Goal: Task Accomplishment & Management: Use online tool/utility

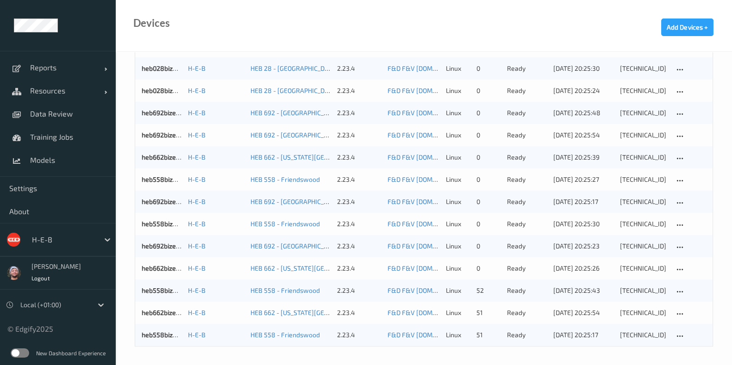
scroll to position [753, 0]
click at [353, 36] on div "Devices Add Devices +" at bounding box center [424, 26] width 616 height 52
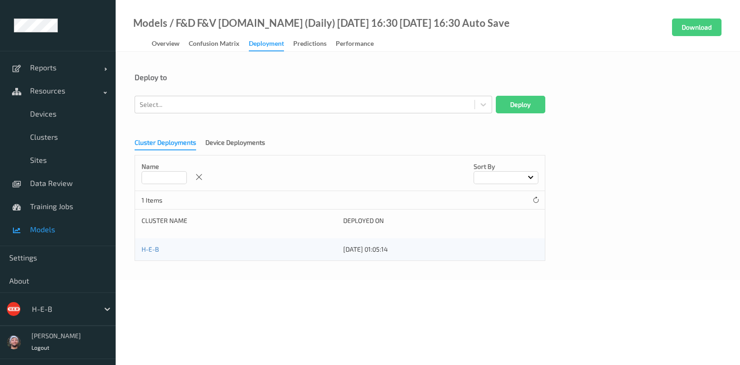
click at [238, 68] on div "Deploy to Select... Deploy Cluster Deployments Device Deployments Name Sort by …" at bounding box center [428, 166] width 625 height 228
click at [227, 76] on div "Deploy to" at bounding box center [428, 77] width 587 height 9
click at [52, 309] on div at bounding box center [63, 309] width 62 height 11
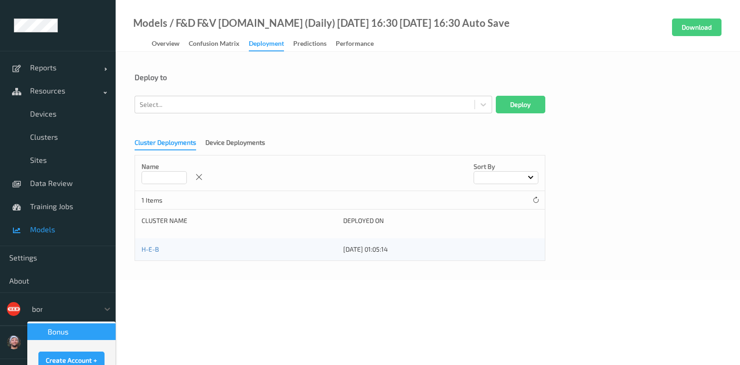
type input "bonu"
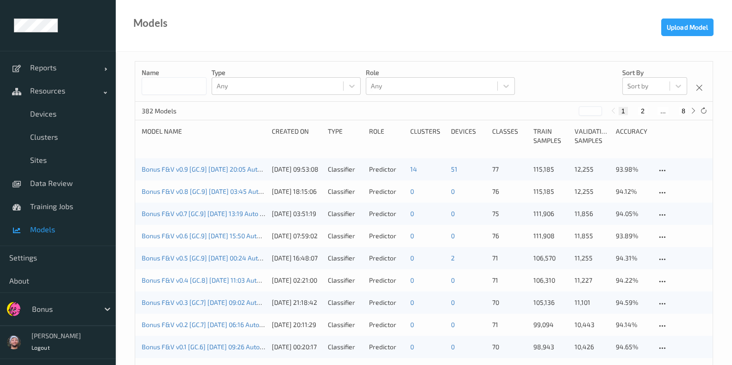
click at [229, 318] on div "Bonus F&V v0.2 [GC.7] 2025-06-25 06:16 Auto Save 25/06/2025 20:11:29 Classifier…" at bounding box center [423, 325] width 577 height 22
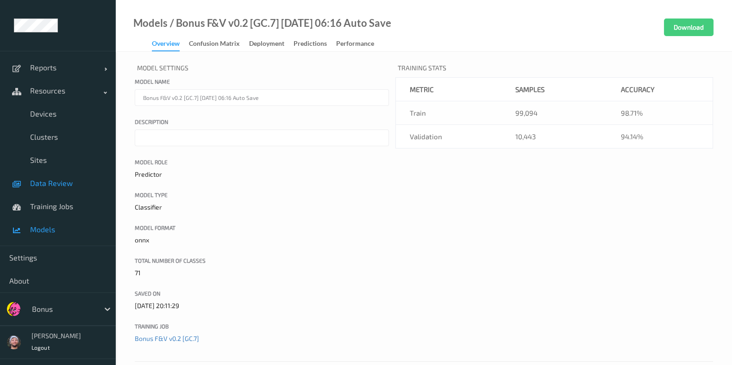
click at [69, 119] on link "Devices" at bounding box center [58, 113] width 116 height 23
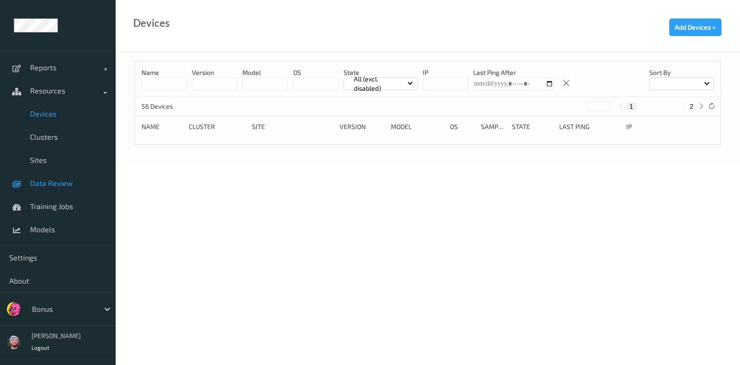
click at [66, 190] on link "Data Review" at bounding box center [58, 183] width 116 height 23
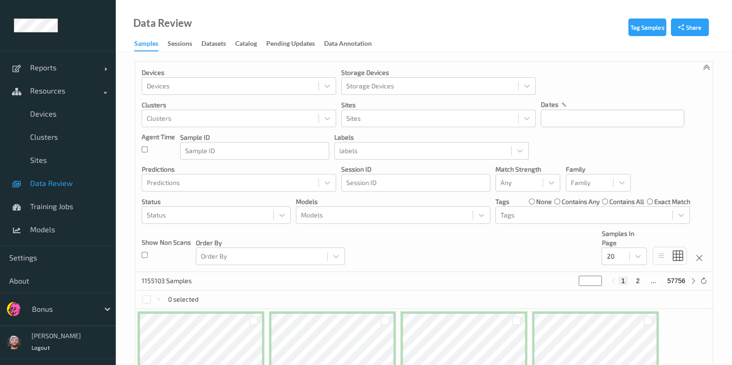
click at [629, 245] on p "Samples In Page" at bounding box center [623, 238] width 45 height 19
click at [632, 238] on p "Samples In Page" at bounding box center [623, 238] width 45 height 19
click at [620, 252] on div at bounding box center [615, 256] width 18 height 11
drag, startPoint x: 624, startPoint y: 258, endPoint x: 624, endPoint y: 264, distance: 6.0
click at [624, 257] on div at bounding box center [615, 256] width 18 height 11
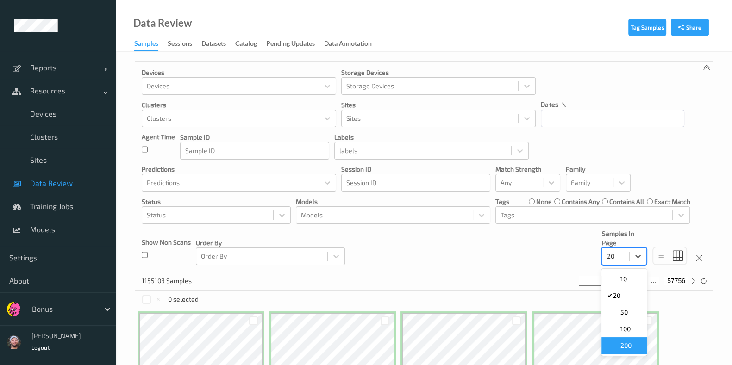
click at [628, 345] on span "200" at bounding box center [625, 345] width 11 height 9
click at [504, 267] on div "Devices Devices Storage Devices Storage Devices Clusters Clusters Sites Sites d…" at bounding box center [423, 167] width 577 height 211
click at [557, 117] on input "text" at bounding box center [612, 119] width 143 height 18
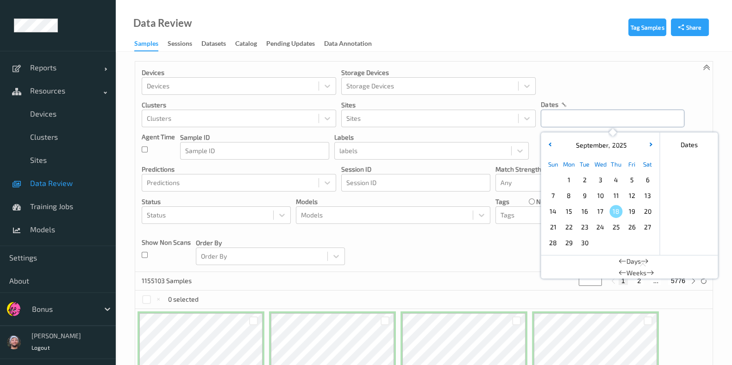
click at [557, 117] on input "text" at bounding box center [612, 119] width 143 height 18
click at [613, 216] on span "18" at bounding box center [615, 211] width 13 height 13
type input "18/09/2025 00:00 -> 18/09/2025 23:59"
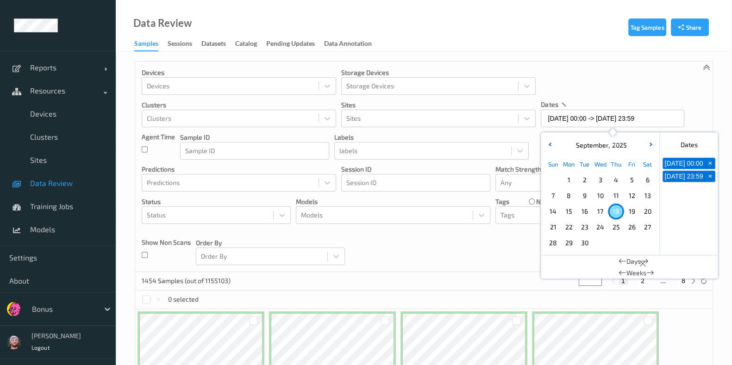
click at [430, 245] on div "Devices Devices Storage Devices Storage Devices Clusters Clusters Sites Sites d…" at bounding box center [423, 167] width 577 height 211
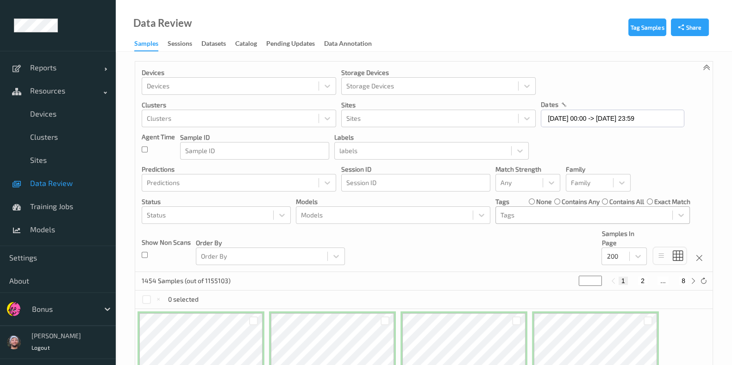
click at [512, 214] on div at bounding box center [583, 215] width 167 height 11
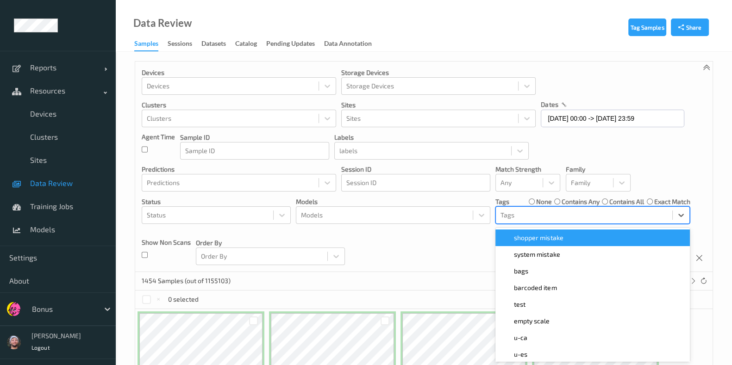
scroll to position [5, 0]
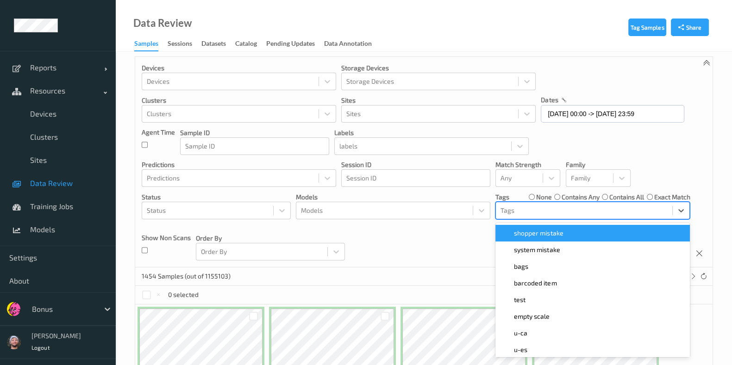
click at [454, 232] on div "Devices Devices Storage Devices Storage Devices Clusters Clusters Sites Sites d…" at bounding box center [423, 162] width 577 height 211
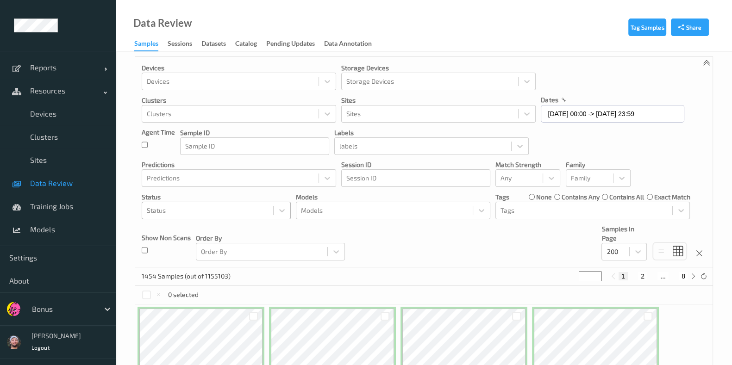
click at [249, 213] on div at bounding box center [208, 210] width 122 height 11
click at [348, 234] on div "Devices Devices Storage Devices Storage Devices Clusters Clusters Sites Sites d…" at bounding box center [423, 162] width 577 height 211
click at [348, 226] on div "Devices Devices Storage Devices Storage Devices Clusters Clusters Sites Sites d…" at bounding box center [423, 162] width 577 height 211
click at [347, 232] on div "Devices Devices Storage Devices Storage Devices Clusters Clusters Sites Sites d…" at bounding box center [423, 162] width 577 height 211
click at [490, 131] on p "labels" at bounding box center [431, 132] width 194 height 9
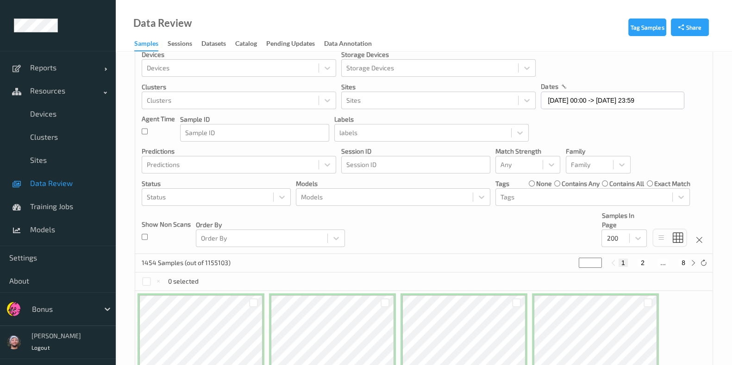
scroll to position [0, 0]
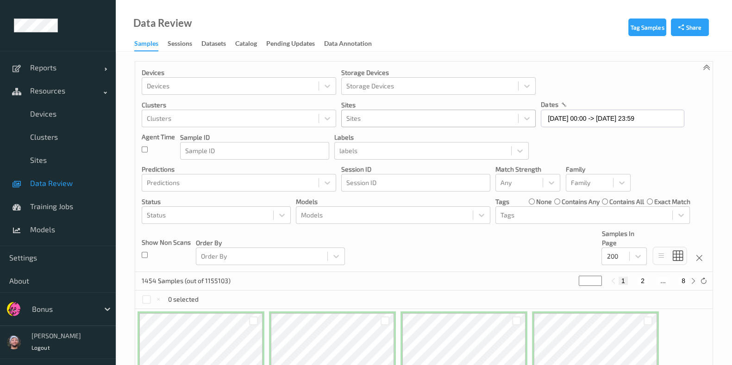
click at [380, 119] on div at bounding box center [429, 118] width 167 height 11
click at [418, 242] on div "Devices Devices Storage Devices Storage Devices Clusters Clusters Sites Select …" at bounding box center [423, 167] width 577 height 211
click at [414, 238] on div "Devices Devices Storage Devices Storage Devices Clusters Clusters Sites Sites d…" at bounding box center [423, 167] width 577 height 211
click at [486, 241] on div "Devices Devices Storage Devices Storage Devices Clusters Clusters Sites Sites d…" at bounding box center [423, 167] width 577 height 211
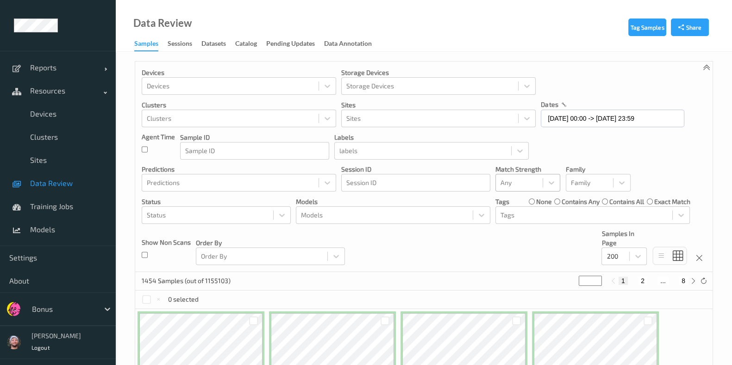
click at [518, 188] on div at bounding box center [518, 182] width 37 height 11
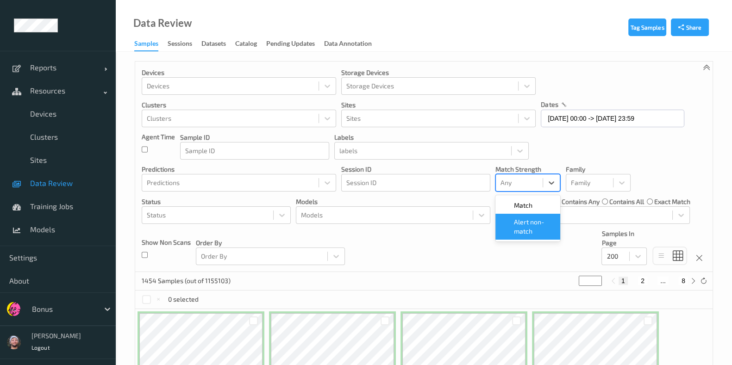
click at [517, 237] on div "Alert non-match" at bounding box center [527, 227] width 65 height 26
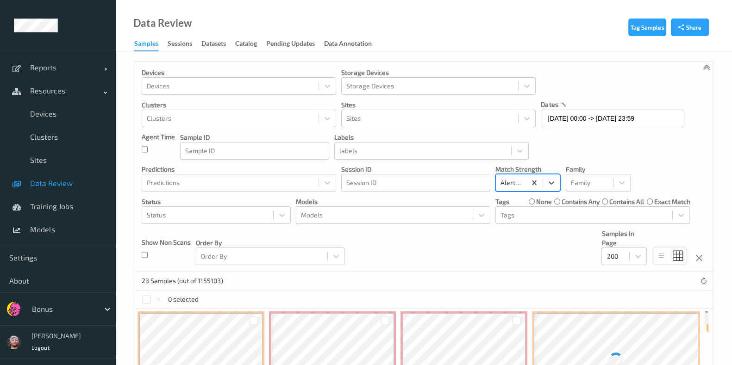
click at [546, 143] on div "Devices Devices Storage Devices Storage Devices Clusters Clusters Sites Sites d…" at bounding box center [423, 167] width 577 height 211
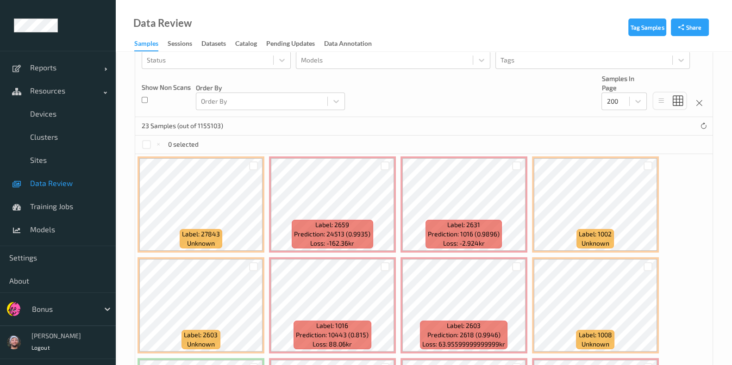
scroll to position [174, 0]
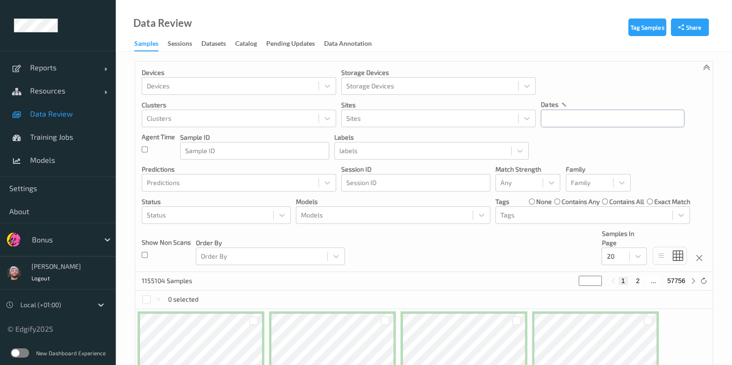
click at [581, 119] on input "text" at bounding box center [612, 119] width 143 height 18
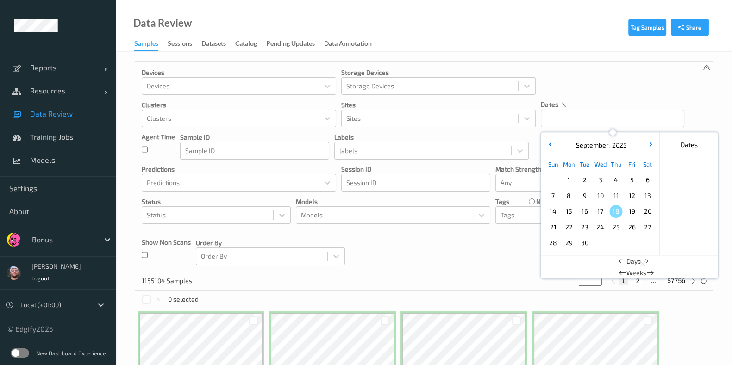
click at [619, 214] on span "18" at bounding box center [615, 211] width 13 height 13
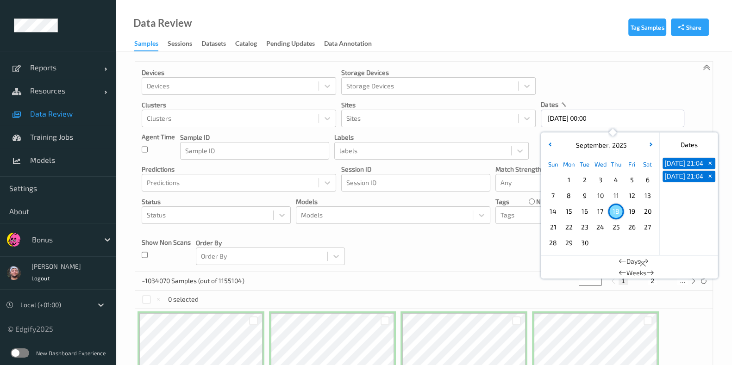
type input "18/09/2025 00:00 -> 18/09/2025 23:59"
click at [562, 69] on div "Devices Devices Storage Devices Storage Devices Clusters Clusters Sites Sites d…" at bounding box center [423, 167] width 577 height 211
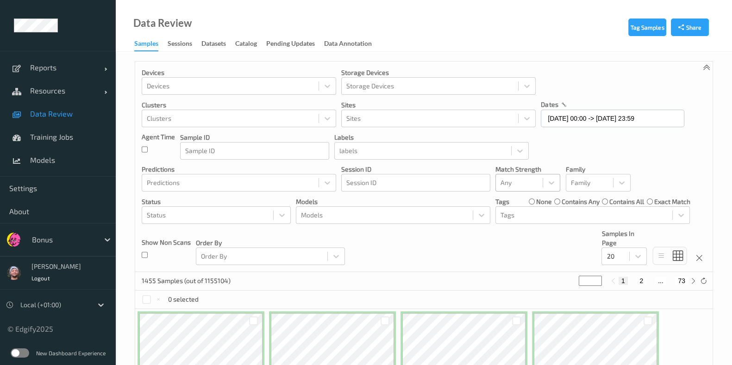
click at [528, 181] on div at bounding box center [518, 182] width 37 height 11
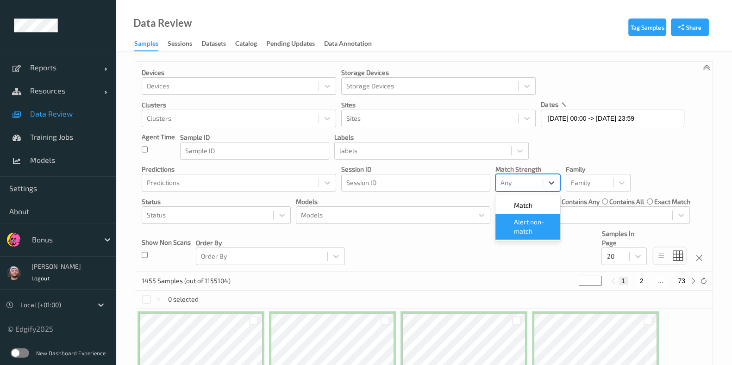
click at [526, 224] on span "Alert non-match" at bounding box center [534, 227] width 41 height 19
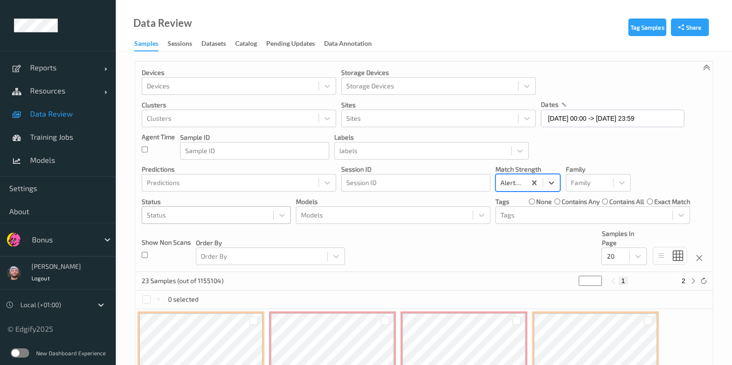
drag, startPoint x: 199, startPoint y: 207, endPoint x: 200, endPoint y: 216, distance: 8.4
click at [199, 208] on div "Status" at bounding box center [207, 215] width 131 height 15
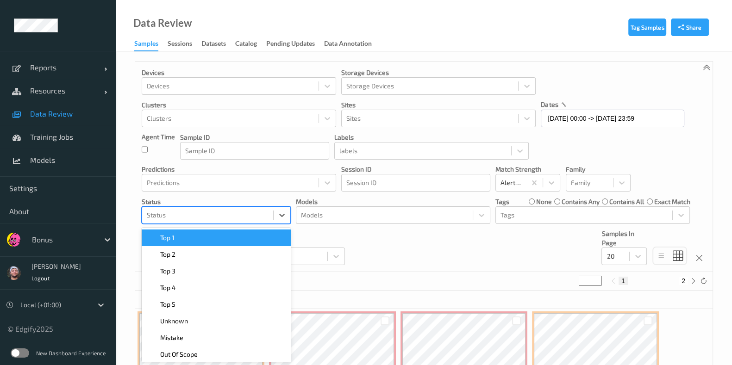
scroll to position [5, 0]
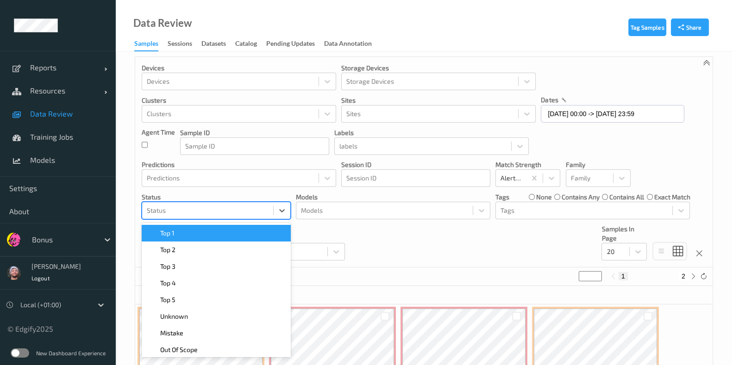
click at [198, 230] on div "Top 1" at bounding box center [216, 233] width 138 height 9
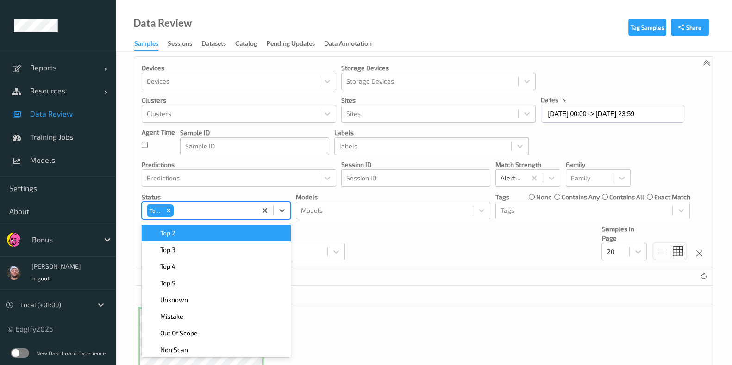
click at [198, 230] on div "Top 2" at bounding box center [216, 233] width 138 height 9
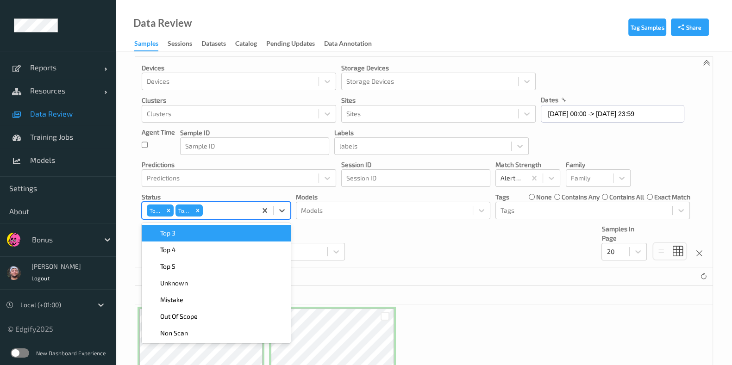
click at [383, 240] on div "Devices Devices Storage Devices Storage Devices Clusters Clusters Sites Sites d…" at bounding box center [423, 162] width 577 height 211
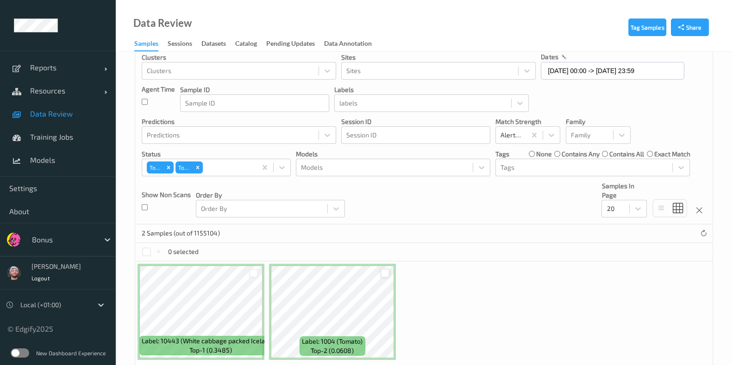
scroll to position [81, 0]
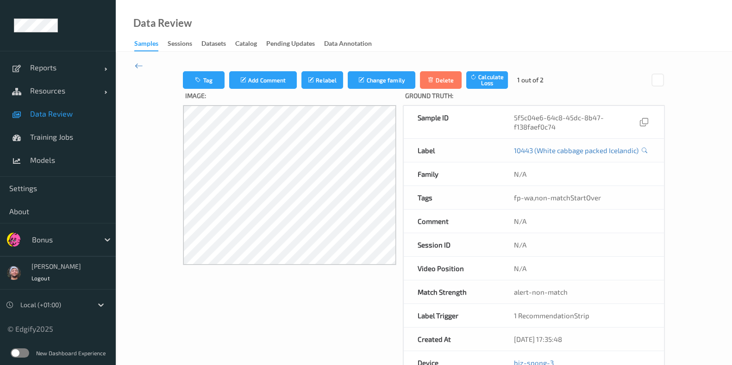
click at [141, 65] on icon at bounding box center [139, 66] width 8 height 10
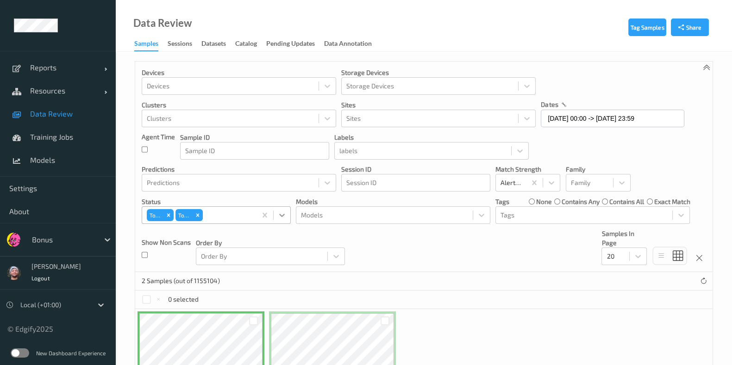
click at [275, 214] on div at bounding box center [282, 215] width 17 height 17
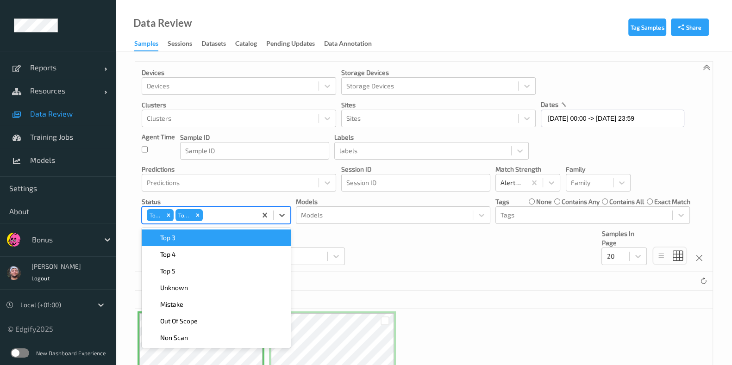
click at [251, 216] on div "Top 1 Top 2" at bounding box center [199, 215] width 114 height 16
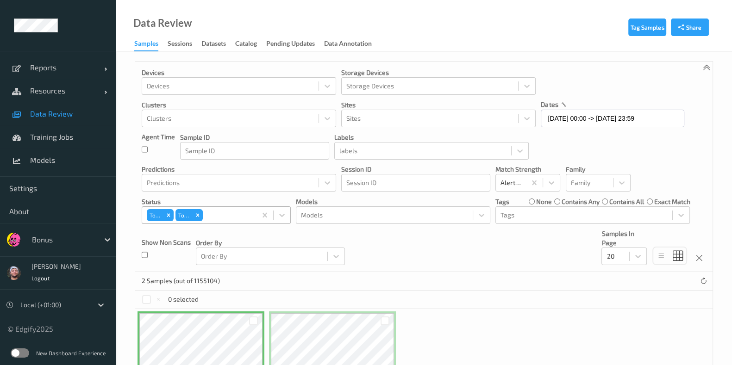
drag, startPoint x: 220, startPoint y: 224, endPoint x: 215, endPoint y: 207, distance: 18.2
click at [219, 223] on div "Devices Devices Storage Devices Storage Devices Clusters Clusters Sites Sites d…" at bounding box center [423, 167] width 577 height 211
click at [215, 207] on div "Top 1 Top 2" at bounding box center [199, 215] width 114 height 16
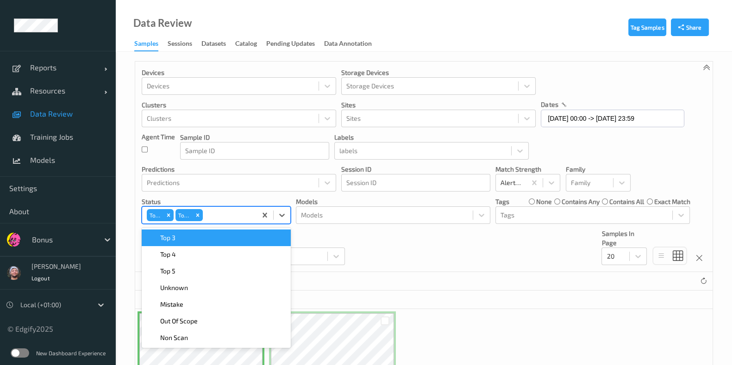
click at [205, 242] on div "Top 3" at bounding box center [216, 238] width 149 height 17
click at [360, 237] on div "Devices Devices Storage Devices Storage Devices Clusters Clusters Sites Sites d…" at bounding box center [423, 167] width 577 height 211
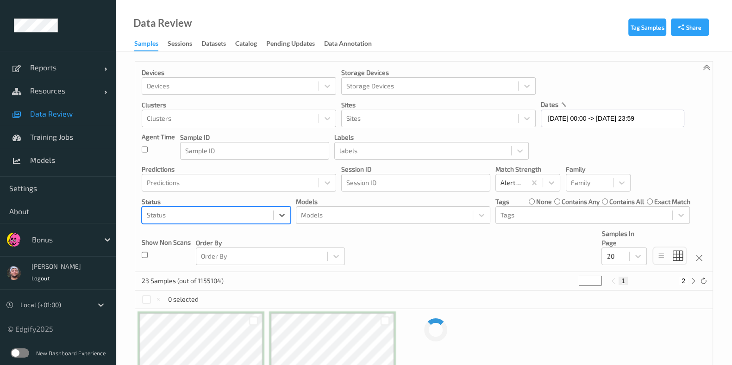
click at [259, 217] on div at bounding box center [208, 215] width 122 height 11
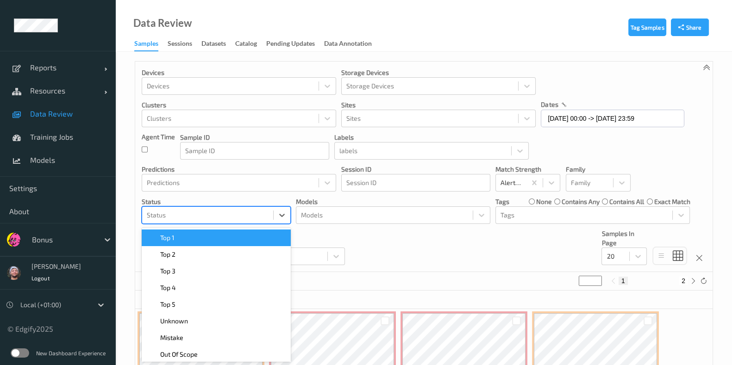
scroll to position [5, 0]
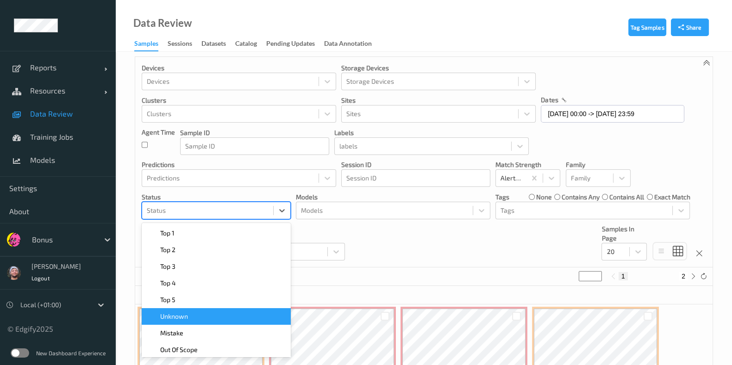
click at [234, 313] on div "Unknown" at bounding box center [216, 316] width 138 height 9
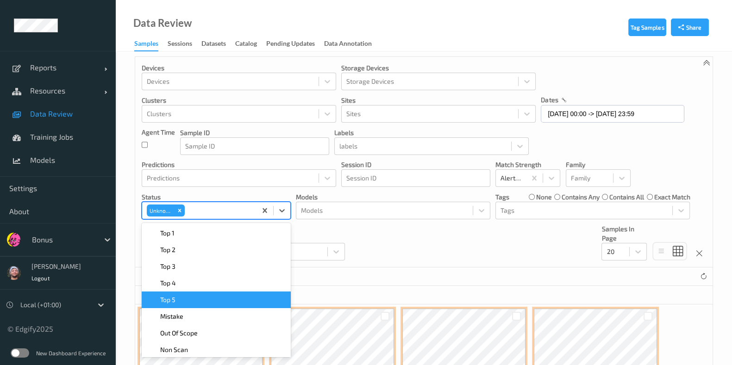
click at [361, 240] on div "Devices Devices Storage Devices Storage Devices Clusters Clusters Sites Sites d…" at bounding box center [423, 162] width 577 height 211
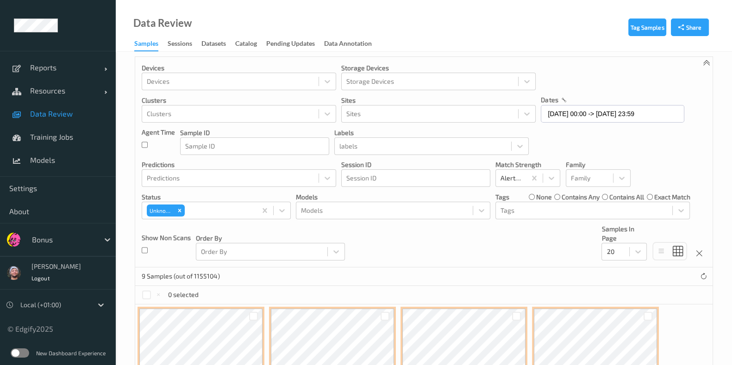
scroll to position [178, 0]
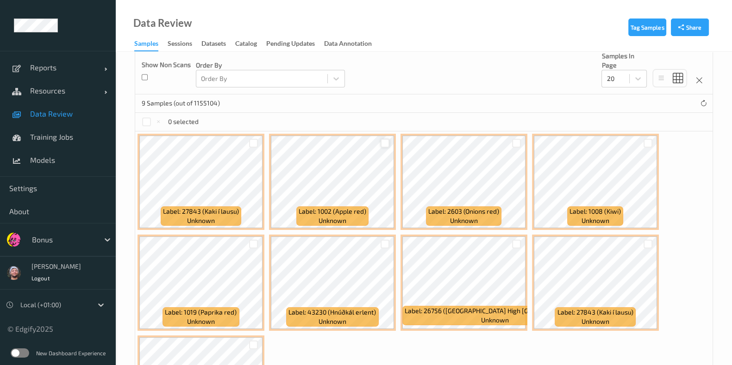
click at [385, 139] on div at bounding box center [384, 143] width 9 height 9
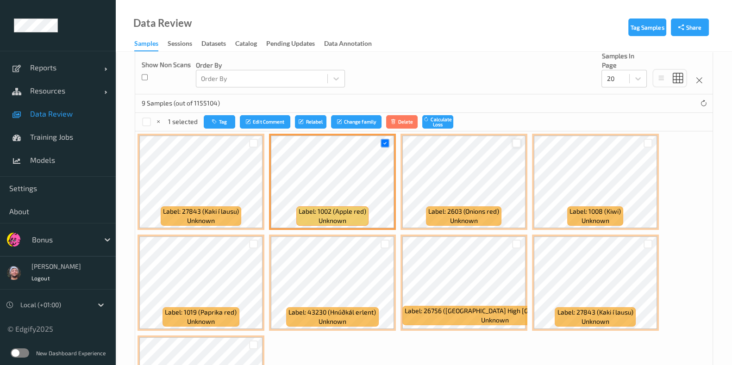
click at [517, 142] on div at bounding box center [516, 143] width 9 height 9
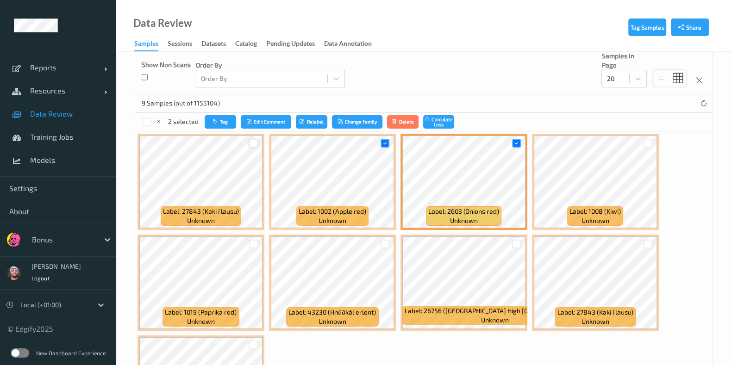
click at [255, 141] on div at bounding box center [253, 143] width 9 height 9
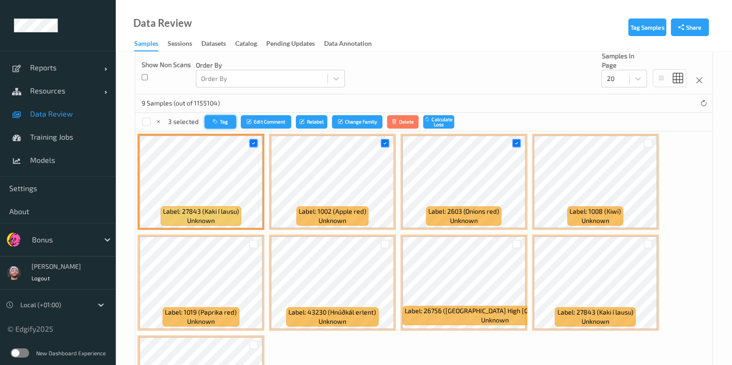
click at [225, 120] on button "Tag" at bounding box center [220, 121] width 31 height 13
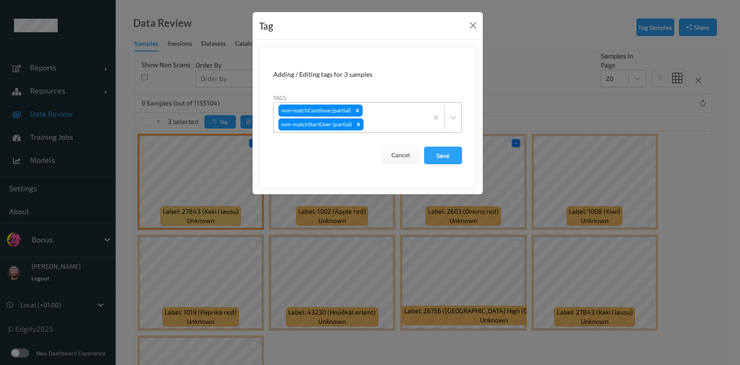
click at [410, 111] on div "non-matchContinue (partial) non-matchStartOver (partial)" at bounding box center [351, 118] width 154 height 30
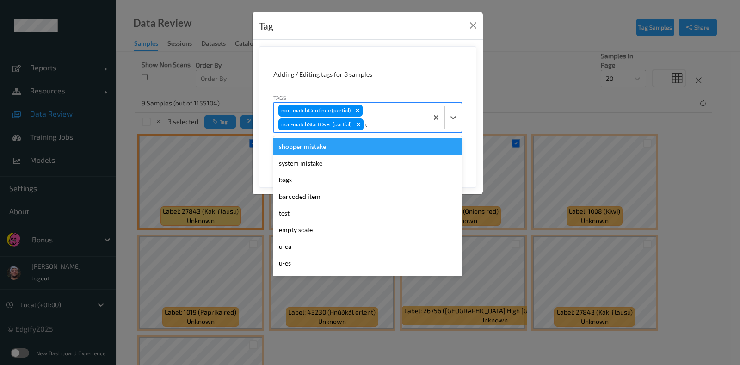
type input "ca"
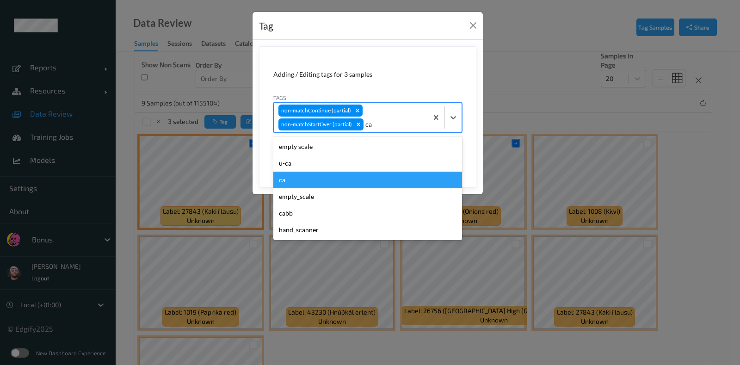
click at [303, 165] on div "u-ca" at bounding box center [368, 163] width 189 height 17
type input "s"
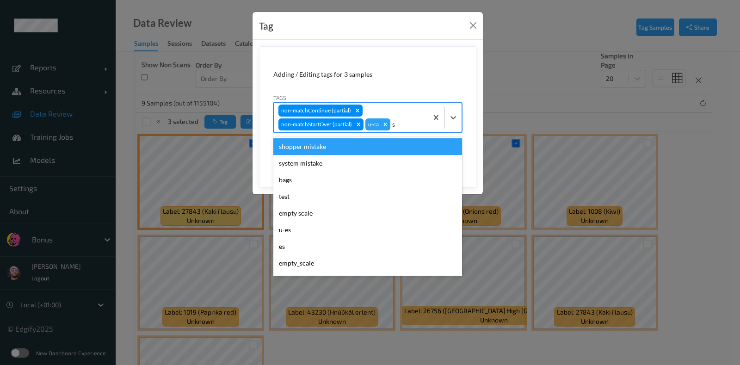
click at [305, 147] on div "shopper mistake" at bounding box center [368, 146] width 189 height 17
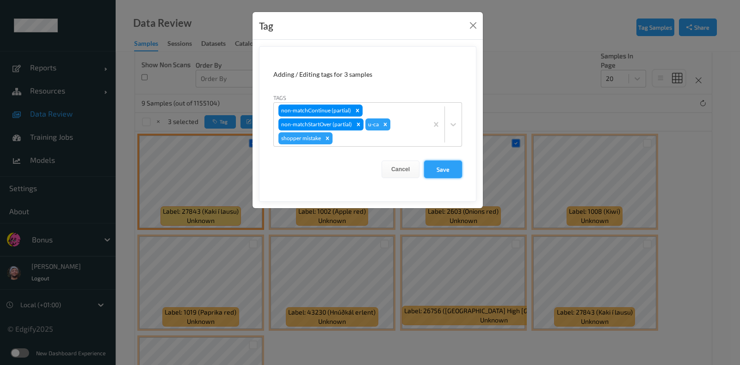
click at [460, 175] on button "Save" at bounding box center [443, 170] width 38 height 18
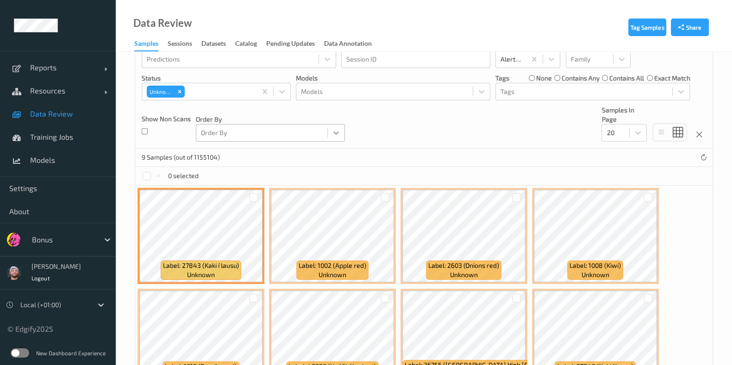
scroll to position [120, 0]
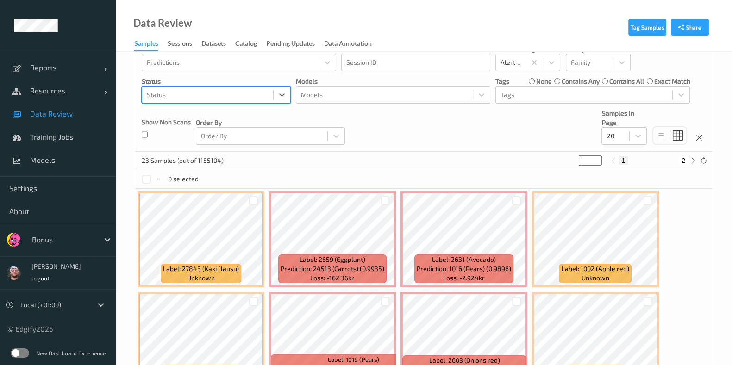
type input "m"
click at [250, 118] on div "Mistake" at bounding box center [216, 117] width 138 height 9
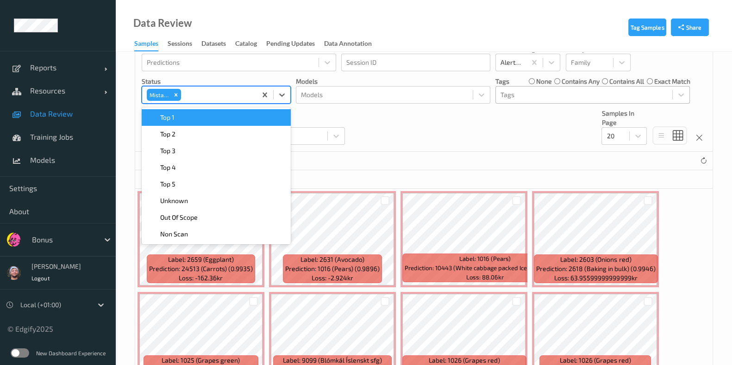
click at [522, 94] on div at bounding box center [583, 94] width 167 height 11
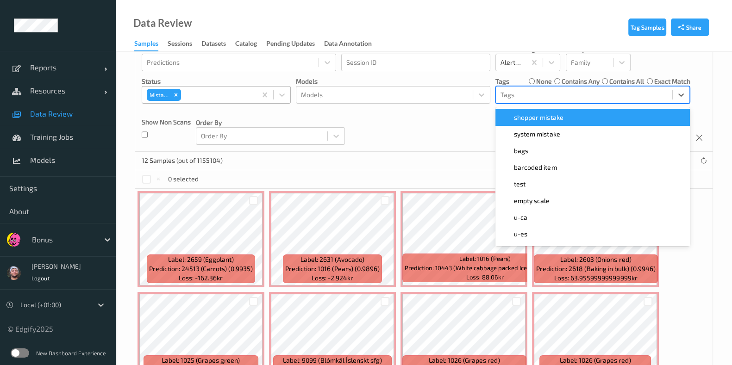
drag, startPoint x: 528, startPoint y: 119, endPoint x: 429, endPoint y: 116, distance: 98.6
click at [429, 116] on div "Devices Devices Storage Devices Storage Devices Clusters Clusters Sites Sites d…" at bounding box center [423, 46] width 577 height 211
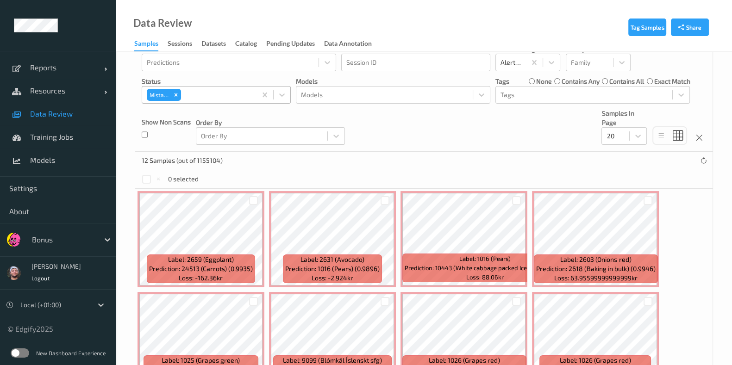
click at [429, 116] on div "Devices Devices Storage Devices Storage Devices Clusters Clusters Sites Sites d…" at bounding box center [423, 46] width 577 height 211
click at [251, 204] on div at bounding box center [253, 200] width 9 height 9
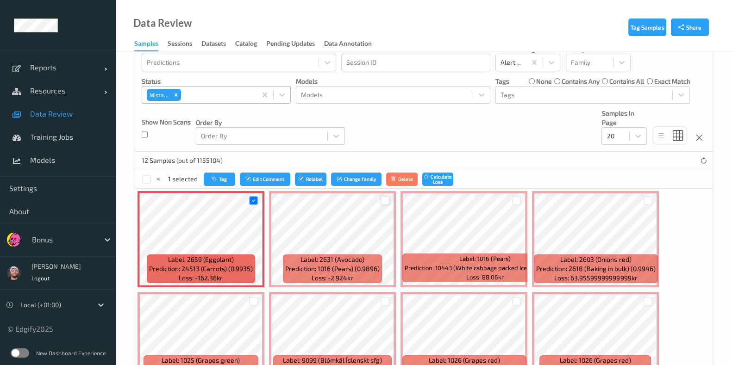
click at [385, 200] on div at bounding box center [384, 200] width 9 height 9
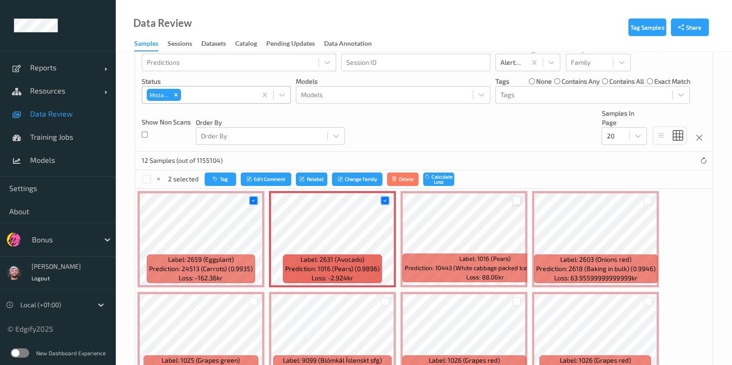
click at [512, 199] on div at bounding box center [516, 200] width 9 height 9
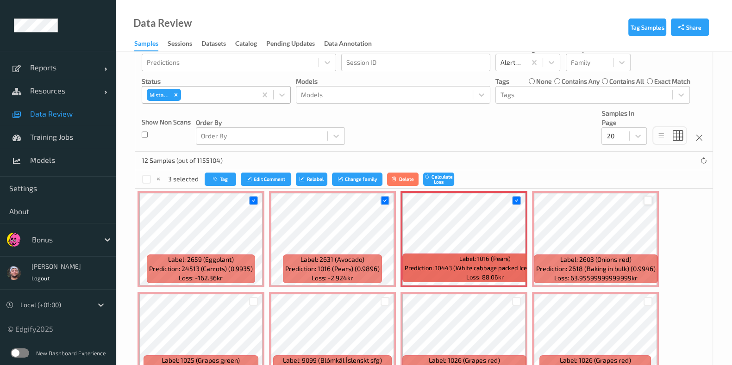
click at [645, 200] on div at bounding box center [647, 200] width 9 height 9
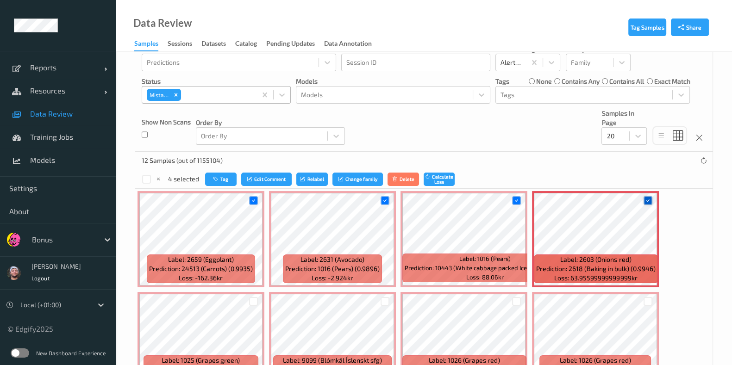
scroll to position [236, 0]
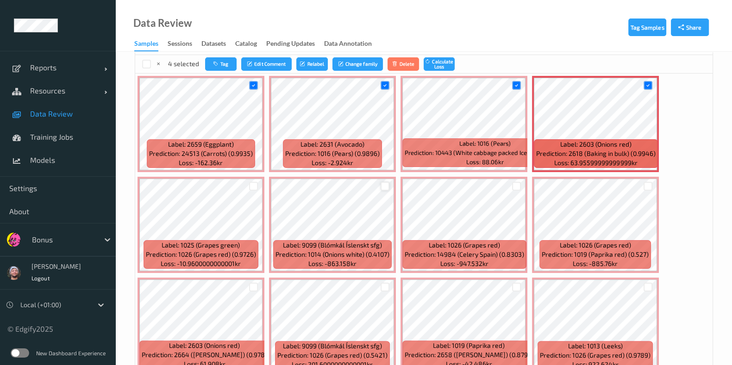
click at [386, 184] on div at bounding box center [384, 186] width 9 height 9
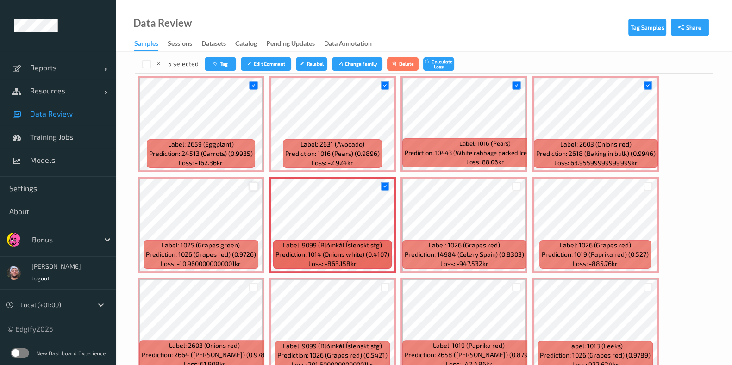
click at [249, 184] on div at bounding box center [253, 186] width 9 height 9
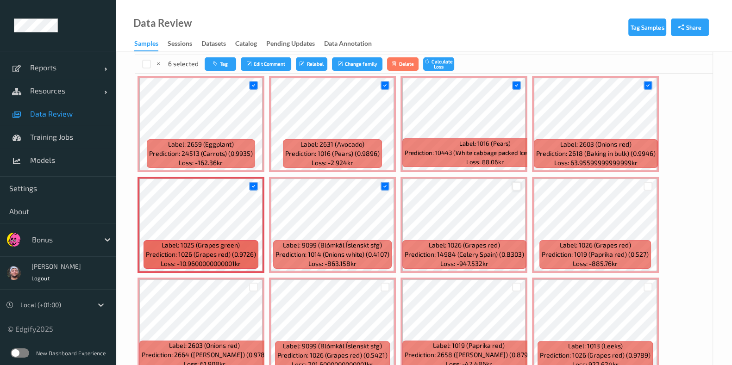
click at [512, 183] on div at bounding box center [516, 186] width 9 height 9
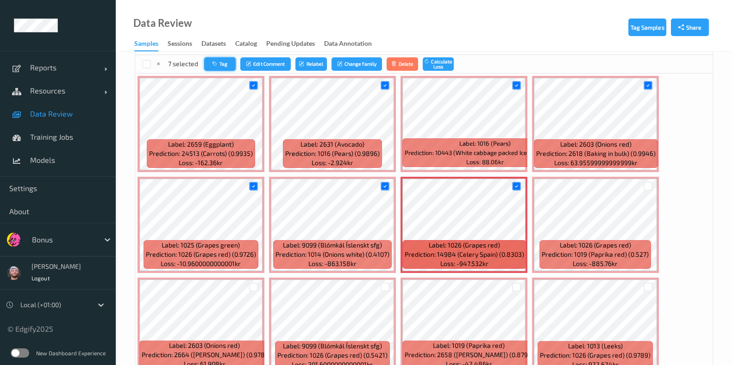
click at [227, 68] on button "Tag" at bounding box center [219, 63] width 31 height 13
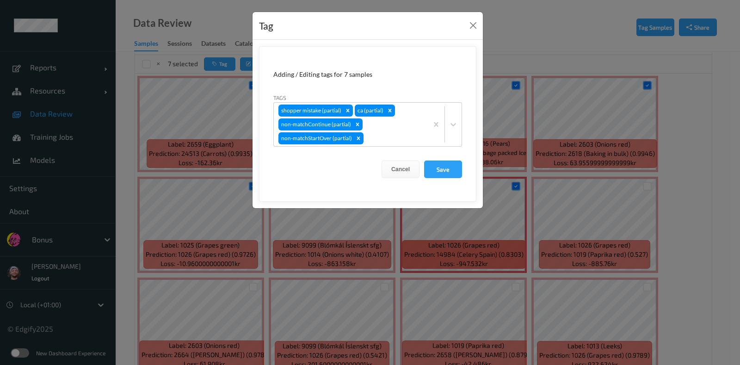
click at [442, 220] on div "Tag Adding / Editing tags for 7 samples Tags shopper mistake (partial) ca (part…" at bounding box center [370, 182] width 740 height 365
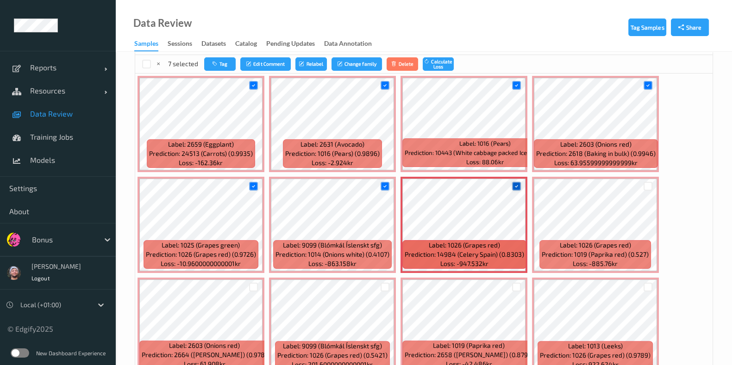
click at [510, 186] on div at bounding box center [517, 186] width 18 height 15
click at [513, 185] on icon at bounding box center [516, 186] width 6 height 6
click at [222, 60] on button "Tag" at bounding box center [220, 63] width 31 height 13
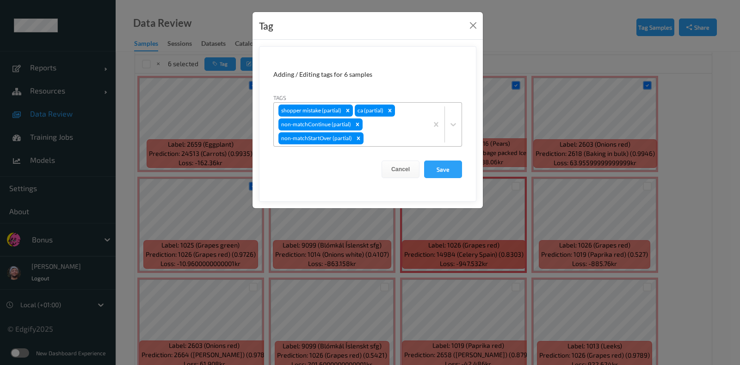
click at [385, 129] on div "shopper mistake (partial) ca (partial) non-matchContinue (partial) non-matchSta…" at bounding box center [351, 125] width 154 height 44
type input "ca"
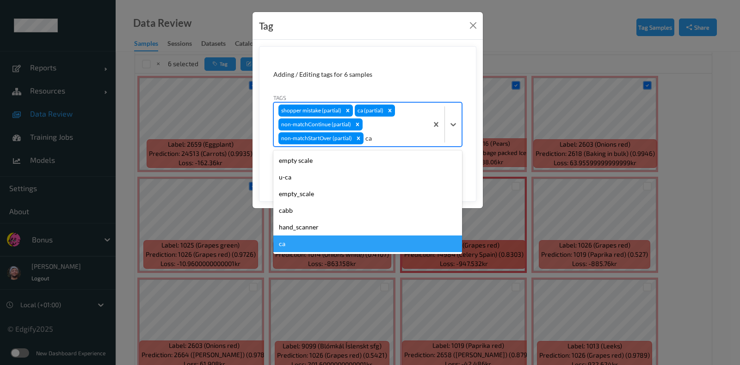
click at [308, 240] on div "ca" at bounding box center [368, 244] width 189 height 17
type input "s"
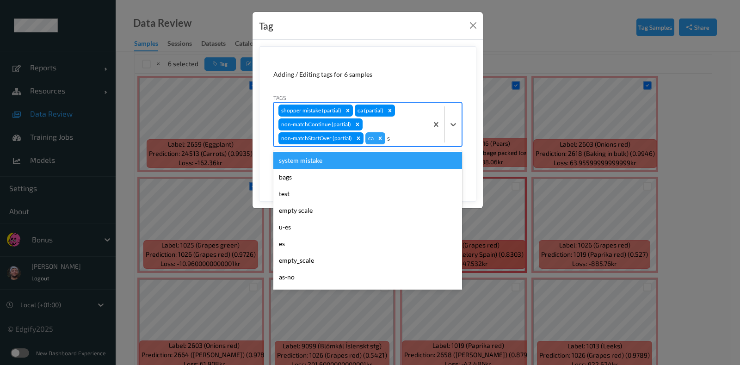
click at [343, 158] on div "system mistake" at bounding box center [368, 160] width 189 height 17
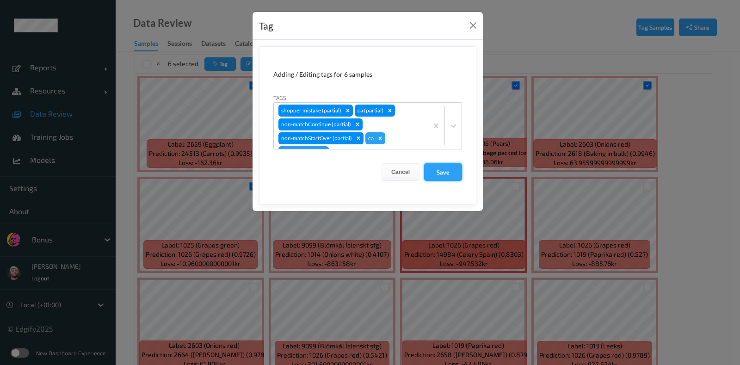
click at [439, 175] on button "Save" at bounding box center [443, 172] width 38 height 18
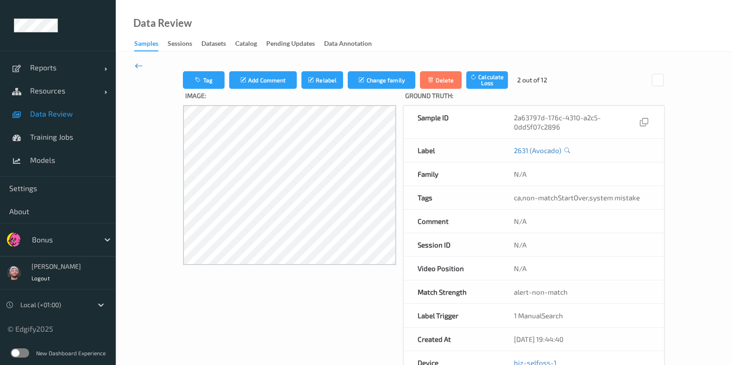
click at [140, 63] on icon at bounding box center [139, 66] width 8 height 10
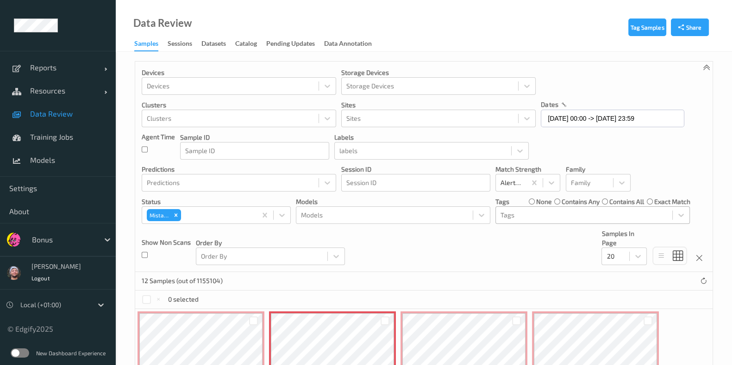
click at [520, 213] on div at bounding box center [583, 215] width 167 height 11
type input "s"
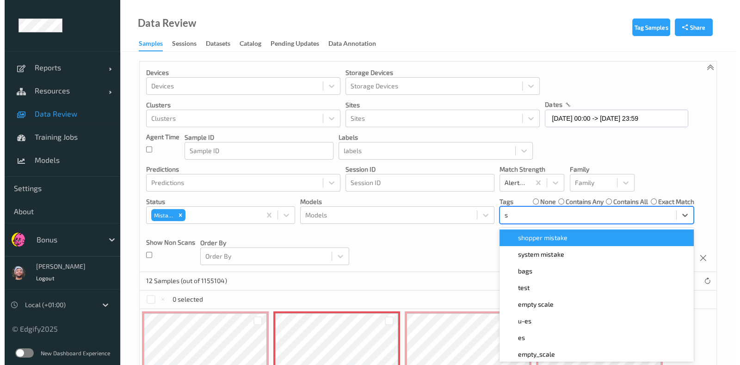
scroll to position [5, 0]
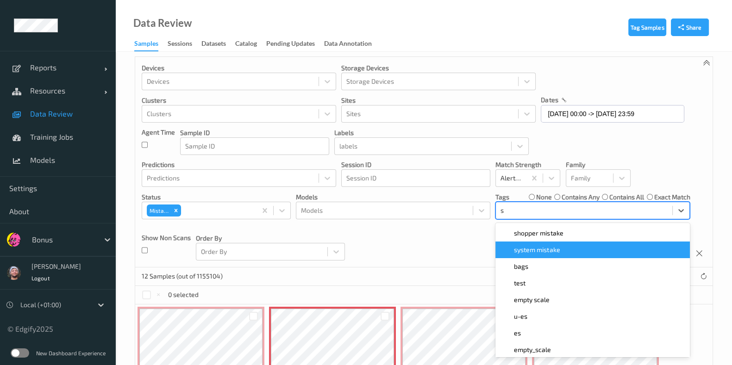
click at [522, 246] on span "system mistake" at bounding box center [537, 249] width 46 height 9
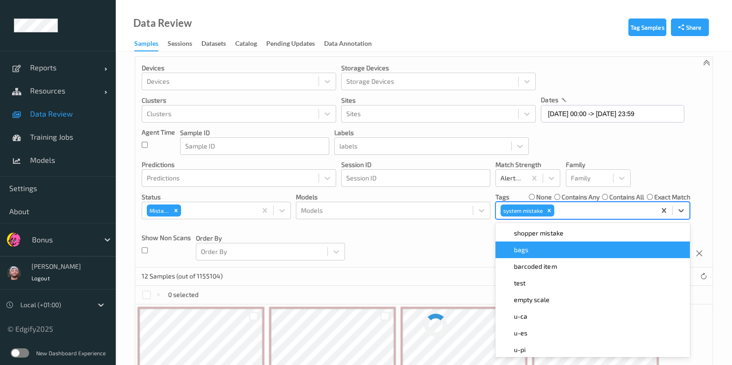
click at [442, 244] on div "Devices Devices Storage Devices Storage Devices Clusters Clusters Sites Sites d…" at bounding box center [423, 162] width 577 height 211
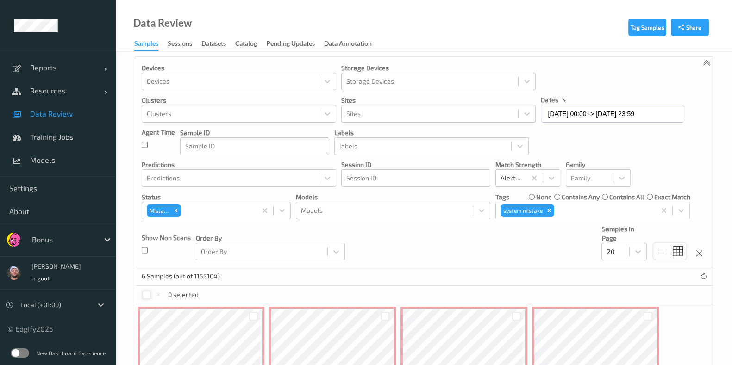
click at [145, 295] on div at bounding box center [146, 295] width 9 height 9
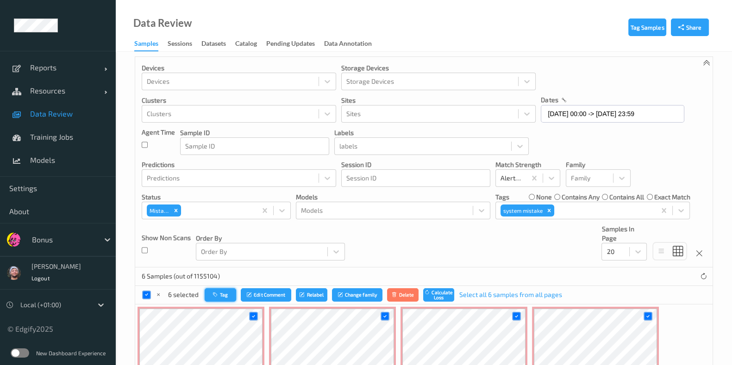
click at [214, 294] on icon "button" at bounding box center [216, 295] width 7 height 6
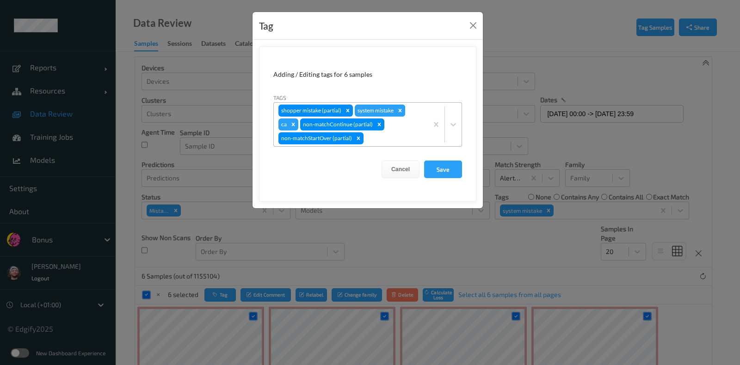
click at [401, 109] on icon "Remove system mistake" at bounding box center [400, 110] width 3 height 3
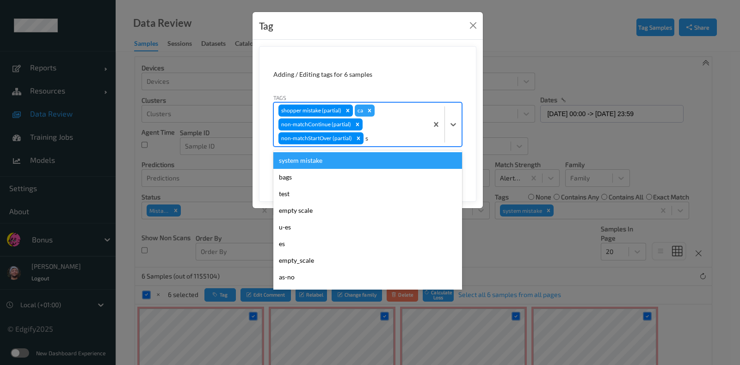
type input "sh"
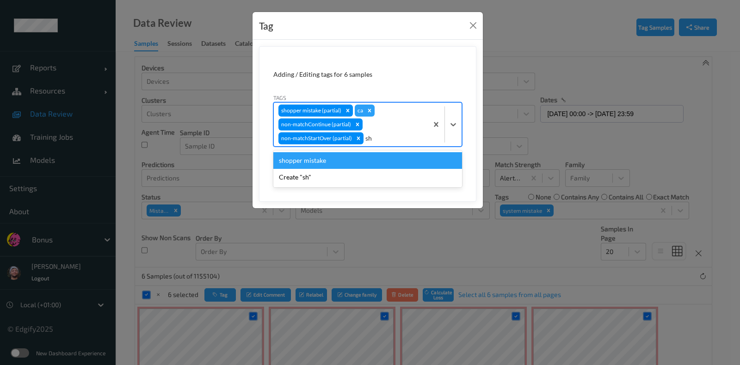
click at [337, 161] on div "shopper mistake" at bounding box center [368, 160] width 189 height 17
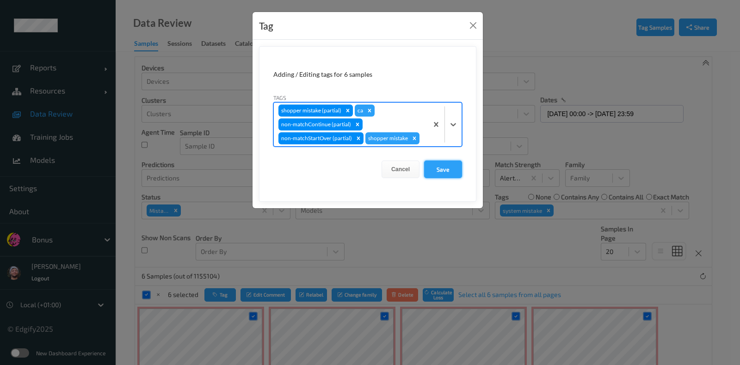
click at [434, 171] on button "Save" at bounding box center [443, 170] width 38 height 18
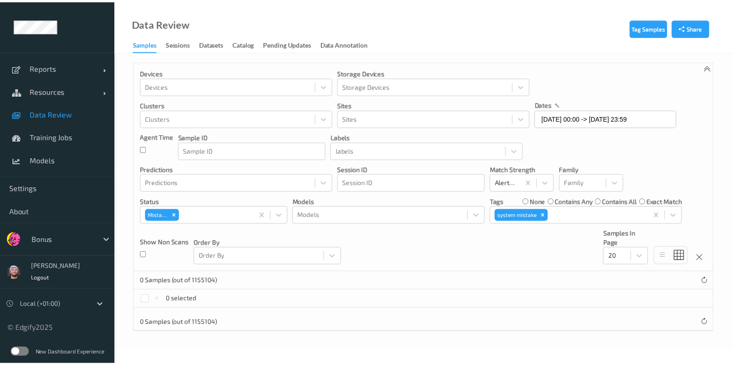
scroll to position [0, 0]
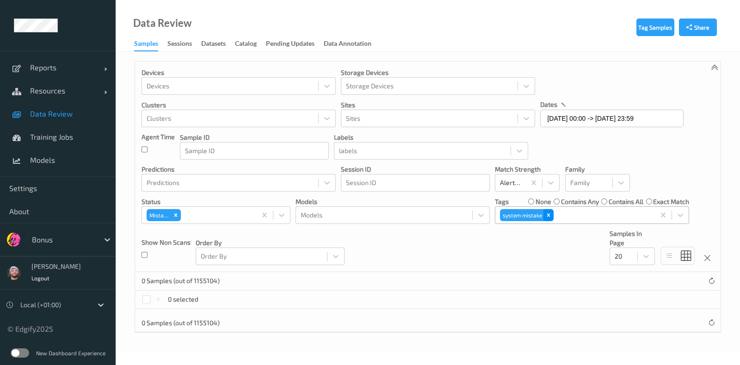
click at [547, 218] on icon "Remove system mistake" at bounding box center [549, 215] width 6 height 6
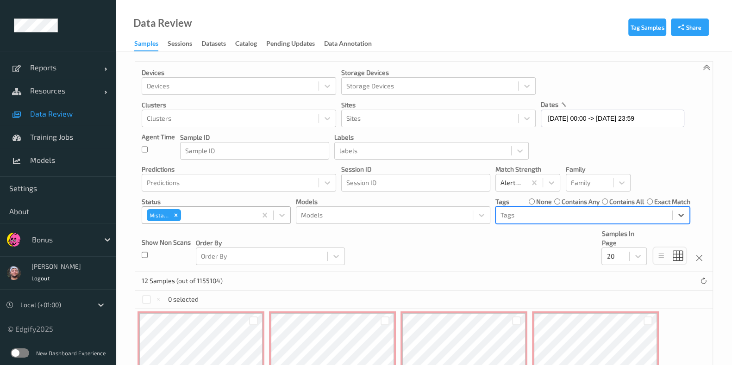
click at [183, 216] on input "text" at bounding box center [183, 215] width 1 height 9
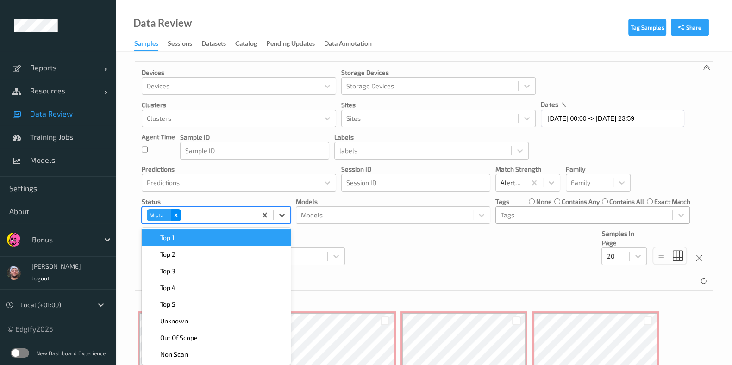
click at [180, 216] on div "Remove Mistake" at bounding box center [176, 215] width 10 height 12
click at [439, 253] on div "Devices Devices Storage Devices Storage Devices Clusters Clusters Sites Sites d…" at bounding box center [423, 167] width 577 height 211
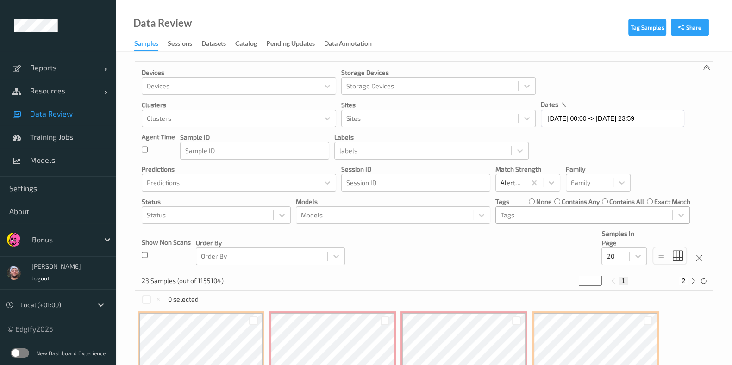
click at [547, 221] on div "Tags" at bounding box center [584, 215] width 176 height 15
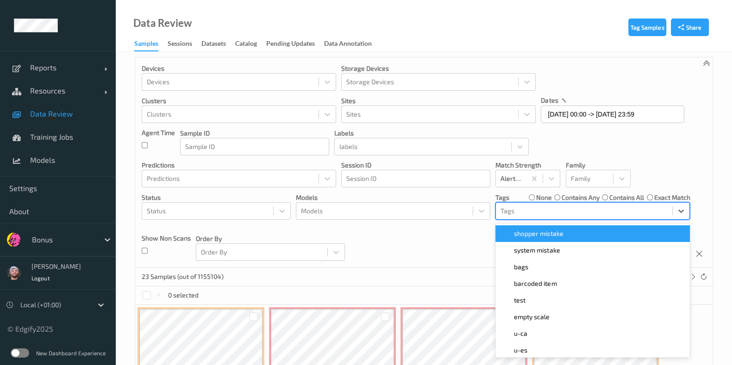
scroll to position [5, 0]
click at [536, 229] on span "shopper mistake" at bounding box center [538, 233] width 49 height 9
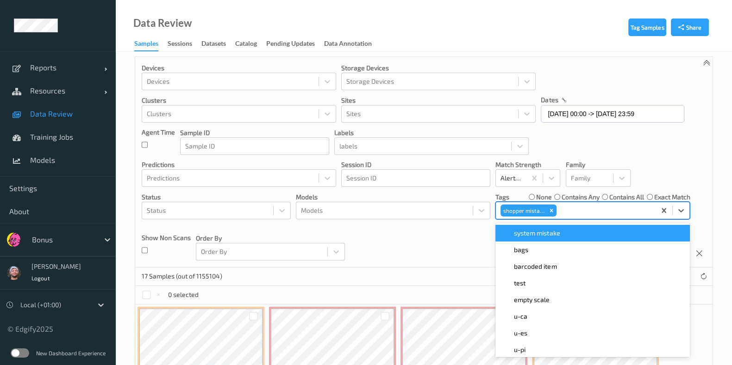
click at [415, 242] on div "Devices Devices Storage Devices Storage Devices Clusters Clusters Sites Sites d…" at bounding box center [423, 162] width 577 height 211
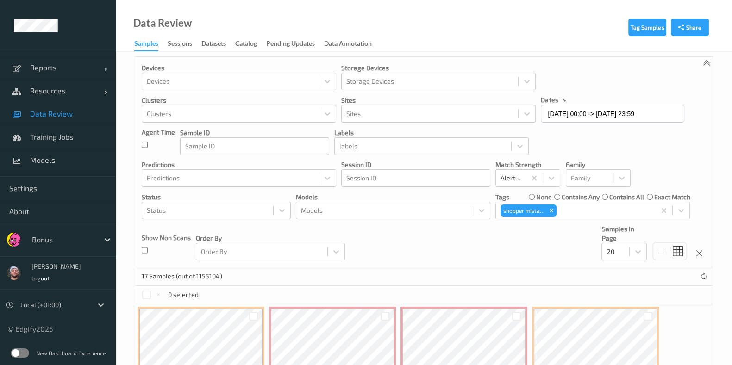
click at [552, 211] on icon "Remove shopper mistake" at bounding box center [551, 210] width 3 height 3
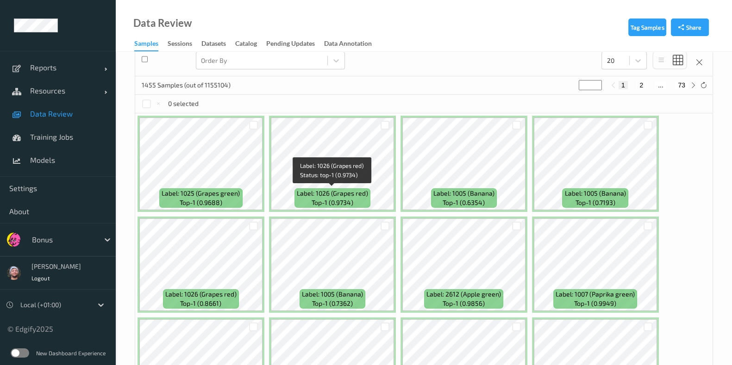
scroll to position [178, 0]
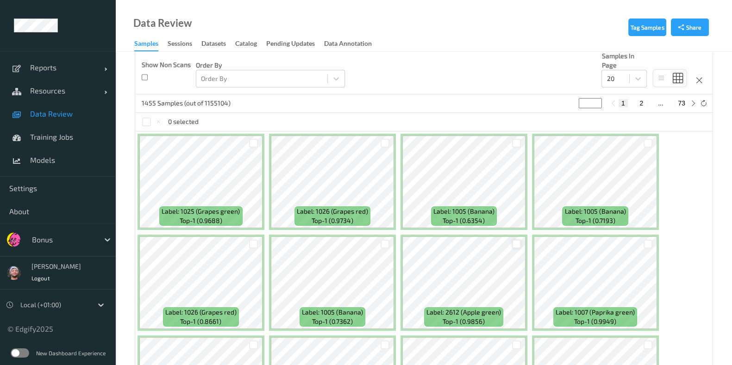
click at [518, 242] on div at bounding box center [516, 244] width 9 height 9
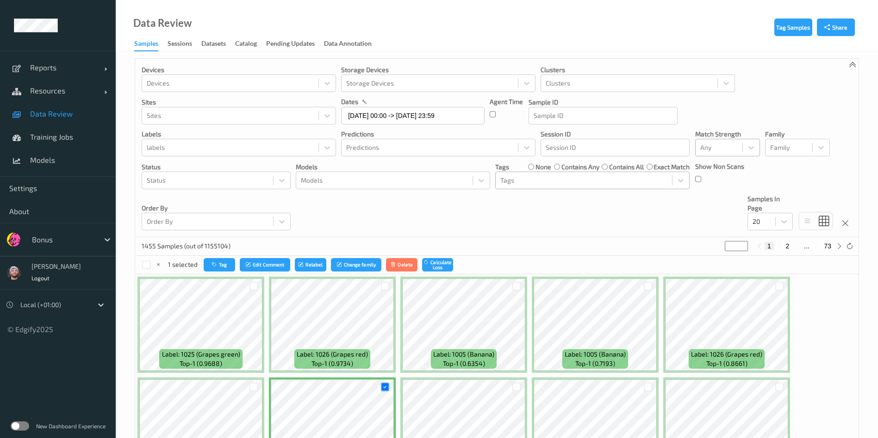
scroll to position [0, 0]
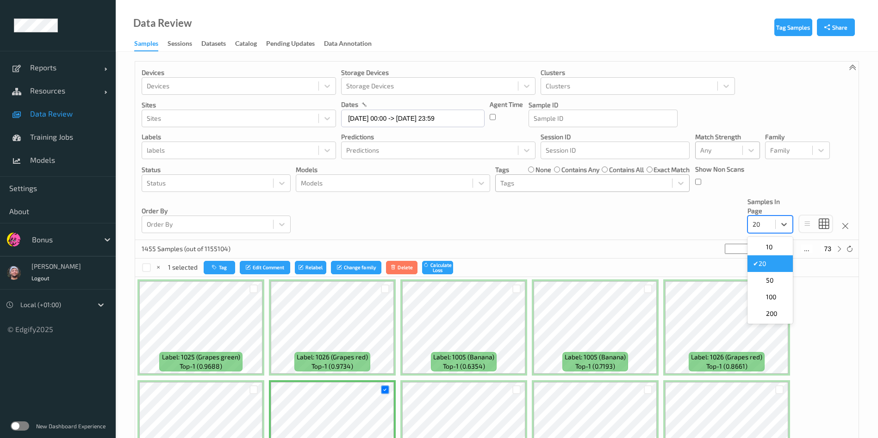
click at [740, 219] on div at bounding box center [761, 224] width 18 height 11
click at [740, 311] on span "200" at bounding box center [771, 313] width 11 height 9
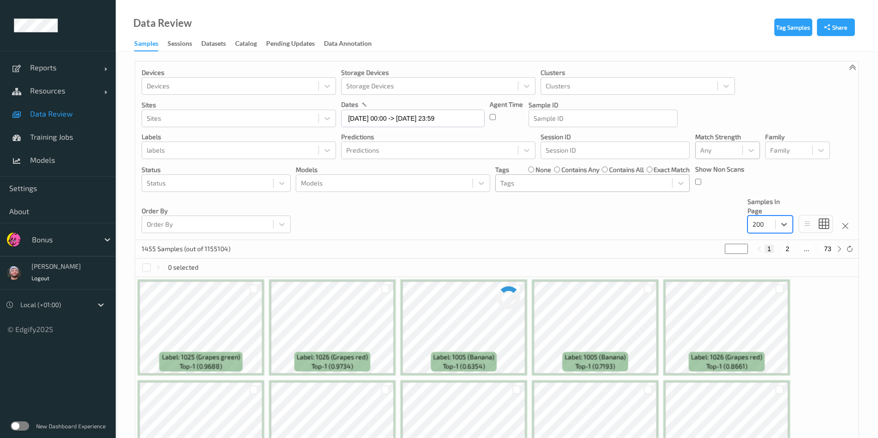
click at [590, 208] on div "Devices Devices Storage Devices Storage Devices Clusters Clusters Sites Sites d…" at bounding box center [496, 151] width 723 height 179
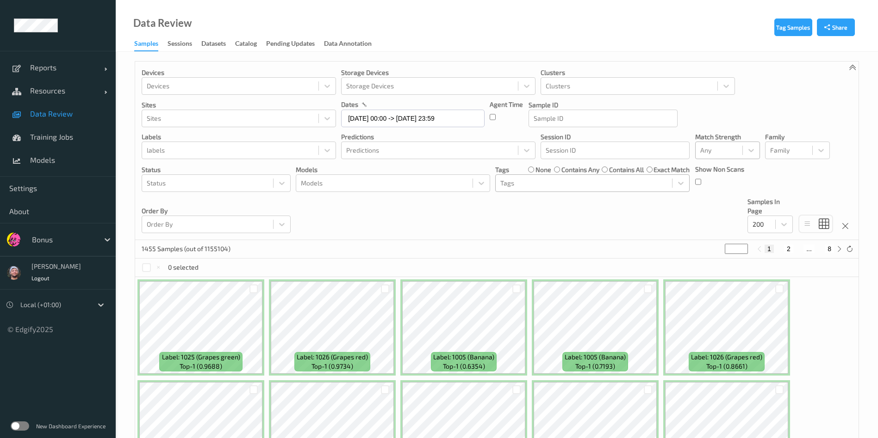
scroll to position [139, 0]
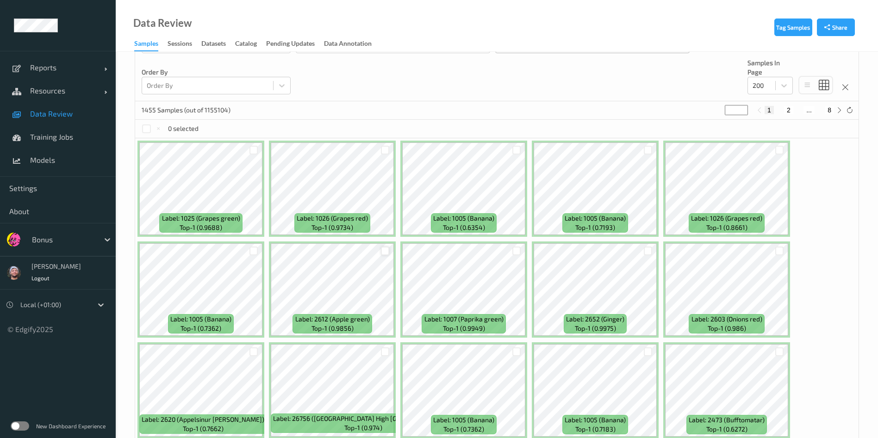
click at [386, 254] on div at bounding box center [385, 251] width 9 height 9
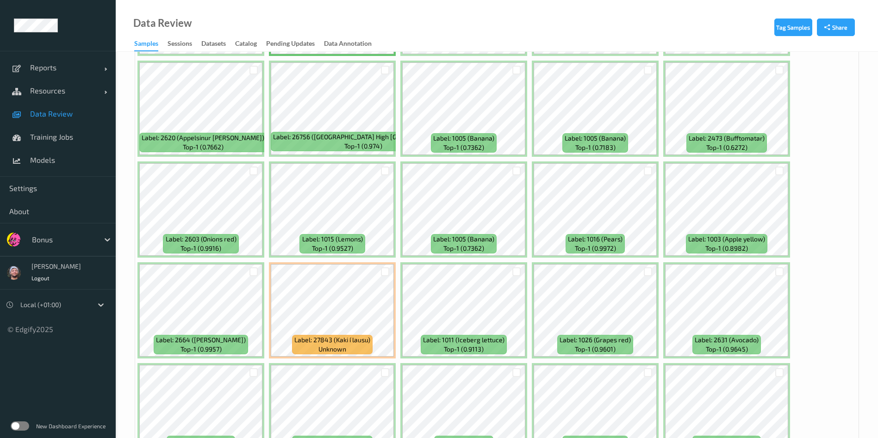
scroll to position [555, 0]
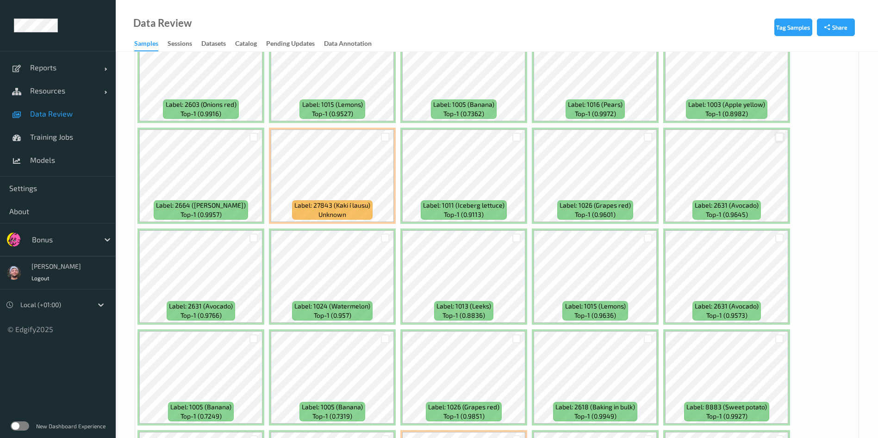
click at [740, 136] on div at bounding box center [779, 137] width 9 height 9
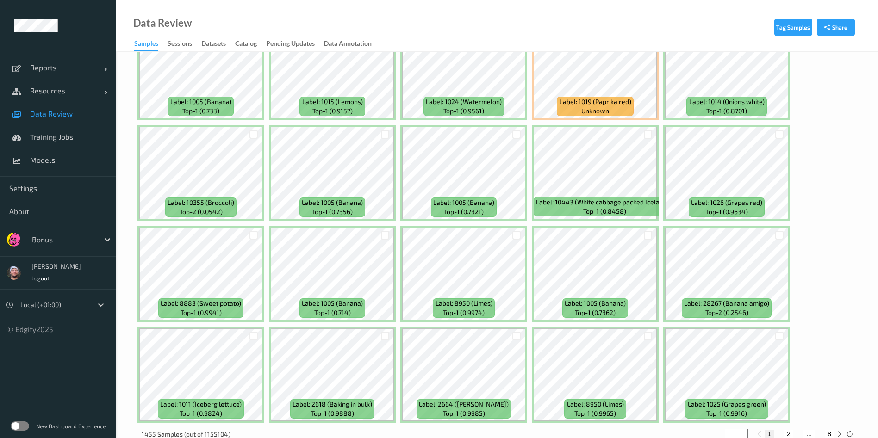
scroll to position [3912, 0]
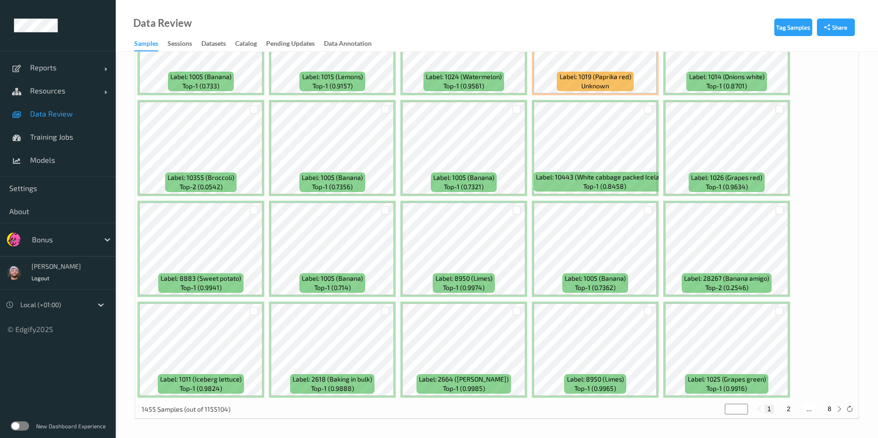
click at [740, 365] on button "2" at bounding box center [788, 409] width 9 height 8
type input "*"
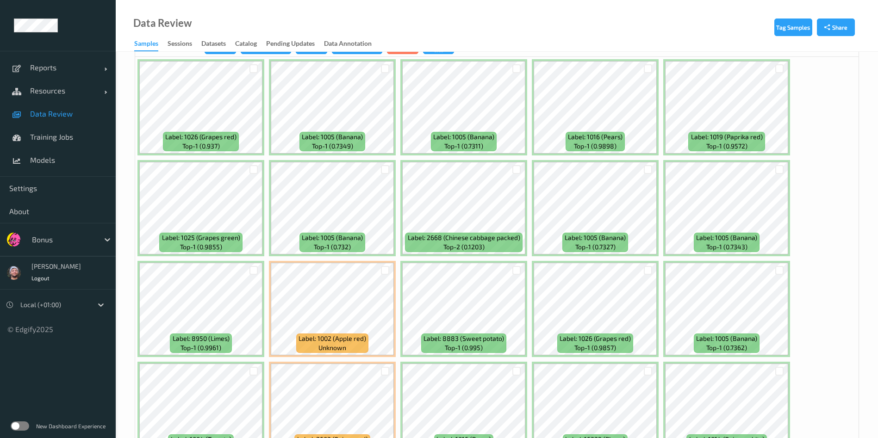
scroll to position [278, 0]
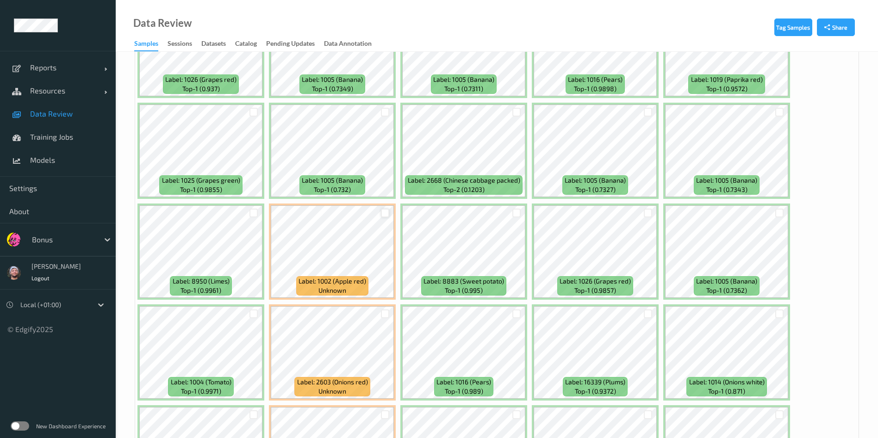
click at [384, 211] on div at bounding box center [385, 213] width 9 height 9
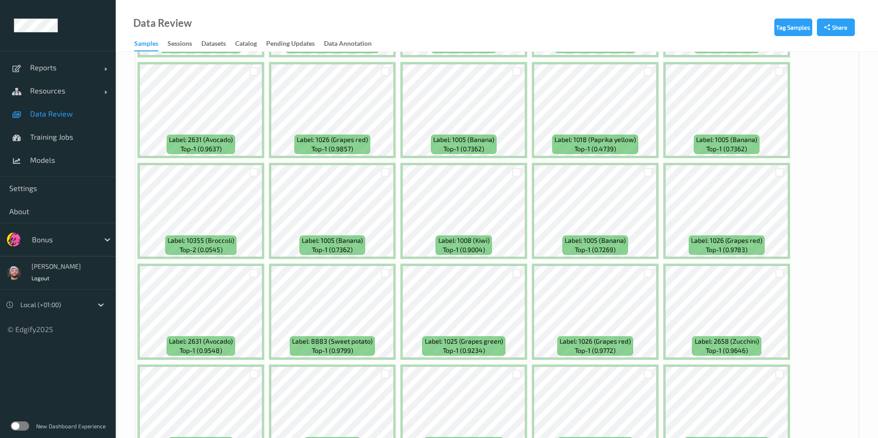
scroll to position [3912, 0]
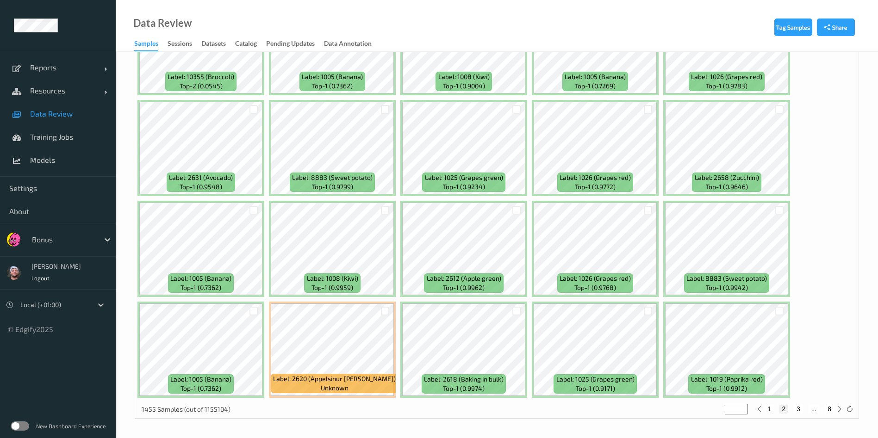
click at [740, 365] on button "3" at bounding box center [798, 409] width 9 height 8
type input "*"
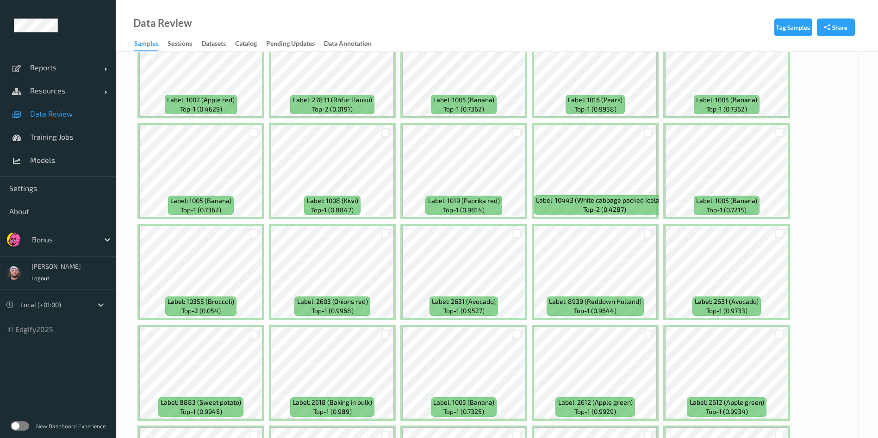
scroll to position [972, 0]
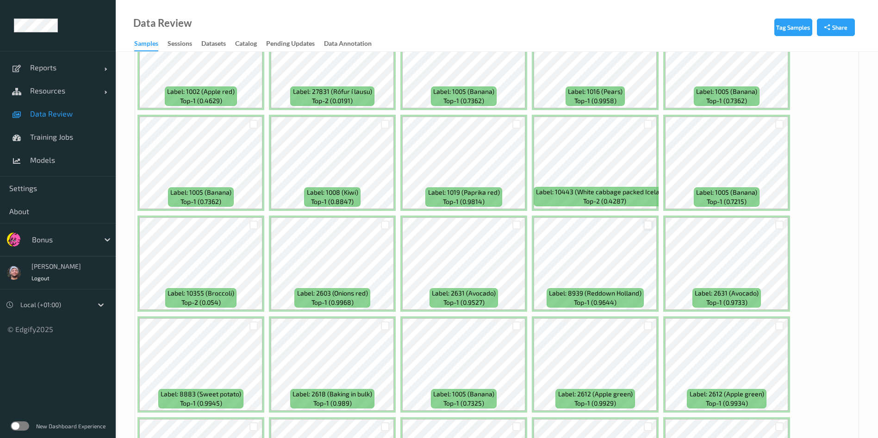
click at [649, 225] on div at bounding box center [648, 225] width 9 height 9
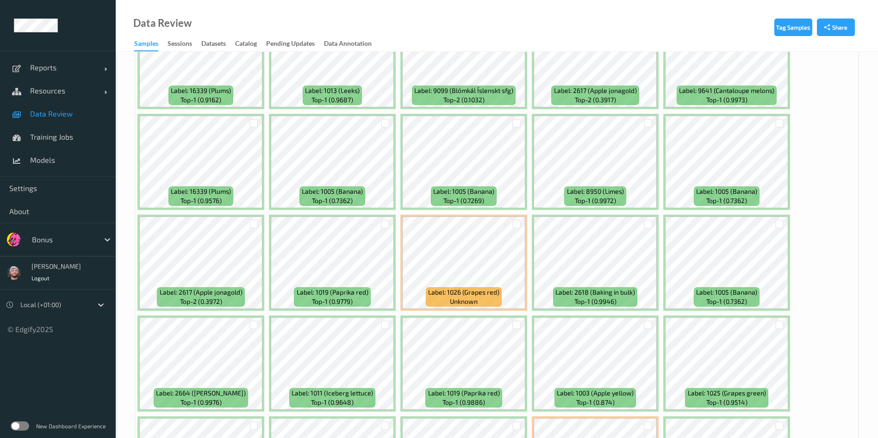
scroll to position [2360, 0]
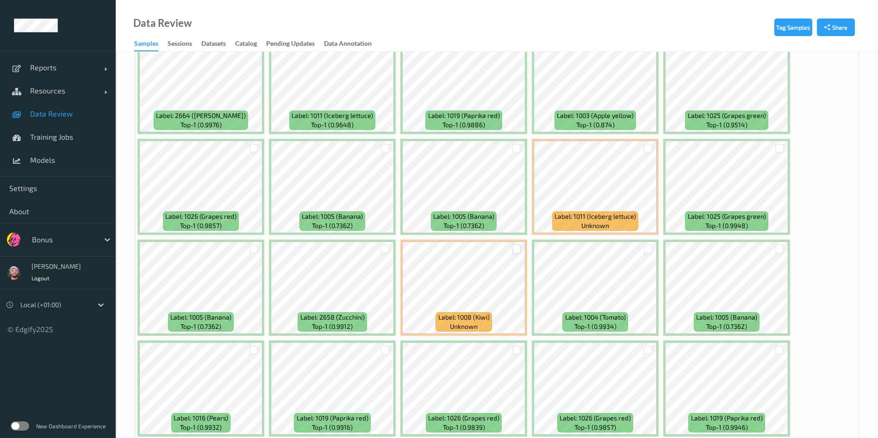
click at [517, 244] on div at bounding box center [517, 249] width 18 height 15
click at [517, 247] on div at bounding box center [516, 249] width 9 height 9
click at [643, 150] on div at bounding box center [648, 148] width 18 height 15
click at [644, 150] on div at bounding box center [648, 148] width 9 height 9
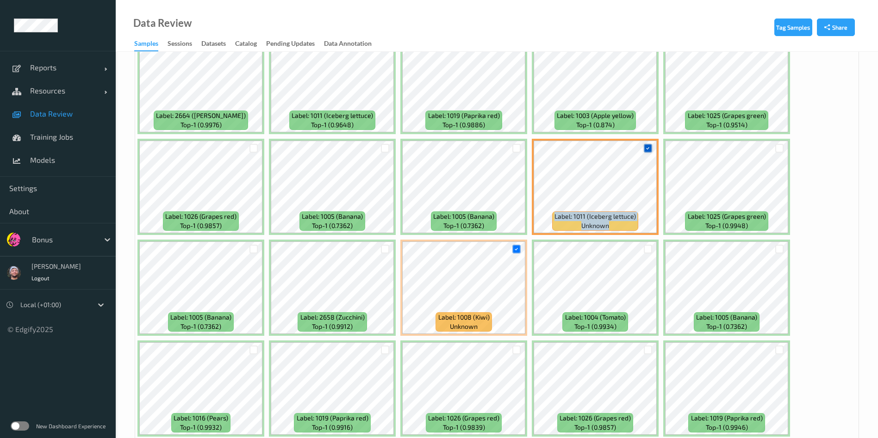
click at [644, 150] on div at bounding box center [648, 148] width 9 height 9
click at [254, 348] on div at bounding box center [253, 350] width 9 height 9
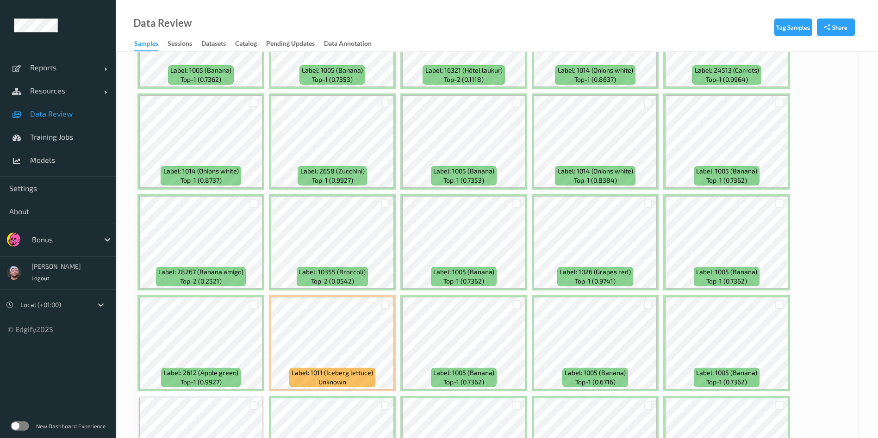
scroll to position [3912, 0]
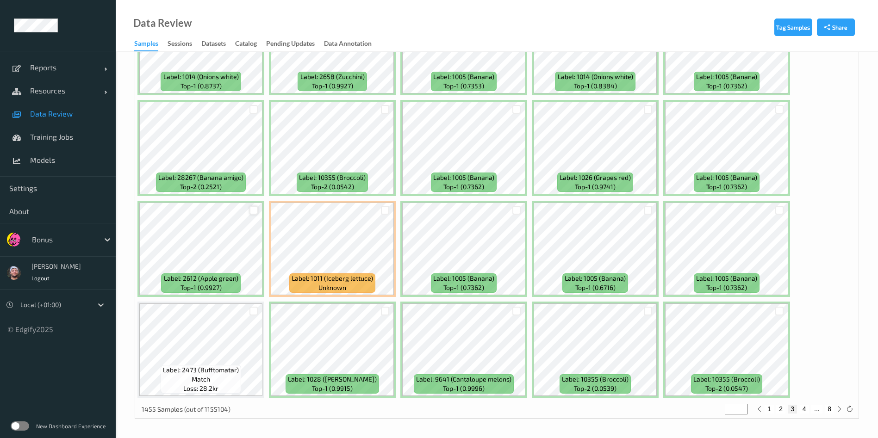
click at [251, 207] on div at bounding box center [253, 210] width 9 height 9
click at [250, 312] on div at bounding box center [253, 311] width 9 height 9
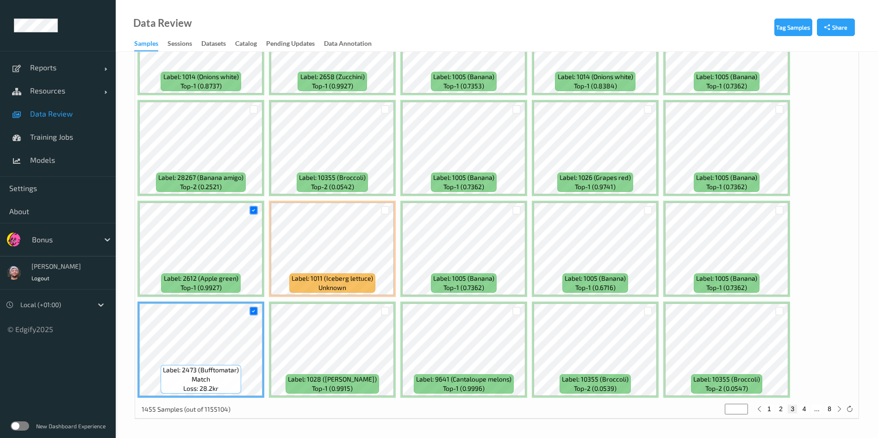
click at [740, 365] on button "4" at bounding box center [804, 409] width 9 height 8
type input "*"
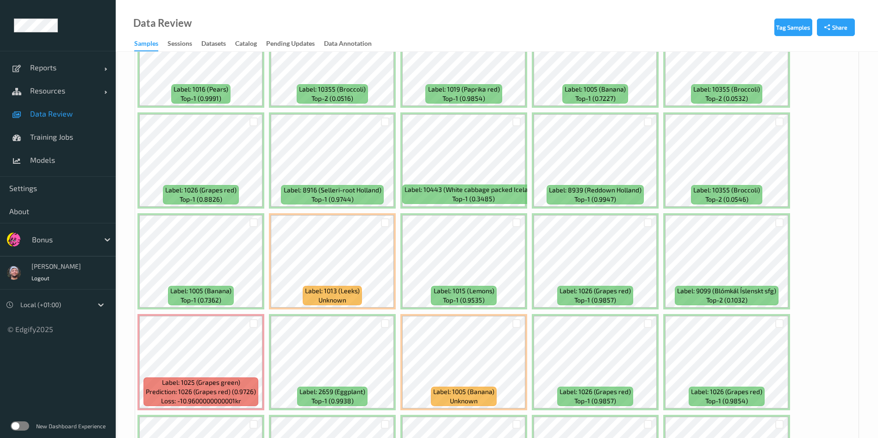
scroll to position [1458, 0]
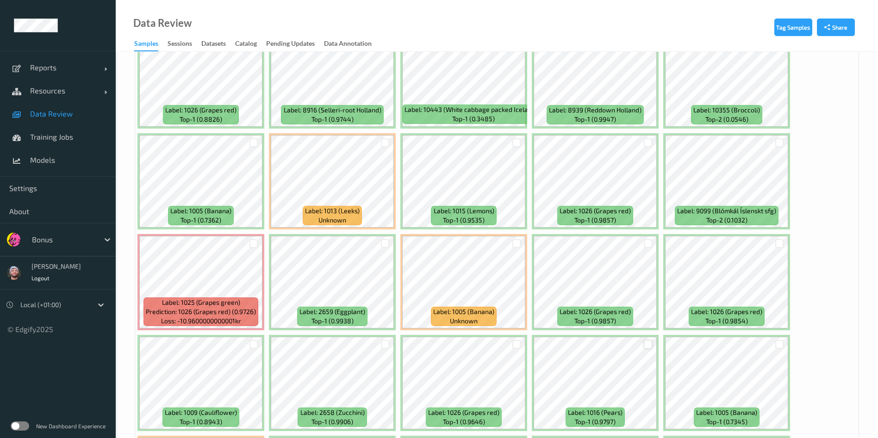
click at [648, 347] on div at bounding box center [648, 344] width 9 height 9
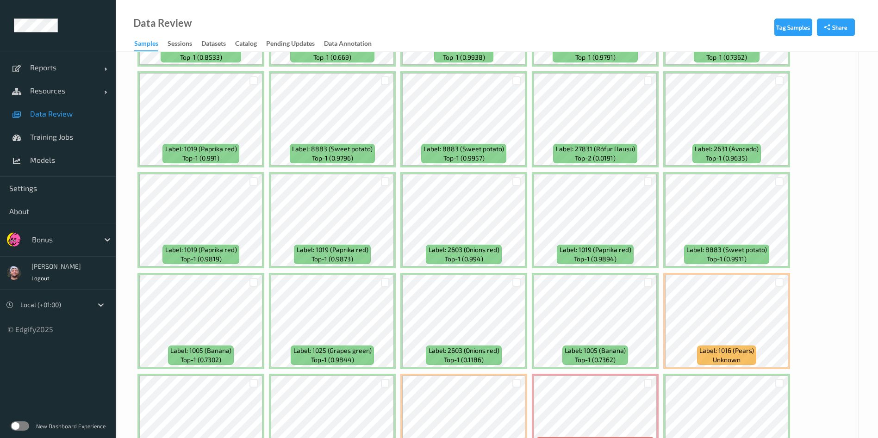
scroll to position [3054, 0]
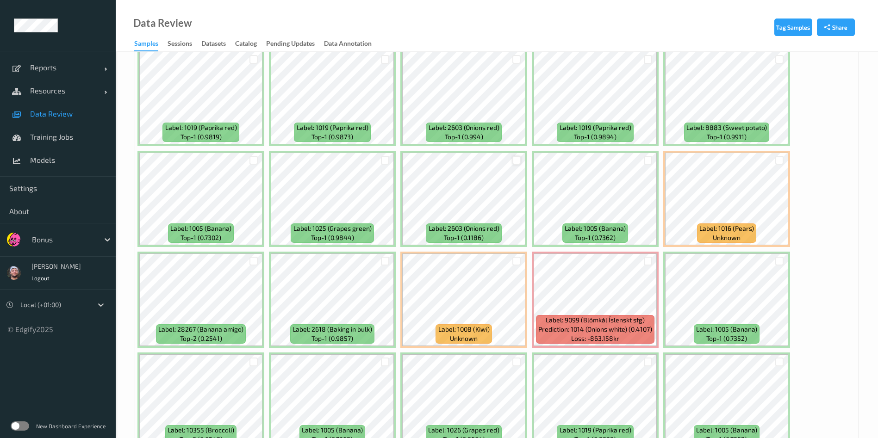
click at [518, 161] on div at bounding box center [516, 160] width 9 height 9
click at [515, 263] on div at bounding box center [516, 261] width 9 height 9
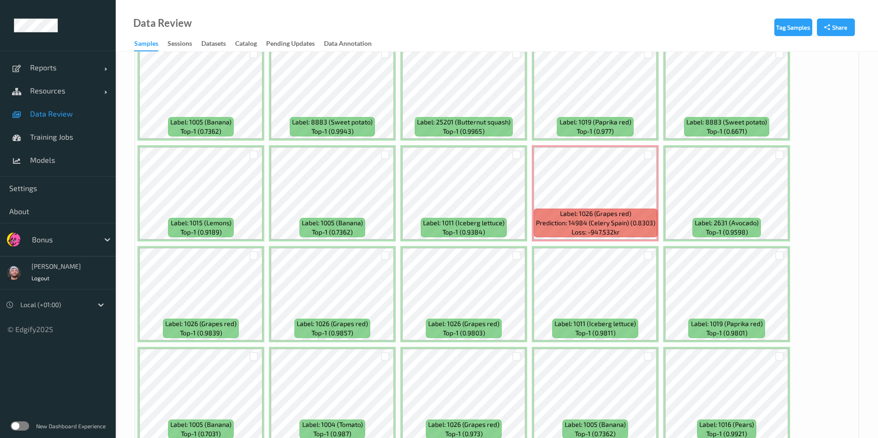
scroll to position [3912, 0]
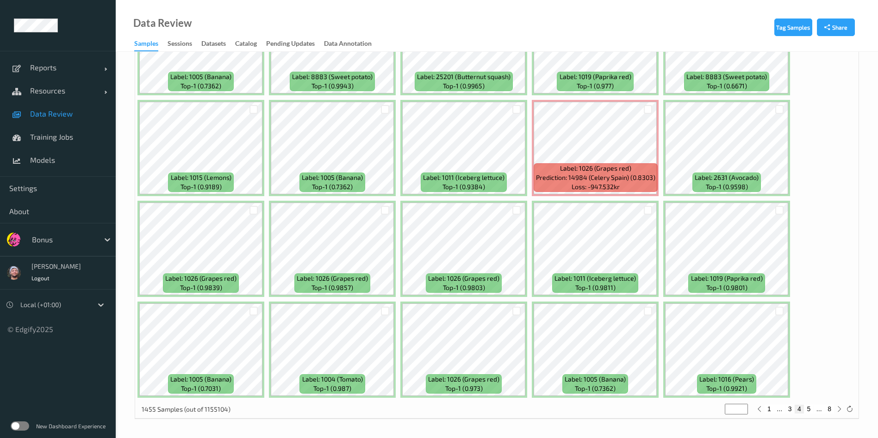
click at [740, 365] on button "5" at bounding box center [808, 409] width 9 height 8
type input "*"
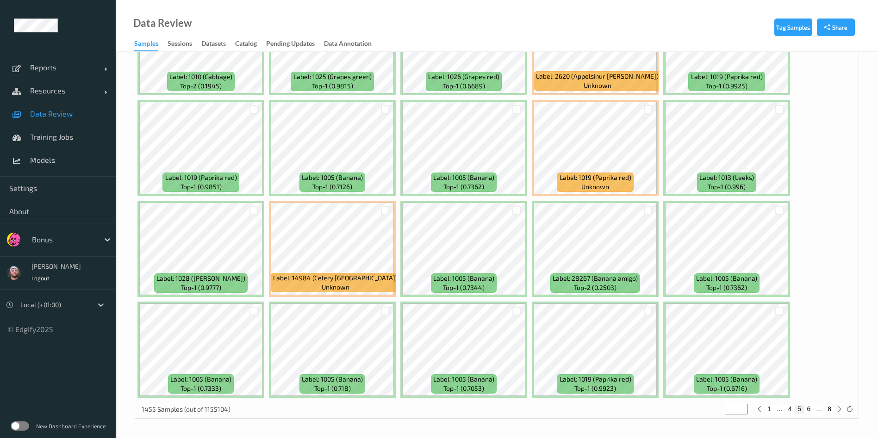
click at [740, 365] on button "6" at bounding box center [808, 409] width 9 height 8
type input "*"
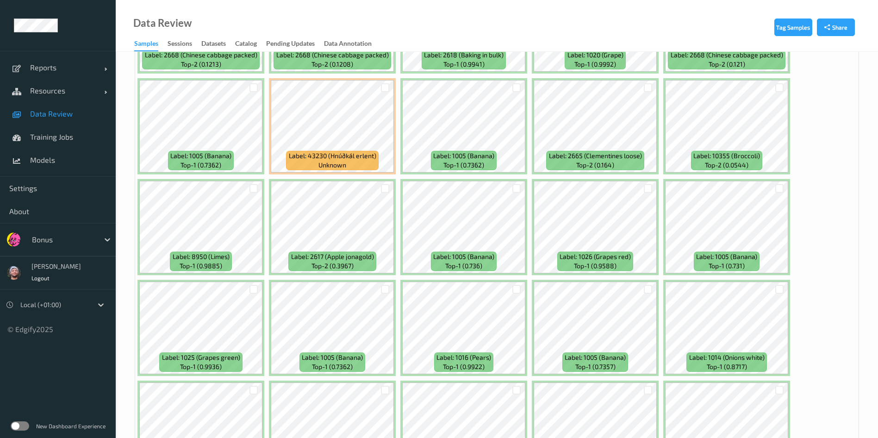
scroll to position [972, 0]
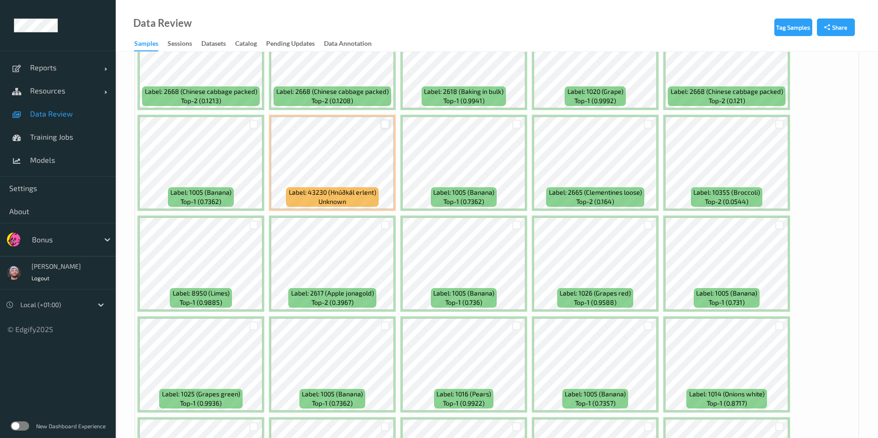
click at [384, 124] on div at bounding box center [385, 124] width 9 height 9
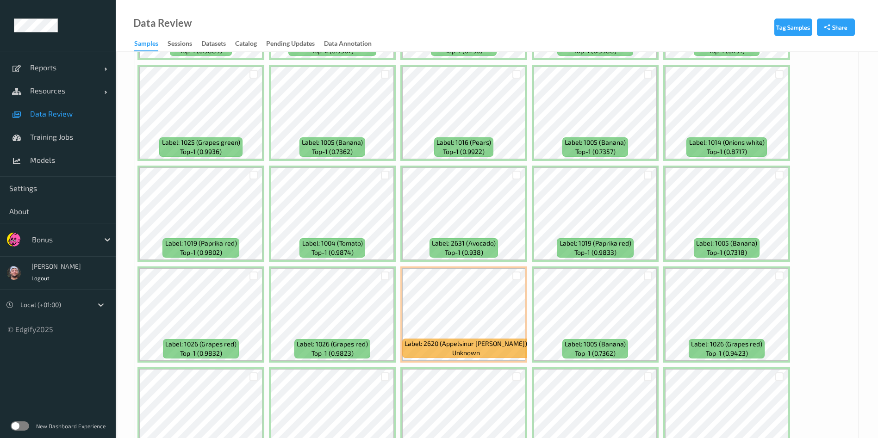
scroll to position [1388, 0]
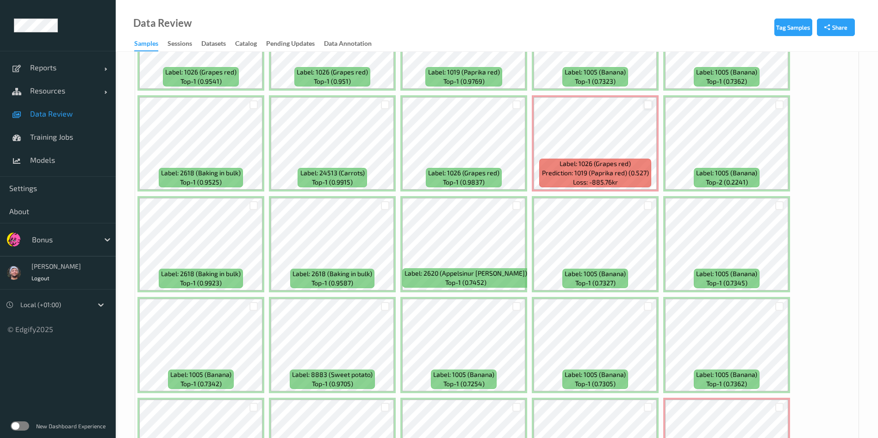
click at [647, 106] on div at bounding box center [648, 104] width 9 height 9
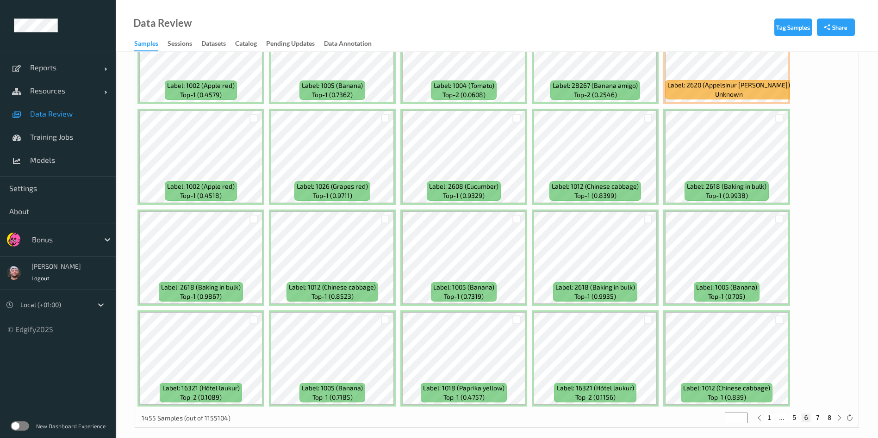
scroll to position [3912, 0]
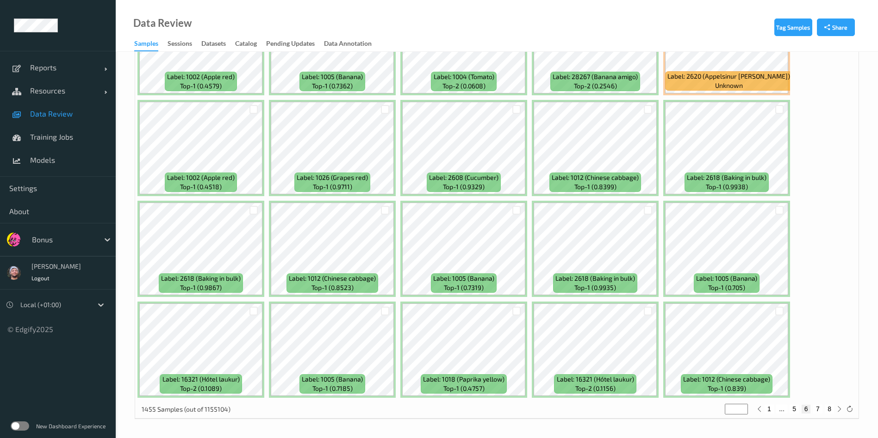
click at [740, 365] on button "7" at bounding box center [817, 409] width 9 height 8
type input "*"
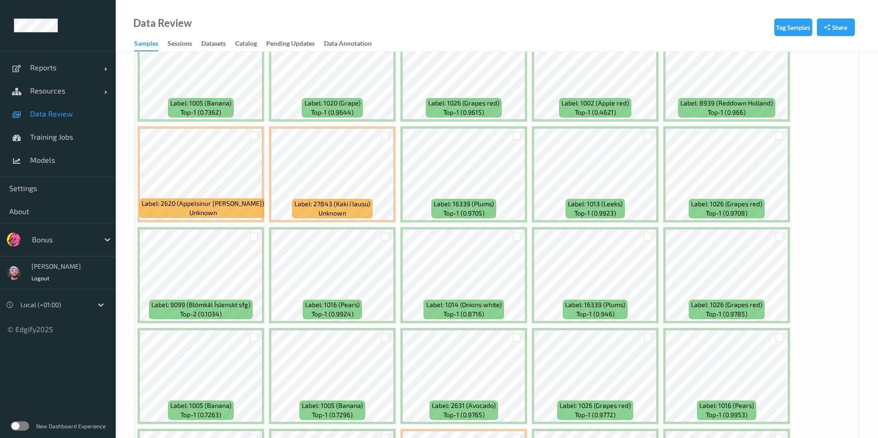
scroll to position [1458, 0]
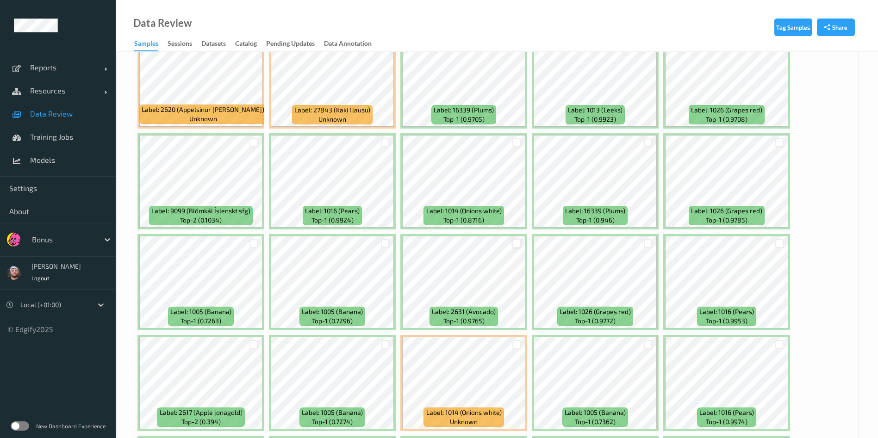
click at [518, 240] on div at bounding box center [516, 243] width 9 height 9
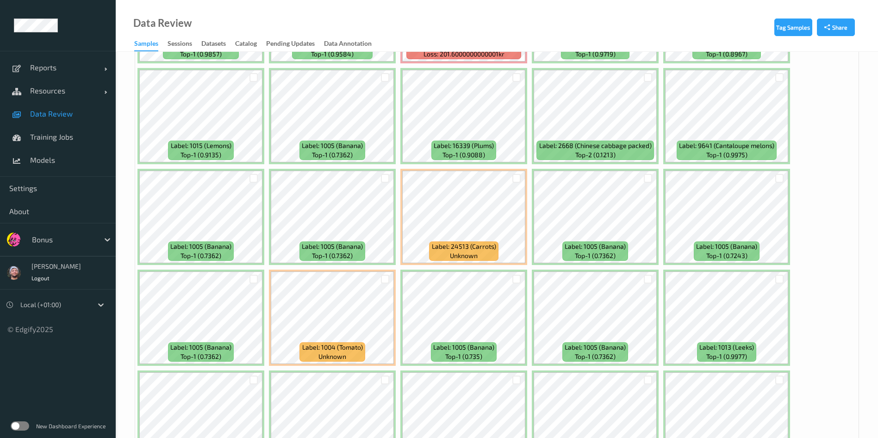
scroll to position [2083, 0]
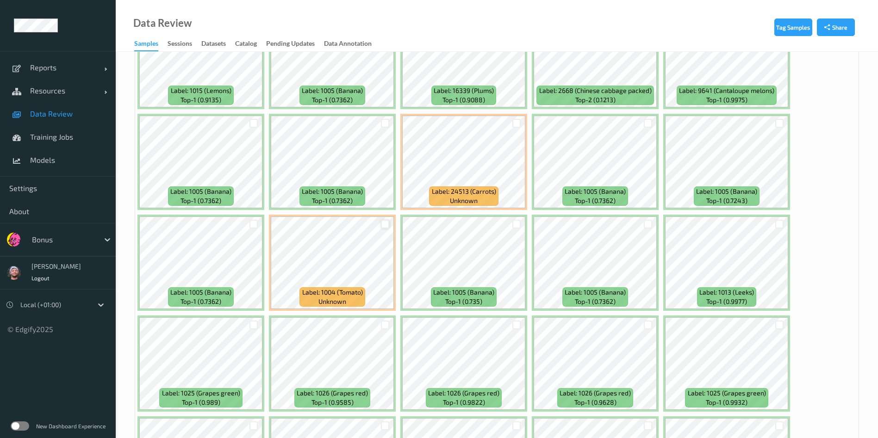
click at [387, 223] on div at bounding box center [385, 224] width 9 height 9
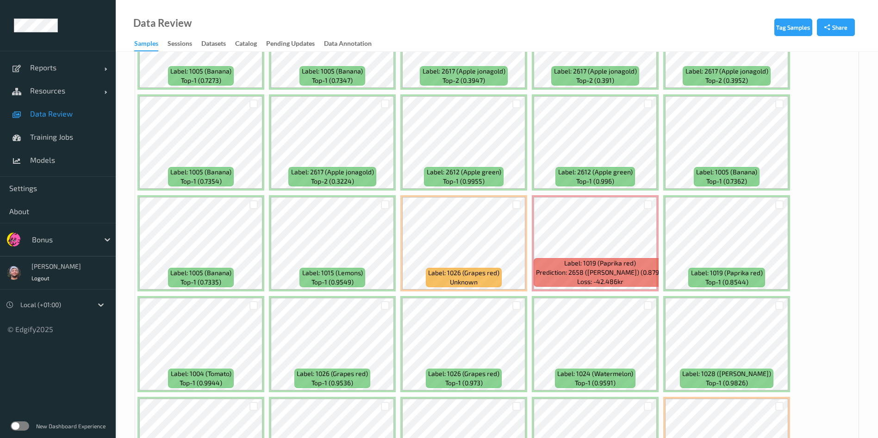
scroll to position [3124, 0]
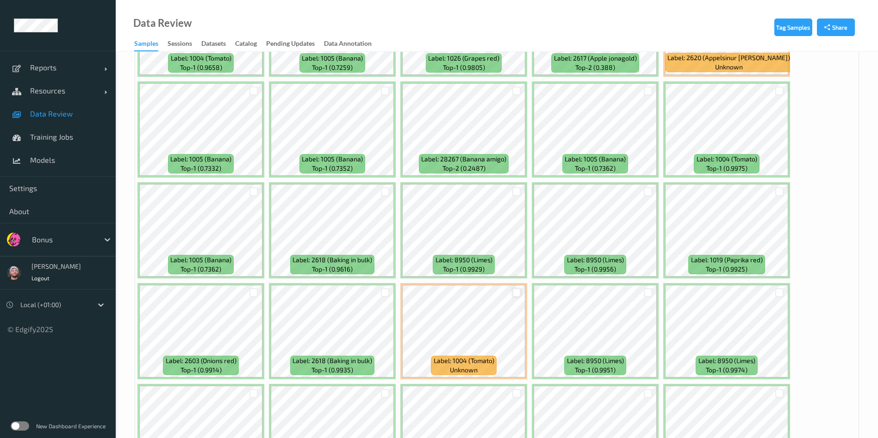
click at [515, 291] on div at bounding box center [516, 292] width 9 height 9
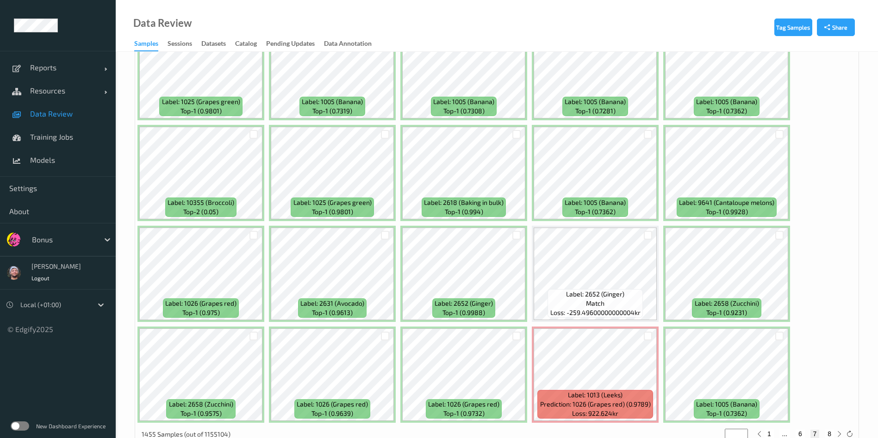
scroll to position [3912, 0]
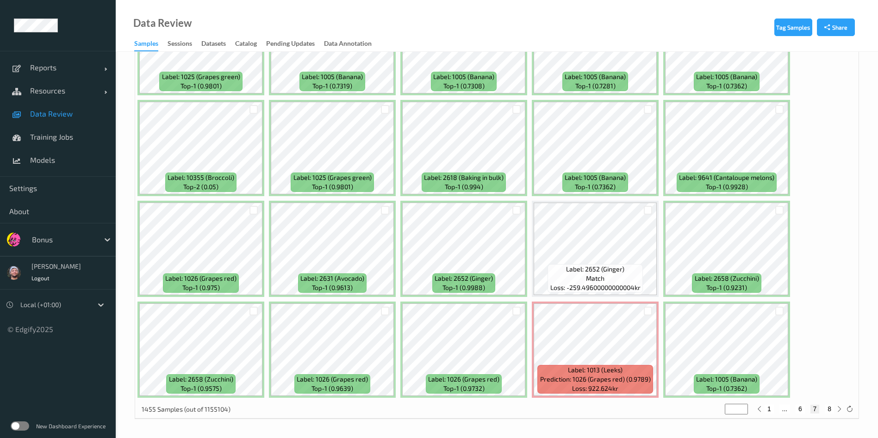
click at [740, 365] on button "8" at bounding box center [829, 409] width 9 height 8
type input "*"
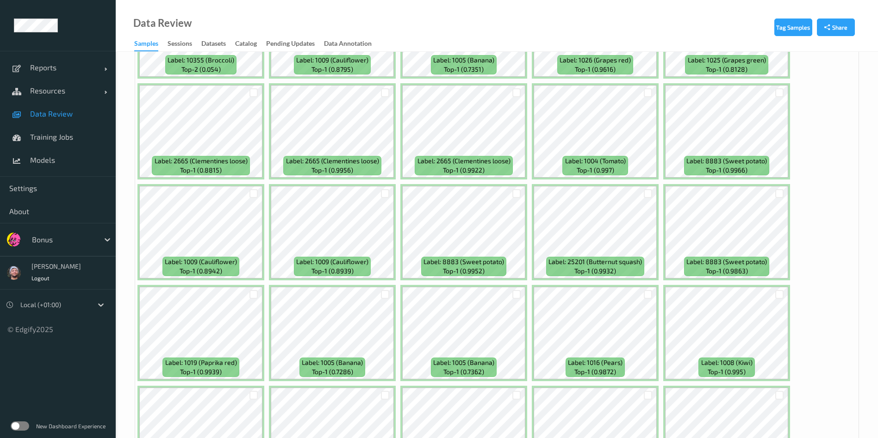
scroll to position [1088, 0]
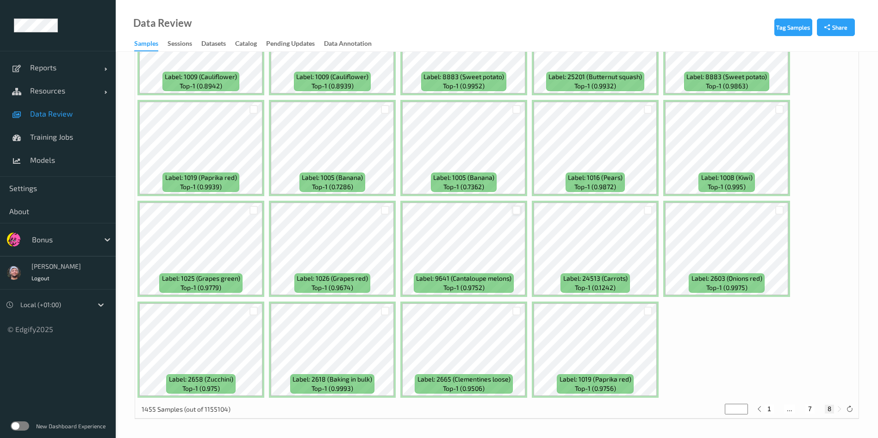
click at [515, 206] on div at bounding box center [516, 210] width 9 height 9
click at [649, 208] on div at bounding box center [648, 210] width 9 height 9
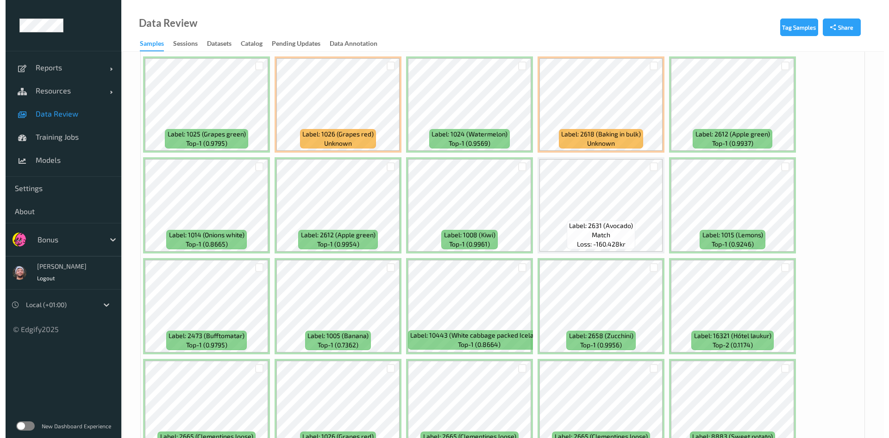
scroll to position [116, 0]
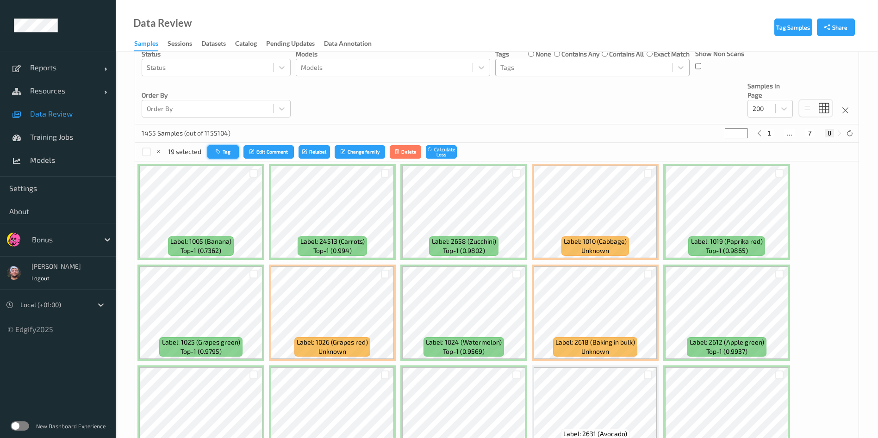
click at [232, 147] on button "Tag" at bounding box center [222, 151] width 31 height 13
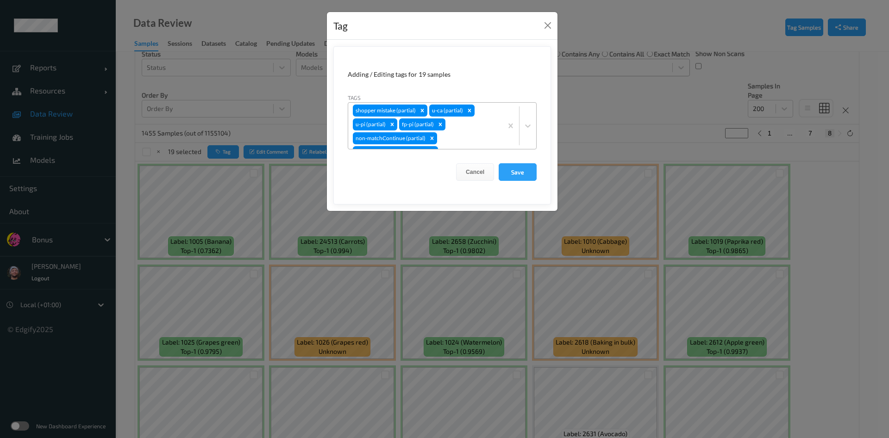
click at [464, 131] on div "shopper mistake (partial) u-ca (partial) u-pi (partial) fp-pi (partial) non-mat…" at bounding box center [425, 126] width 154 height 46
type input "b"
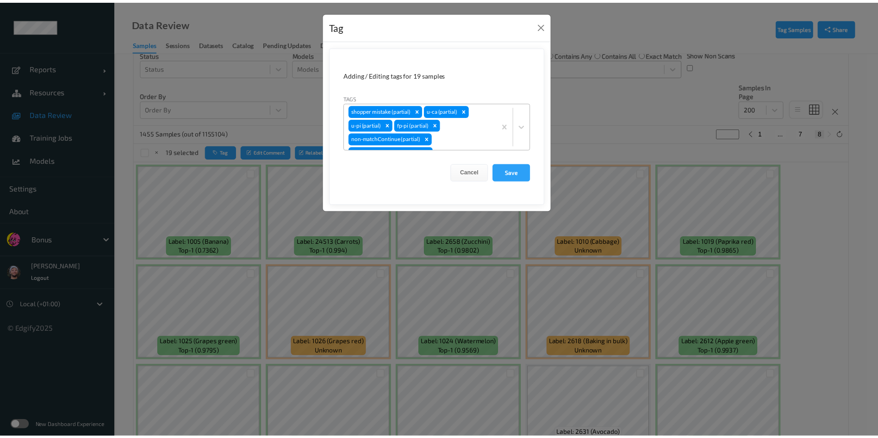
scroll to position [8, 0]
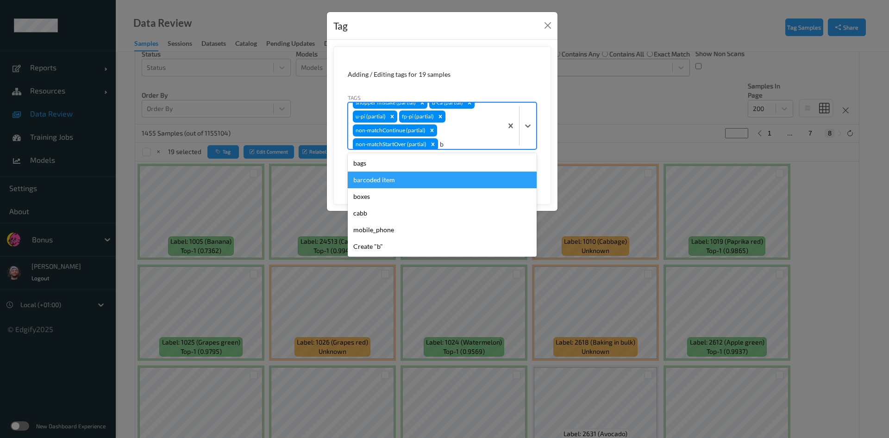
click at [391, 180] on div "barcoded item" at bounding box center [442, 180] width 189 height 17
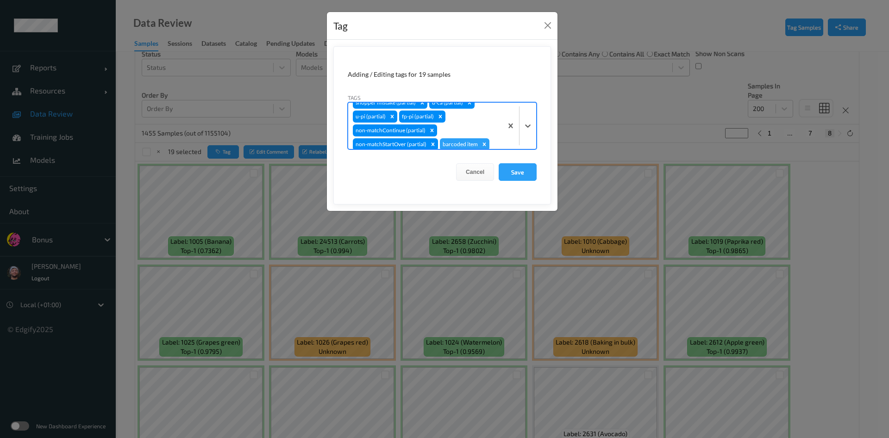
click at [521, 162] on form "Adding / Editing tags for 19 samples Tags option barcoded item, selected. Selec…" at bounding box center [442, 125] width 218 height 158
click at [520, 169] on button "Save" at bounding box center [517, 172] width 38 height 18
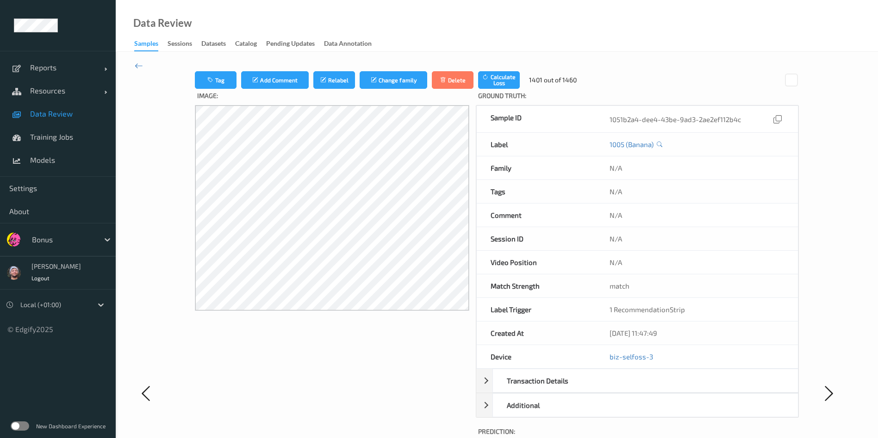
drag, startPoint x: 99, startPoint y: 109, endPoint x: 110, endPoint y: 106, distance: 11.4
click at [99, 109] on span "Data Review" at bounding box center [68, 113] width 76 height 9
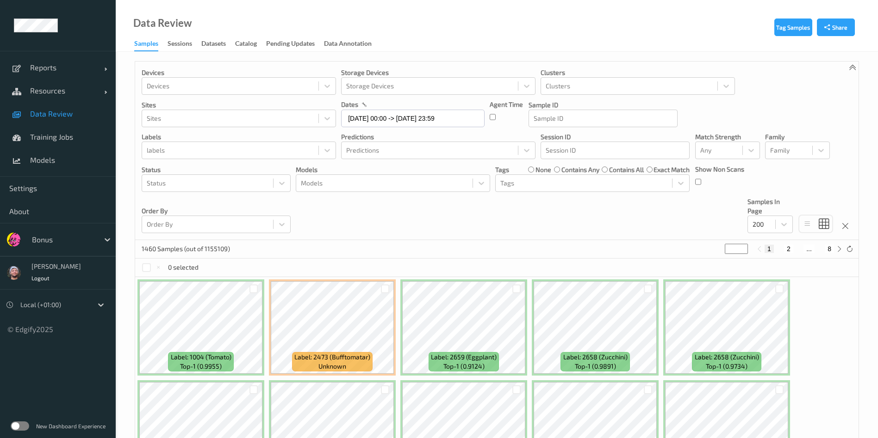
click at [521, 289] on div at bounding box center [516, 289] width 9 height 9
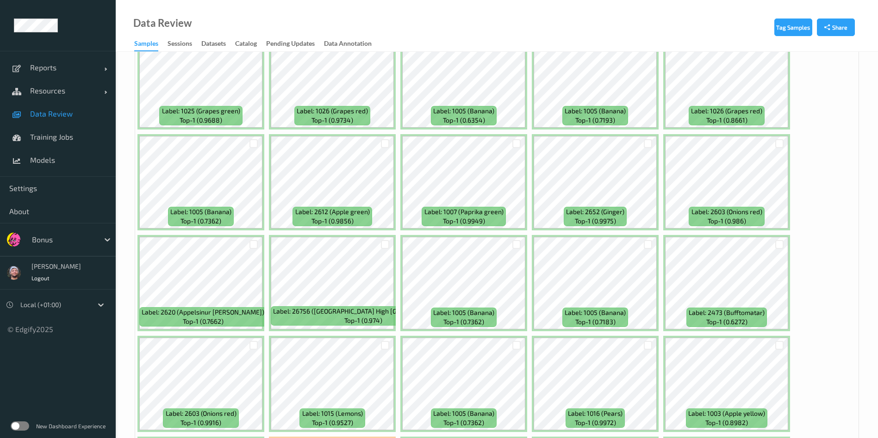
scroll to position [69, 0]
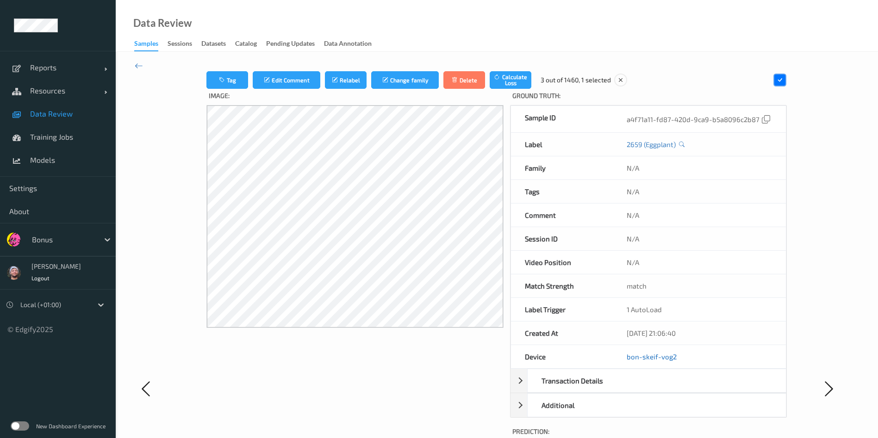
click at [648, 357] on link "bon-skeif-vog2" at bounding box center [652, 357] width 50 height 8
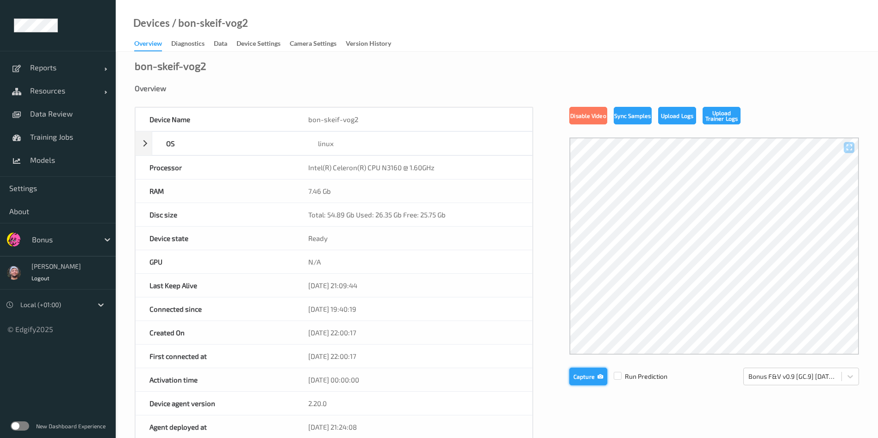
click at [585, 365] on button "Capture" at bounding box center [588, 377] width 38 height 18
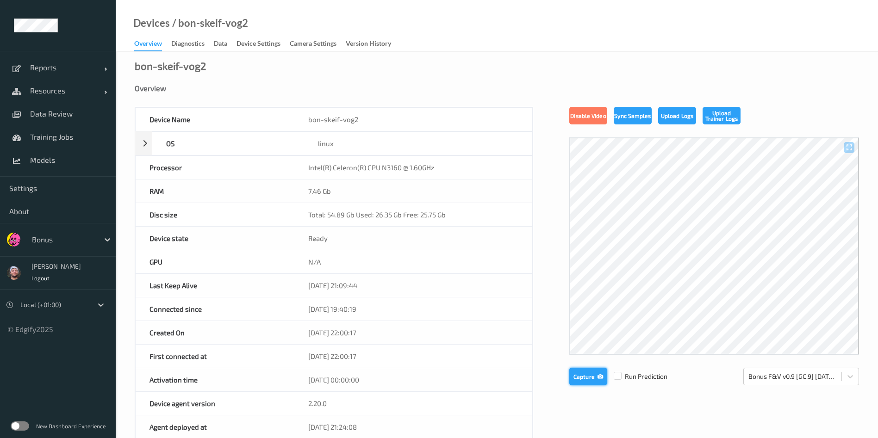
click at [585, 365] on button "Capture" at bounding box center [588, 377] width 38 height 18
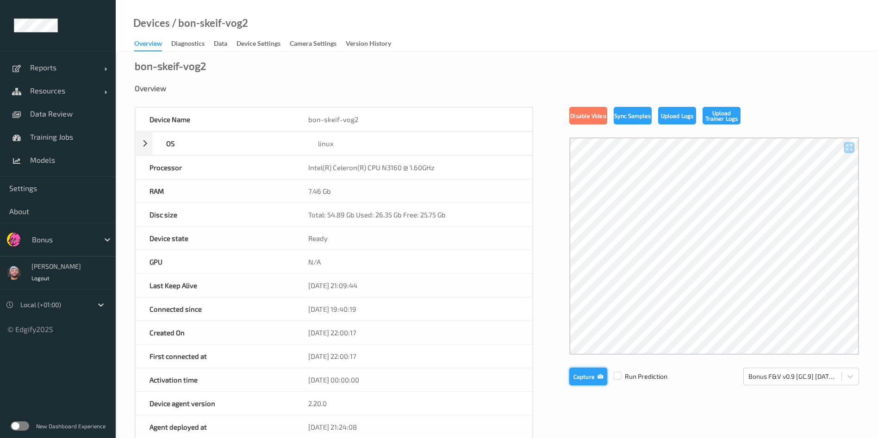
click at [585, 365] on button "Capture" at bounding box center [588, 377] width 38 height 18
click at [38, 123] on link "Data Review" at bounding box center [58, 113] width 116 height 23
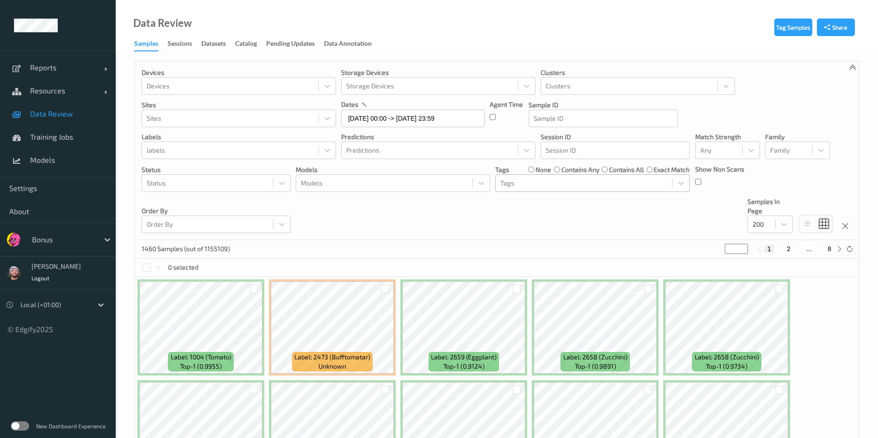
click at [556, 181] on div at bounding box center [583, 183] width 167 height 11
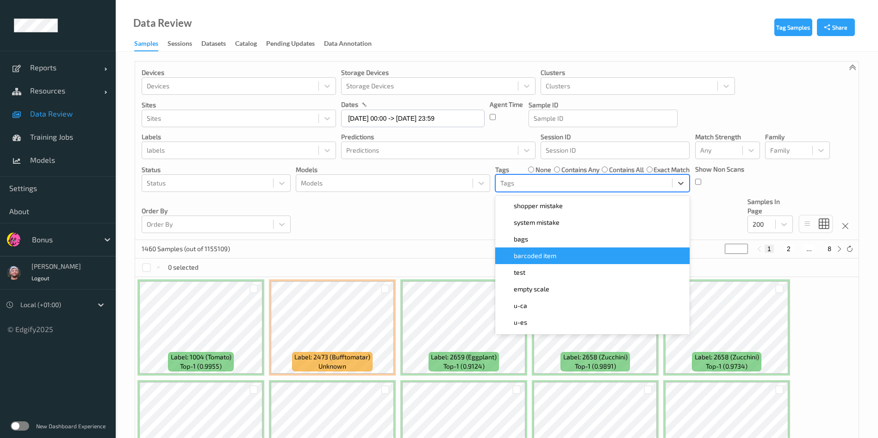
click at [542, 255] on span "barcoded item" at bounding box center [535, 255] width 43 height 9
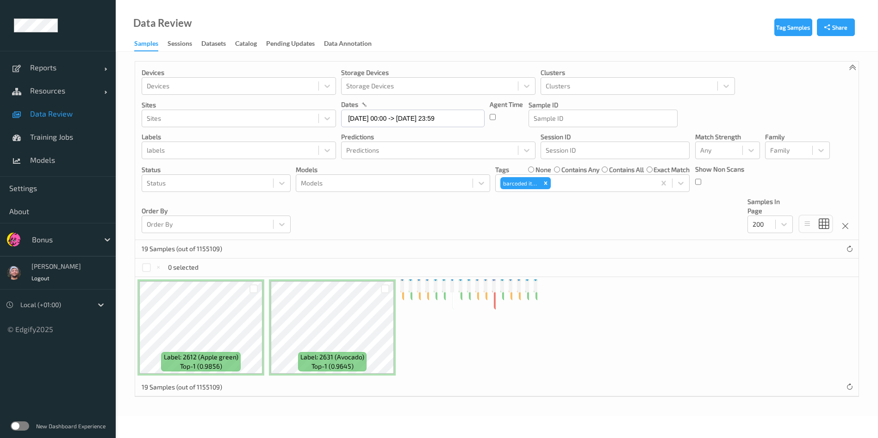
click at [440, 217] on div "Devices Devices Storage Devices Storage Devices Clusters Clusters Sites Sites d…" at bounding box center [496, 151] width 723 height 179
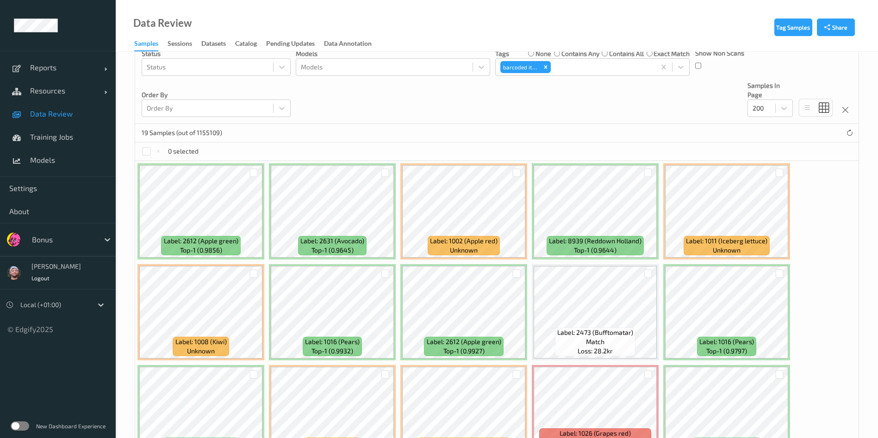
scroll to position [278, 0]
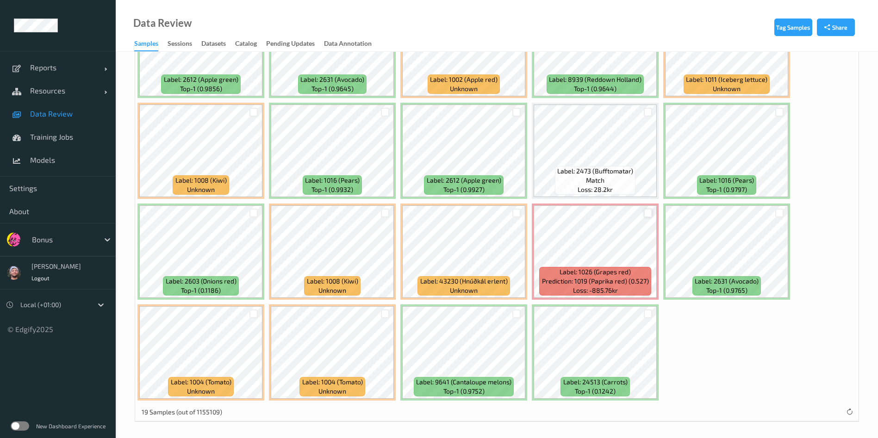
click at [651, 214] on div at bounding box center [648, 213] width 9 height 9
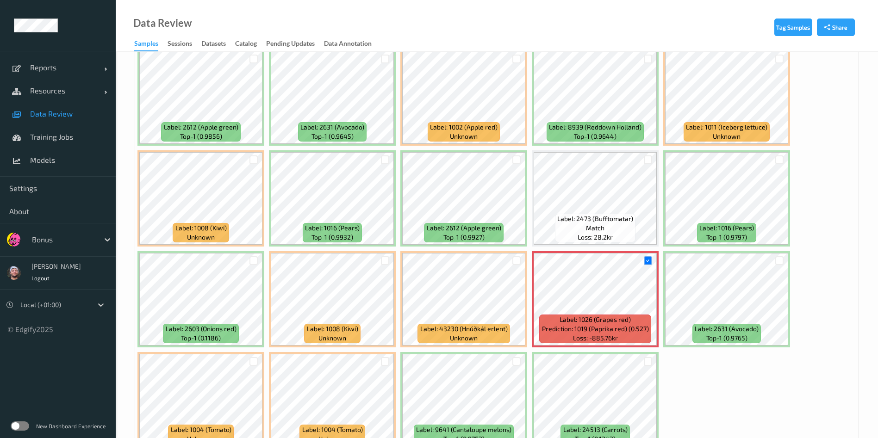
scroll to position [208, 0]
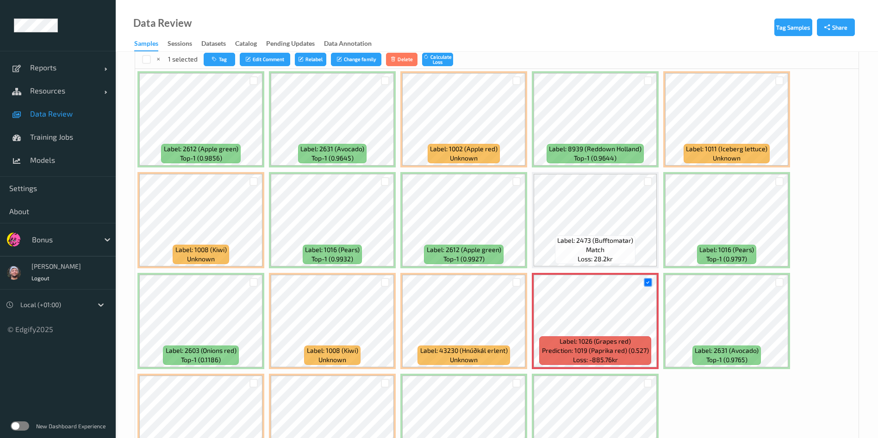
click at [644, 169] on div "Label: 2612 (Apple green) top-1 (0.9856) Label: 2631 (Avocado) top-1 (0.9645) L…" at bounding box center [496, 271] width 723 height 404
click at [644, 176] on div at bounding box center [648, 181] width 18 height 15
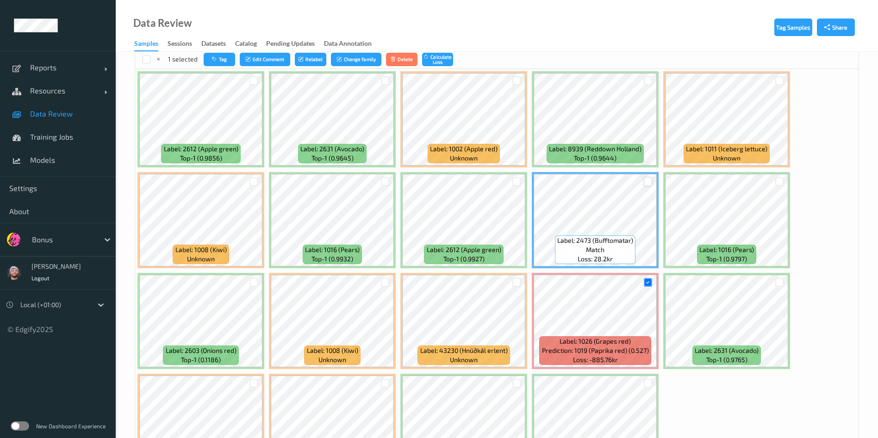
click at [647, 180] on div at bounding box center [648, 181] width 9 height 9
click at [382, 183] on div at bounding box center [385, 181] width 9 height 9
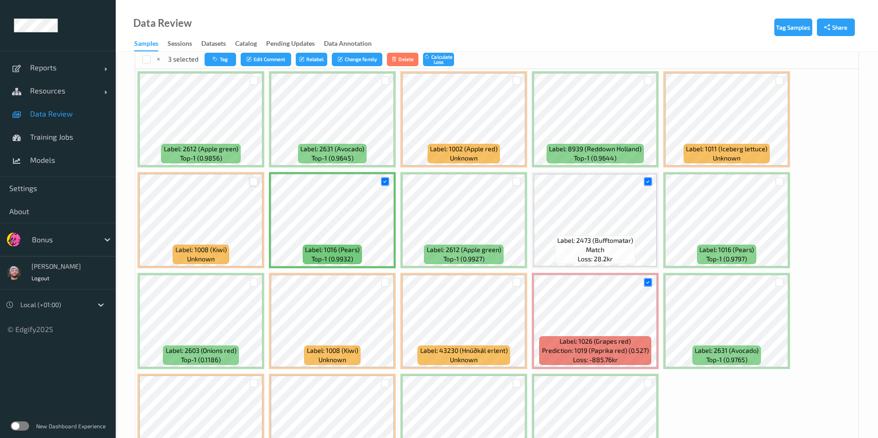
click at [253, 181] on div at bounding box center [253, 181] width 9 height 9
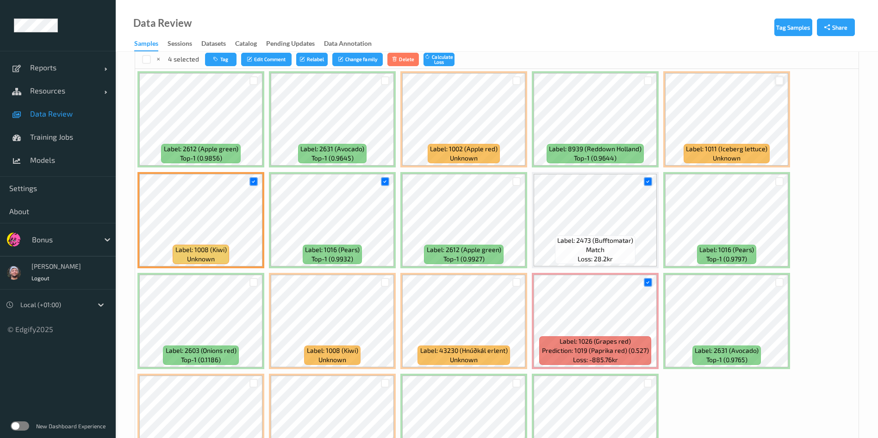
click at [740, 81] on div at bounding box center [779, 80] width 9 height 9
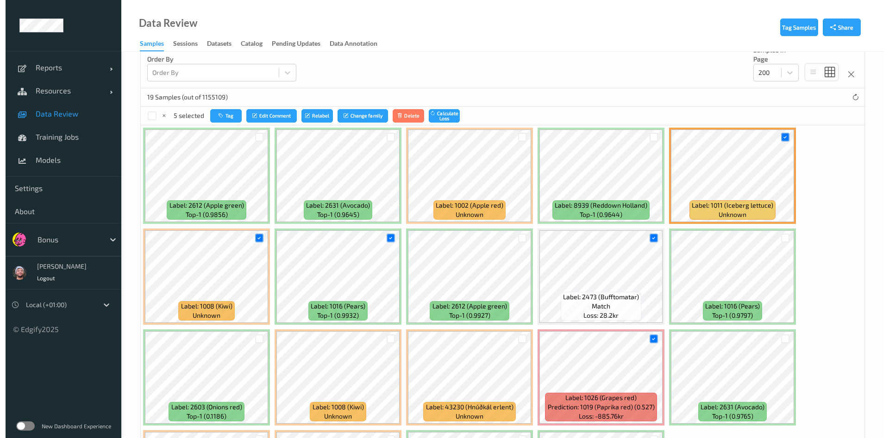
scroll to position [139, 0]
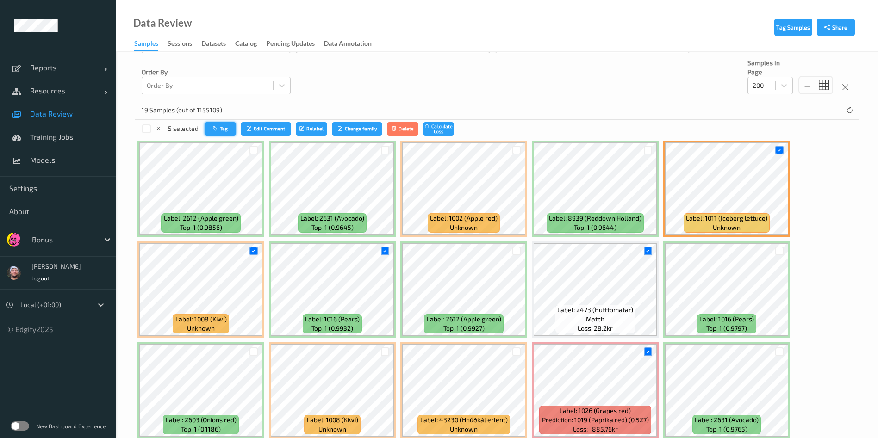
click at [218, 131] on icon "button" at bounding box center [216, 129] width 7 height 6
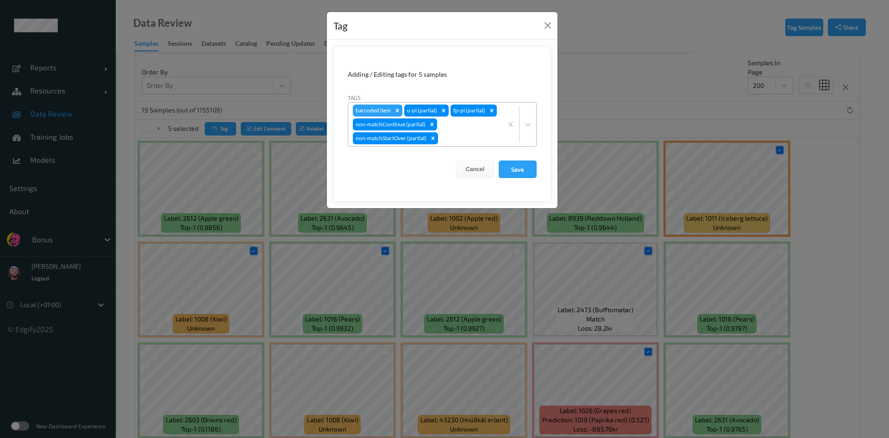
click at [399, 110] on icon "Remove barcoded item" at bounding box center [397, 110] width 6 height 6
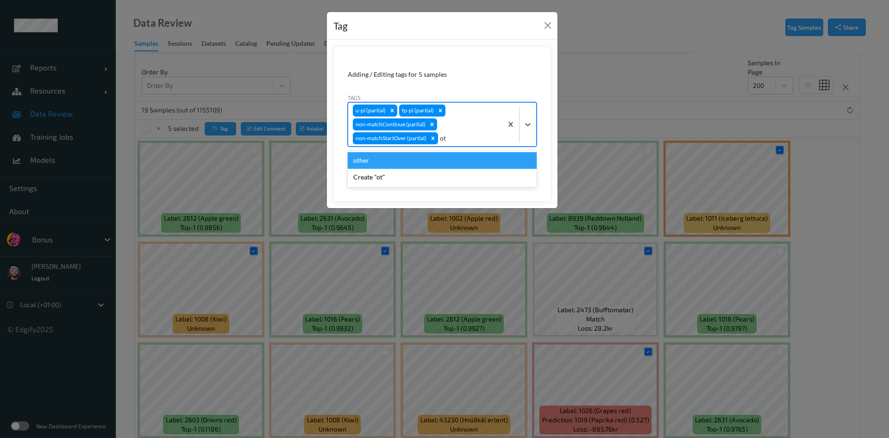
type input "oth"
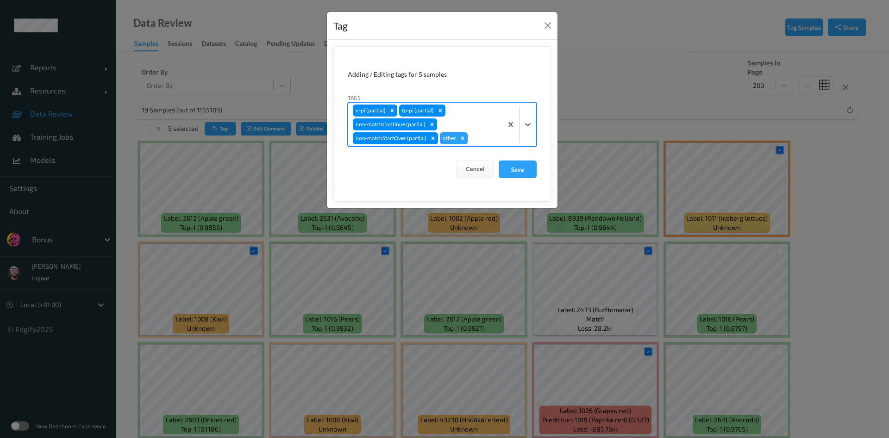
click at [498, 161] on button "Save" at bounding box center [517, 170] width 38 height 18
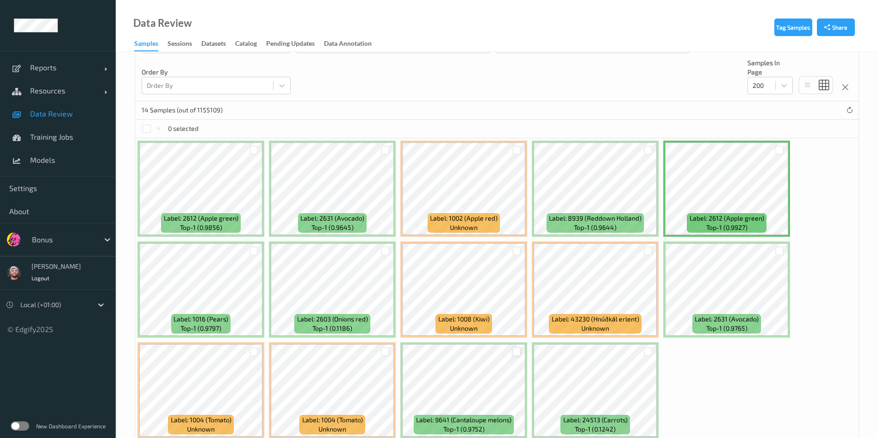
click at [515, 356] on div at bounding box center [516, 352] width 9 height 9
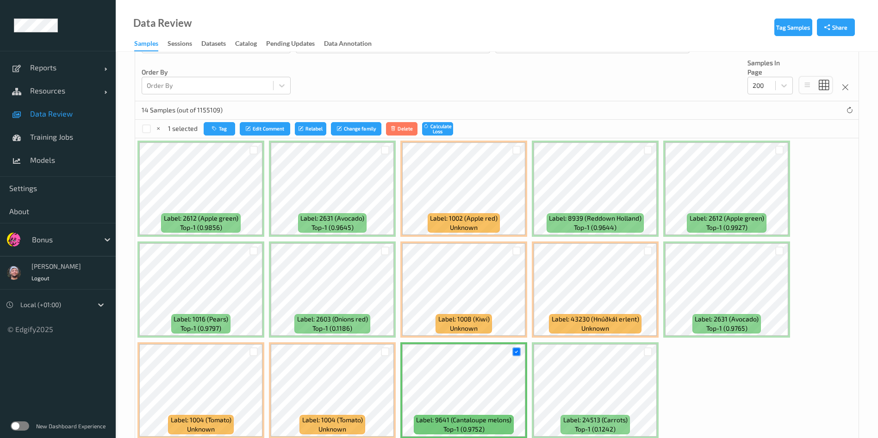
click at [219, 120] on div "1 selected Tag Edit Comment Relabel Change family Delete Calculate Loss" at bounding box center [496, 129] width 723 height 19
click at [219, 123] on button "Tag" at bounding box center [219, 128] width 31 height 13
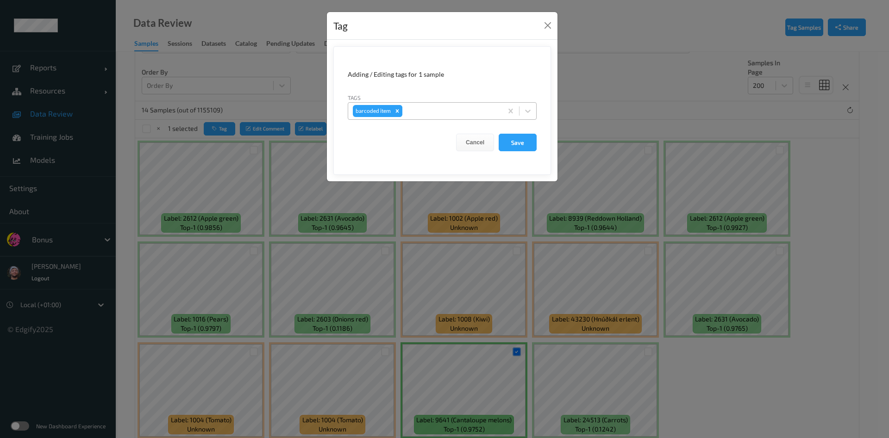
click at [398, 112] on icon "Remove barcoded item" at bounding box center [397, 110] width 3 height 3
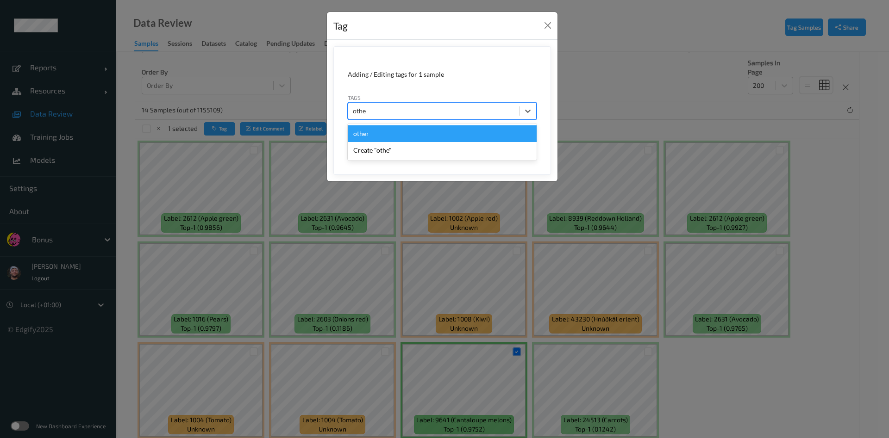
type input "other"
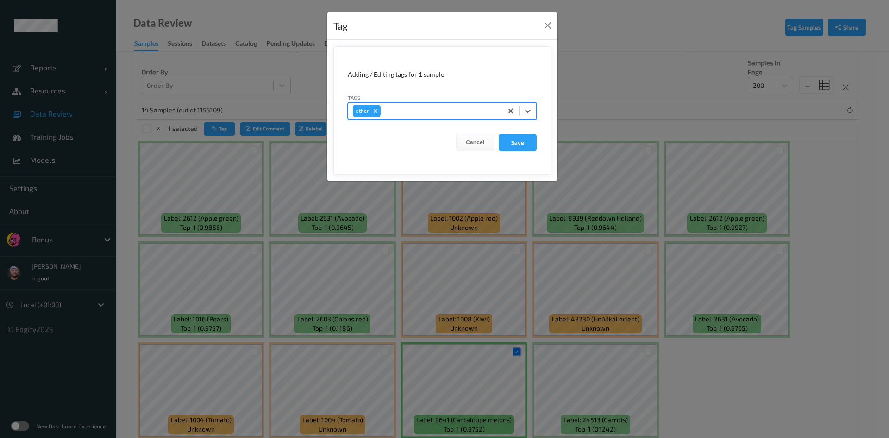
click at [498, 134] on button "Save" at bounding box center [517, 143] width 38 height 18
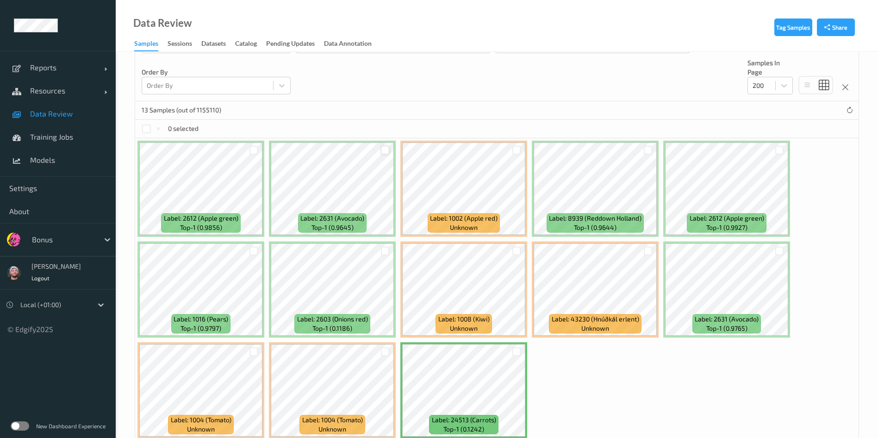
click at [386, 149] on div at bounding box center [385, 150] width 9 height 9
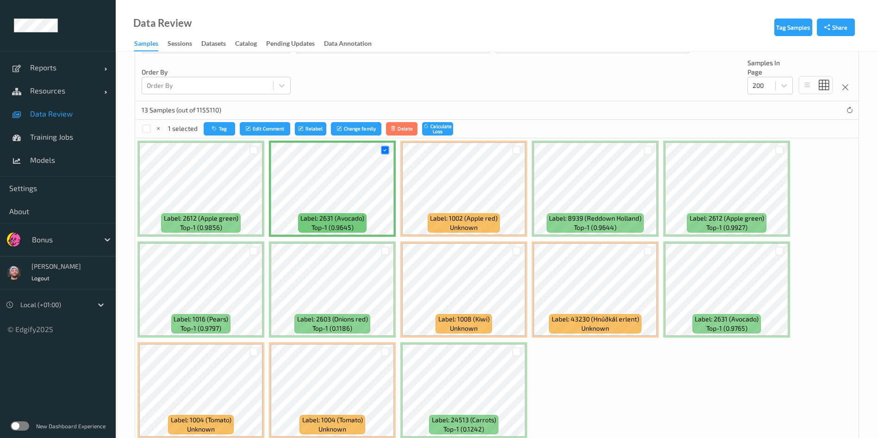
click at [247, 148] on div at bounding box center [254, 150] width 18 height 15
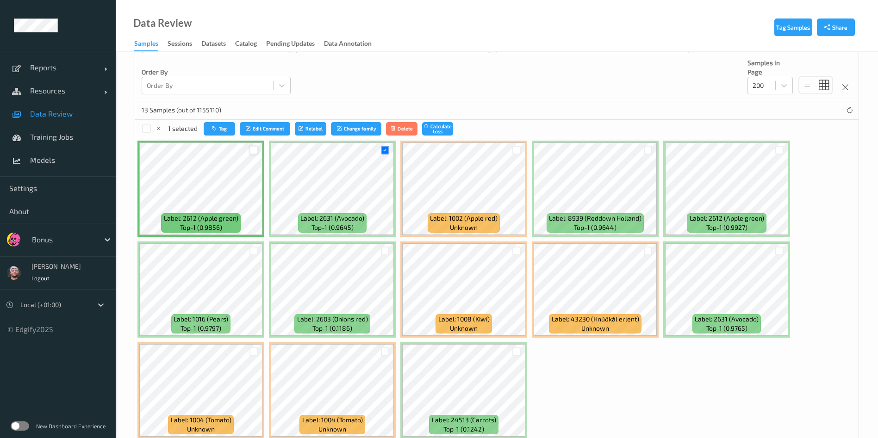
click at [251, 148] on div at bounding box center [253, 150] width 9 height 9
click at [740, 150] on div at bounding box center [779, 150] width 9 height 9
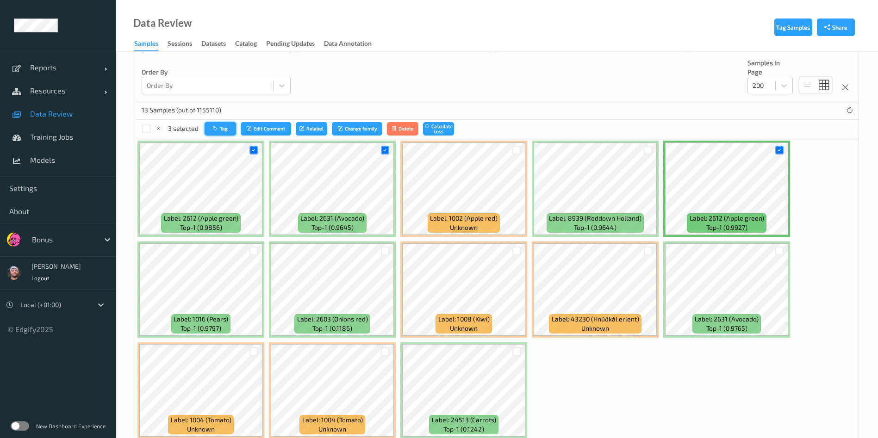
click at [227, 124] on button "Tag" at bounding box center [220, 128] width 31 height 13
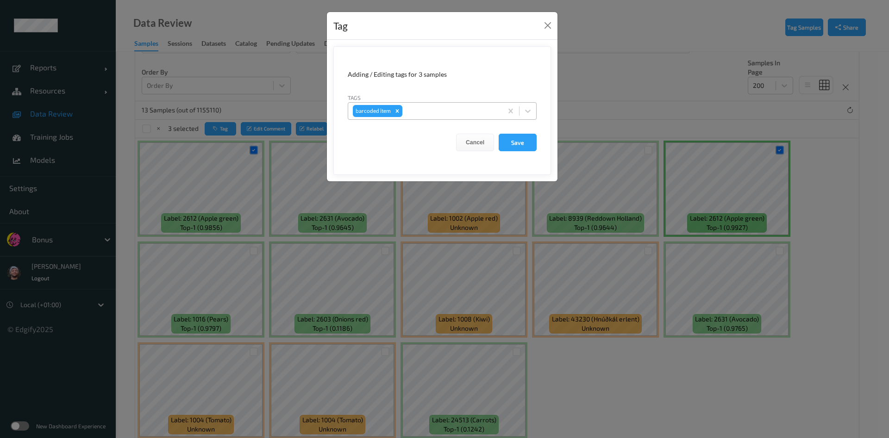
click at [451, 111] on div at bounding box center [450, 111] width 93 height 11
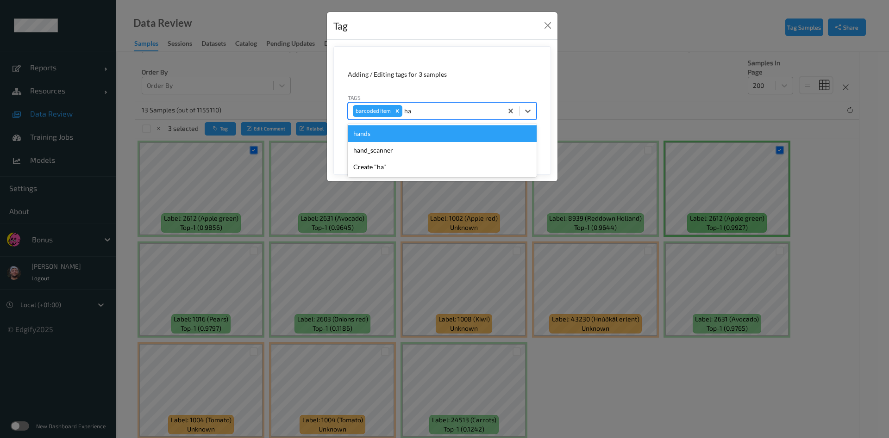
type input "han"
click at [439, 131] on div "hands" at bounding box center [442, 133] width 189 height 17
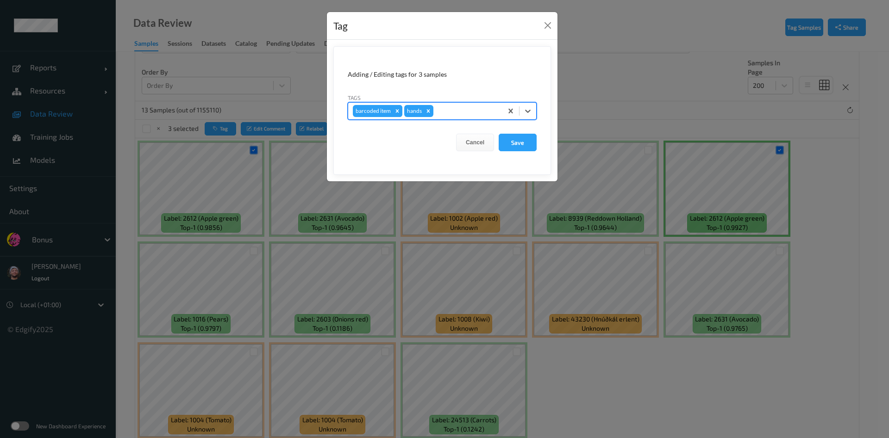
click at [397, 113] on icon "Remove barcoded item" at bounding box center [397, 111] width 6 height 6
click at [520, 141] on button "Save" at bounding box center [517, 143] width 38 height 18
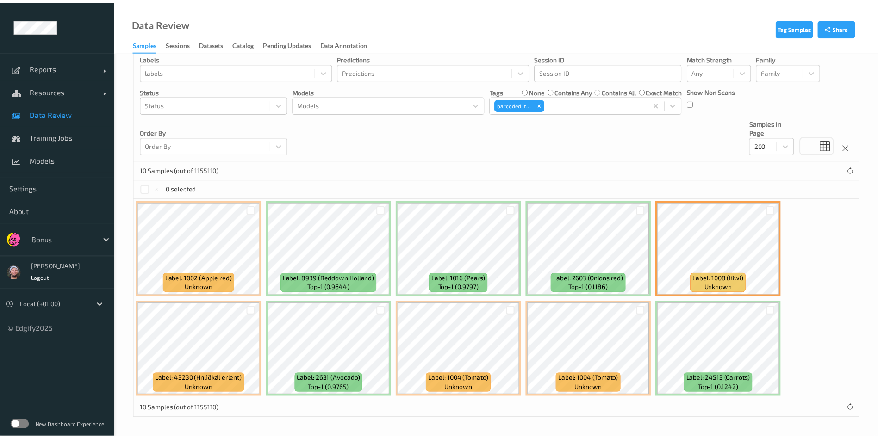
scroll to position [79, 0]
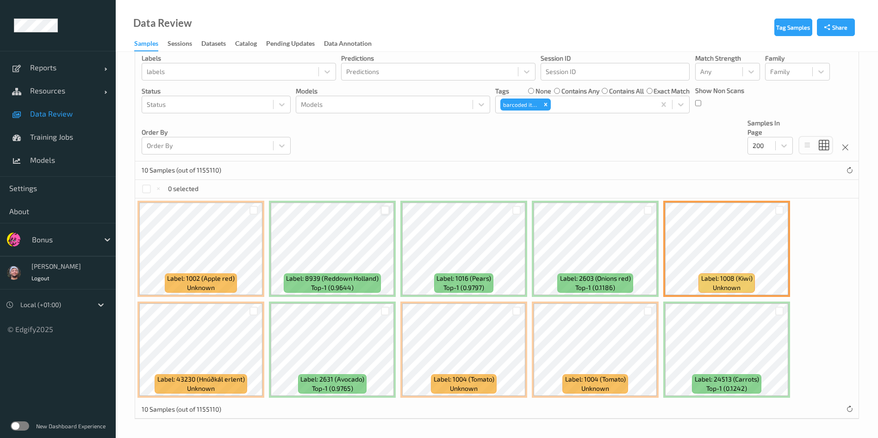
click at [381, 209] on div at bounding box center [385, 210] width 9 height 9
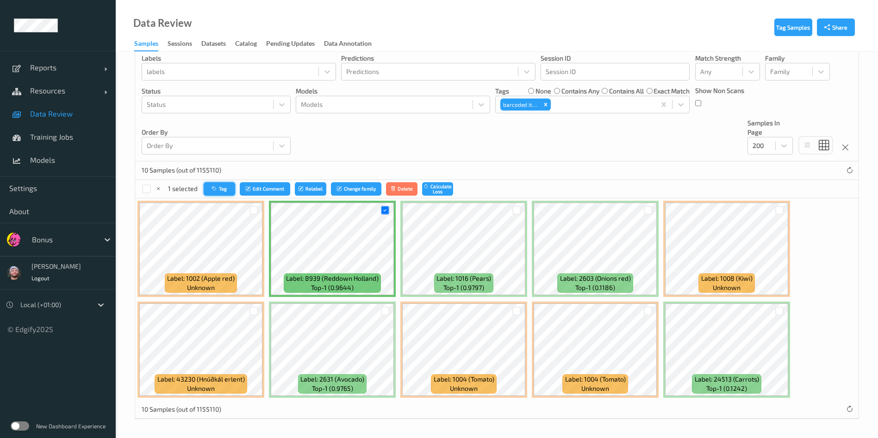
click at [206, 185] on button "Tag" at bounding box center [219, 188] width 31 height 13
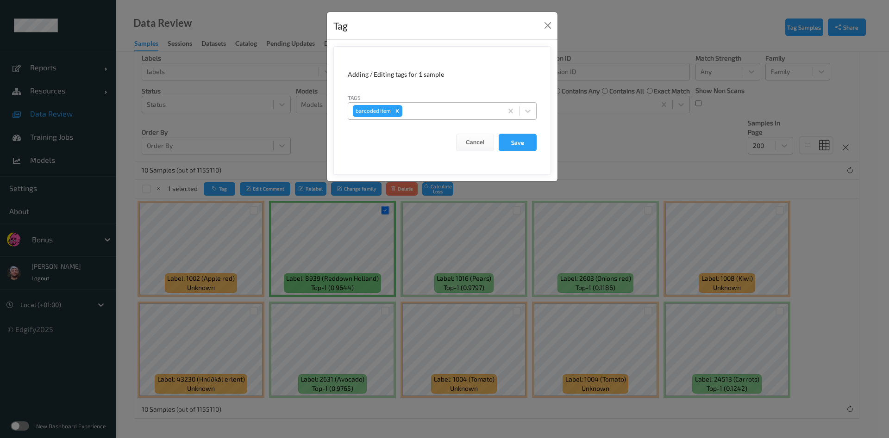
click at [442, 113] on div at bounding box center [450, 111] width 93 height 11
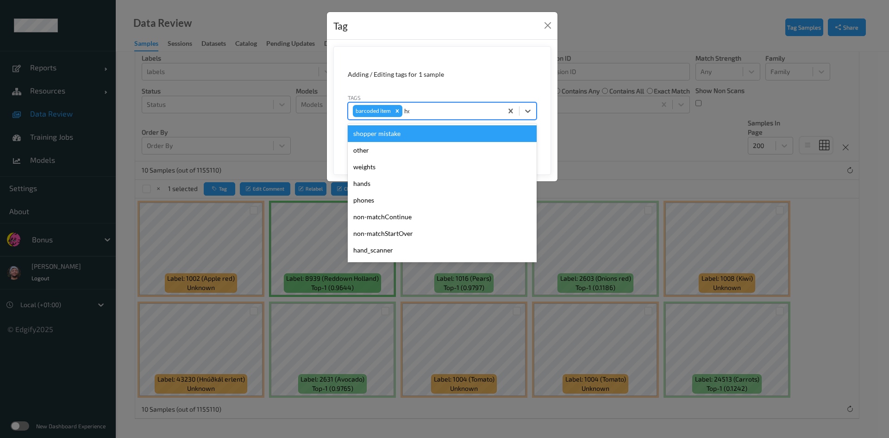
type input "hos"
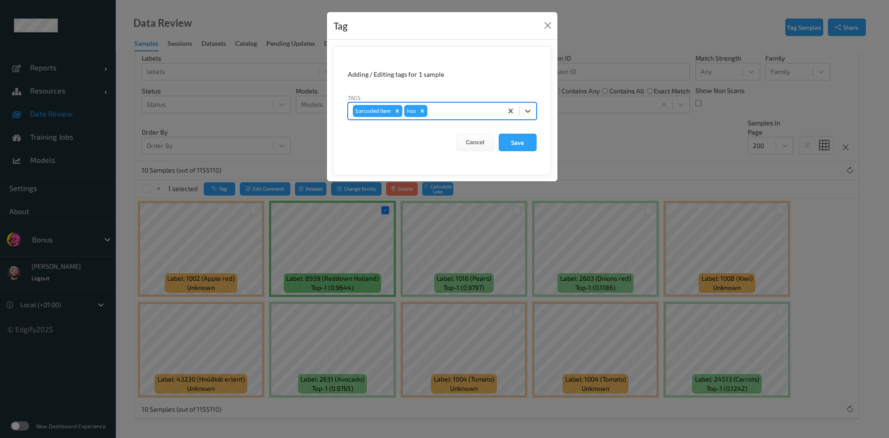
click at [399, 112] on icon "Remove barcoded item" at bounding box center [397, 111] width 6 height 6
click at [511, 135] on button "Save" at bounding box center [517, 143] width 38 height 18
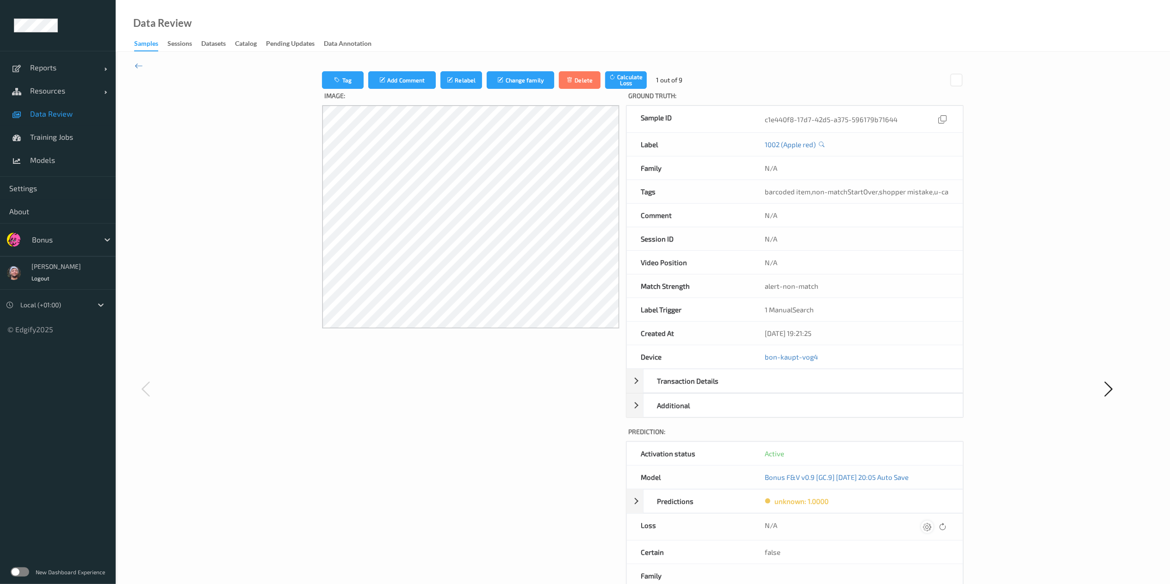
click at [740, 365] on icon at bounding box center [927, 526] width 8 height 8
type input "410.1"
click at [740, 365] on button "submit" at bounding box center [909, 530] width 12 height 12
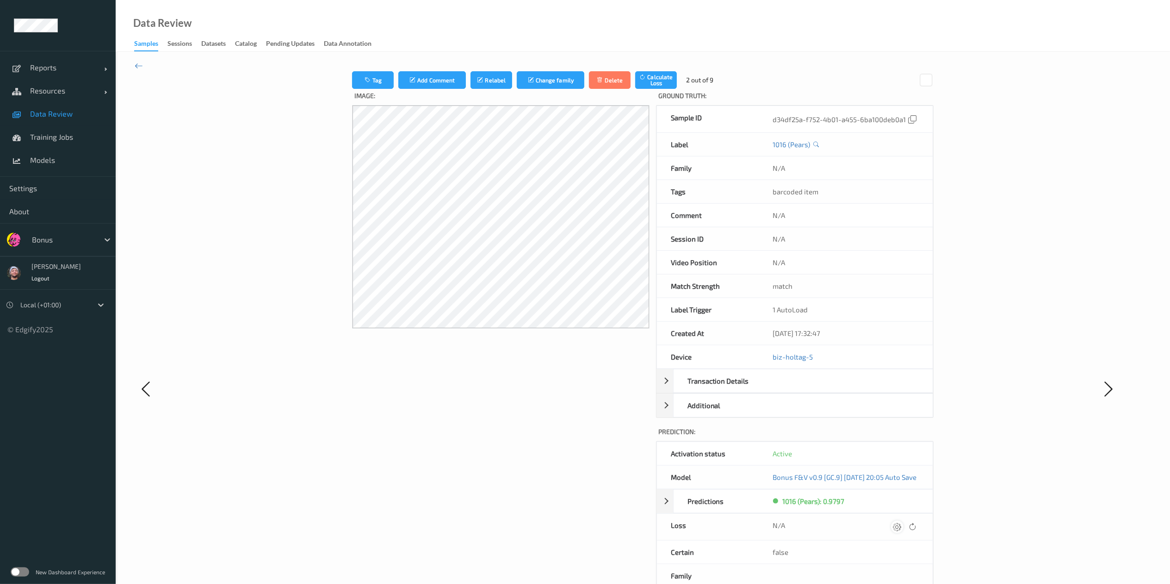
click at [740, 365] on icon at bounding box center [897, 526] width 8 height 8
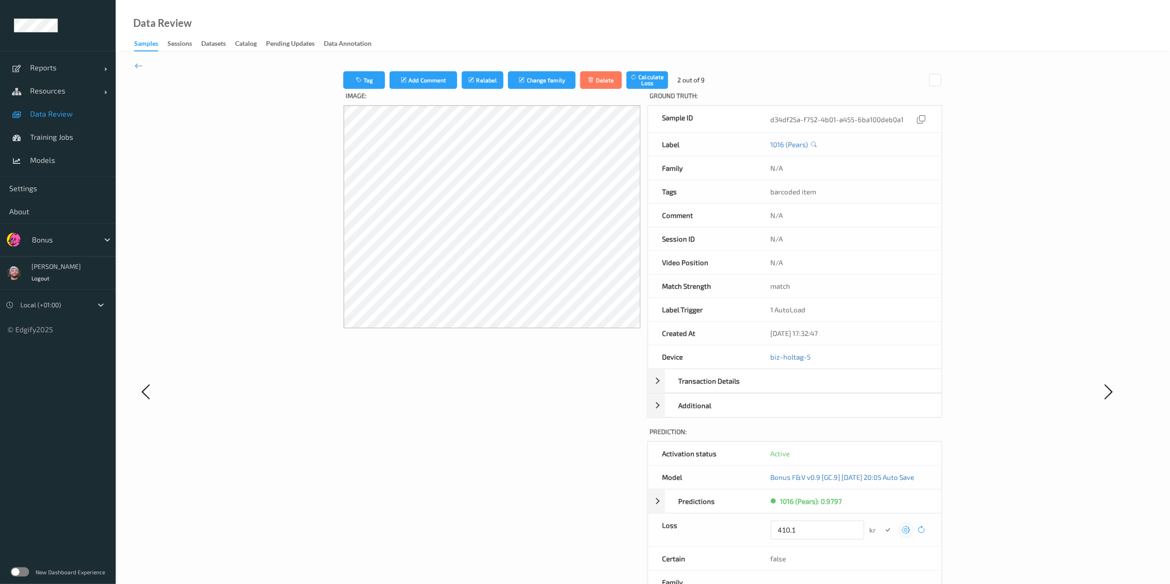
click at [740, 365] on button "submit" at bounding box center [888, 530] width 12 height 12
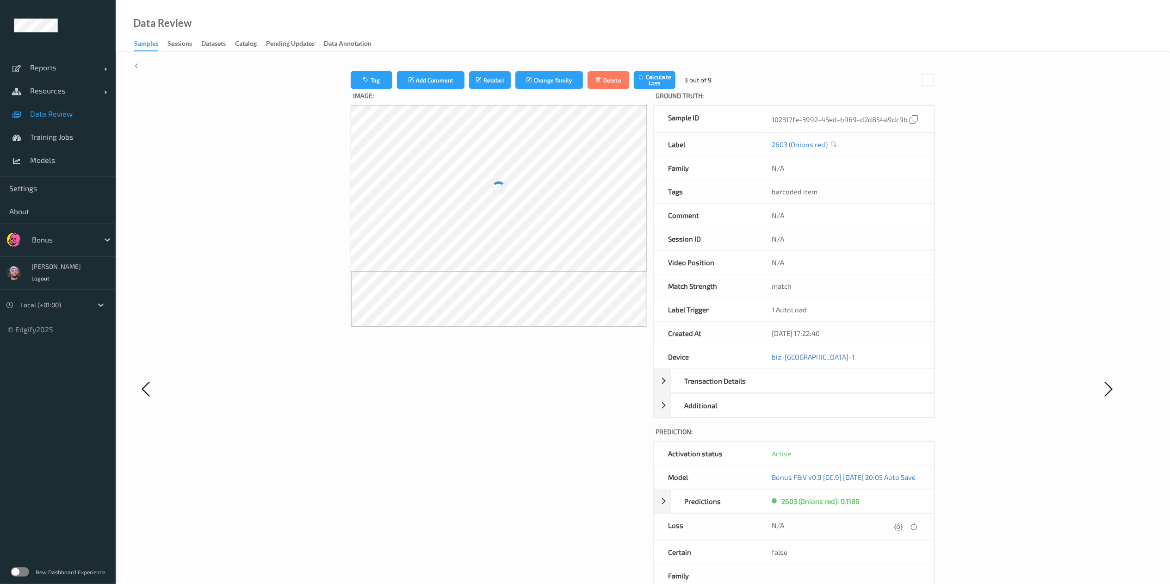
click at [740, 365] on icon at bounding box center [899, 526] width 8 height 8
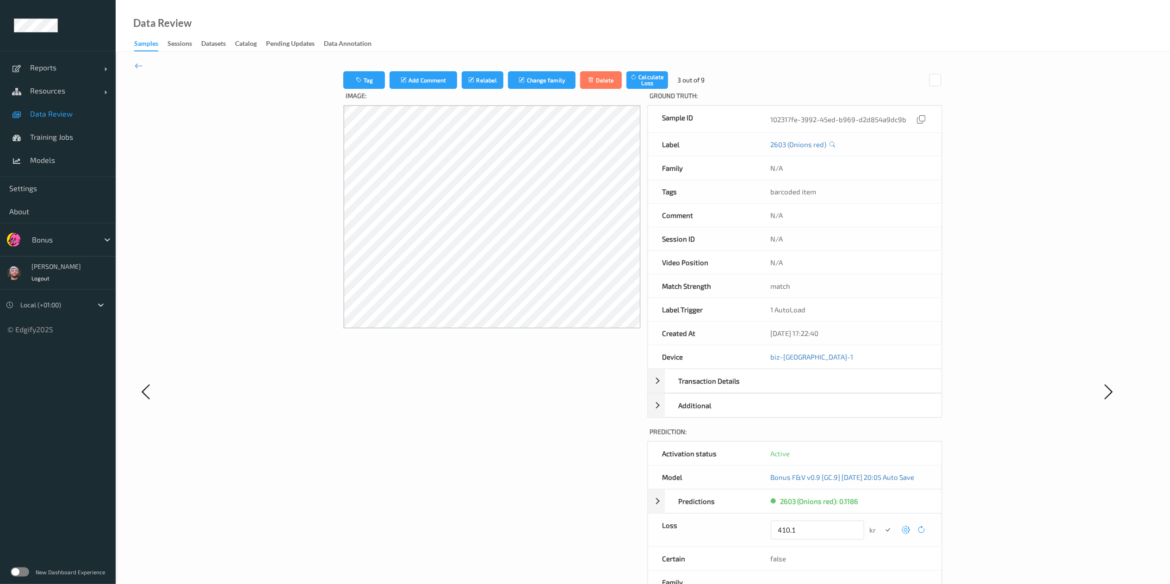
click at [740, 365] on button "submit" at bounding box center [888, 530] width 12 height 12
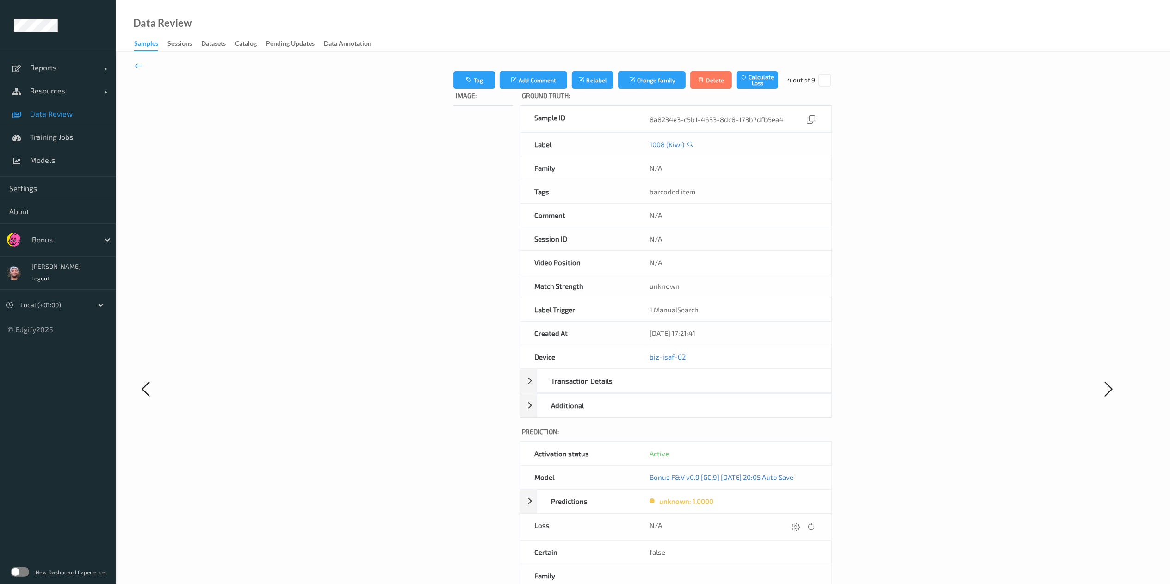
click at [740, 365] on icon at bounding box center [796, 526] width 8 height 8
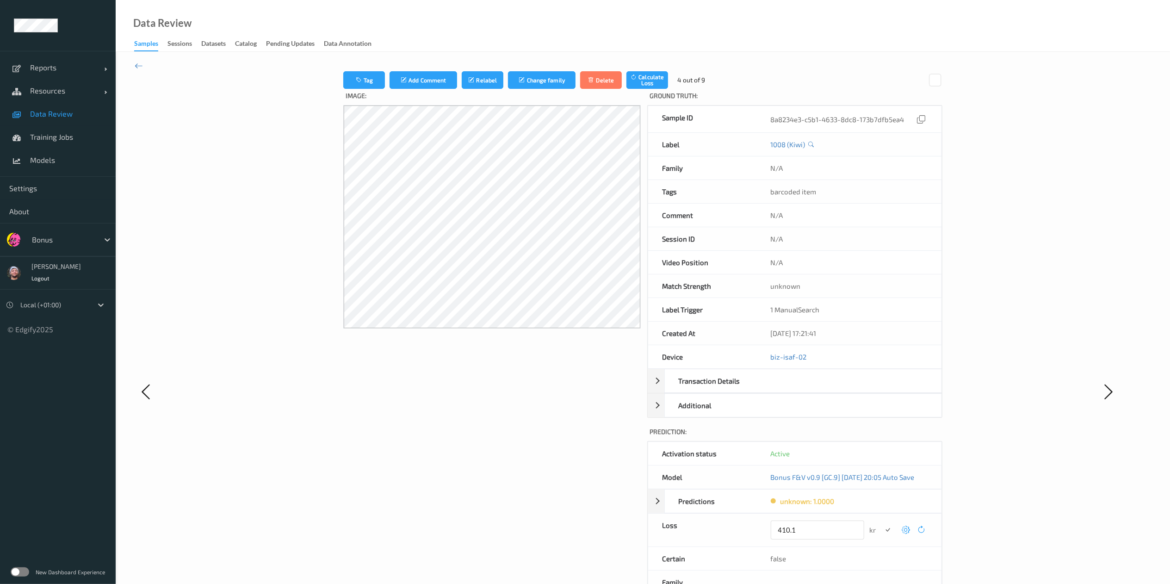
click at [740, 365] on button "submit" at bounding box center [888, 530] width 12 height 12
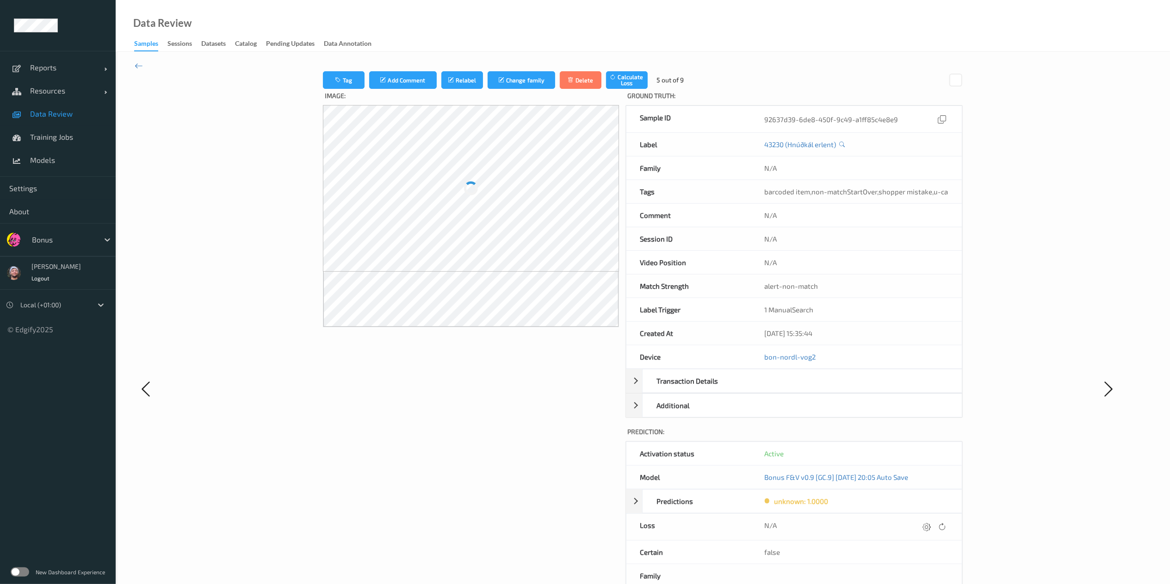
click at [740, 365] on div "N/A" at bounding box center [857, 527] width 184 height 12
click at [740, 365] on icon at bounding box center [927, 526] width 8 height 8
click at [740, 365] on button "submit" at bounding box center [909, 530] width 12 height 12
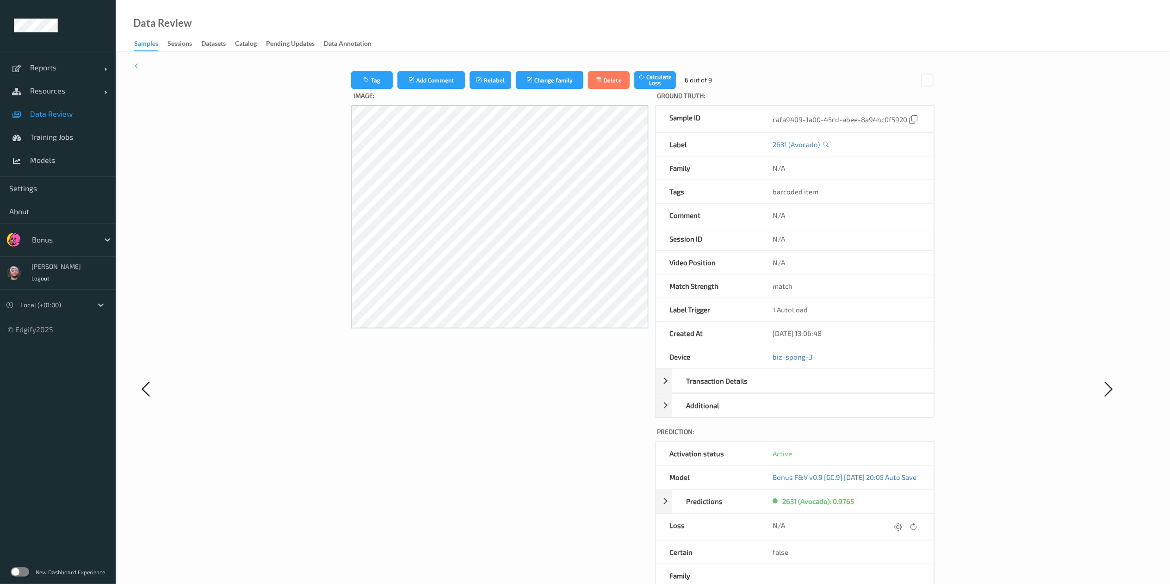
click at [740, 365] on div at bounding box center [906, 527] width 28 height 12
click at [740, 365] on icon at bounding box center [898, 526] width 8 height 8
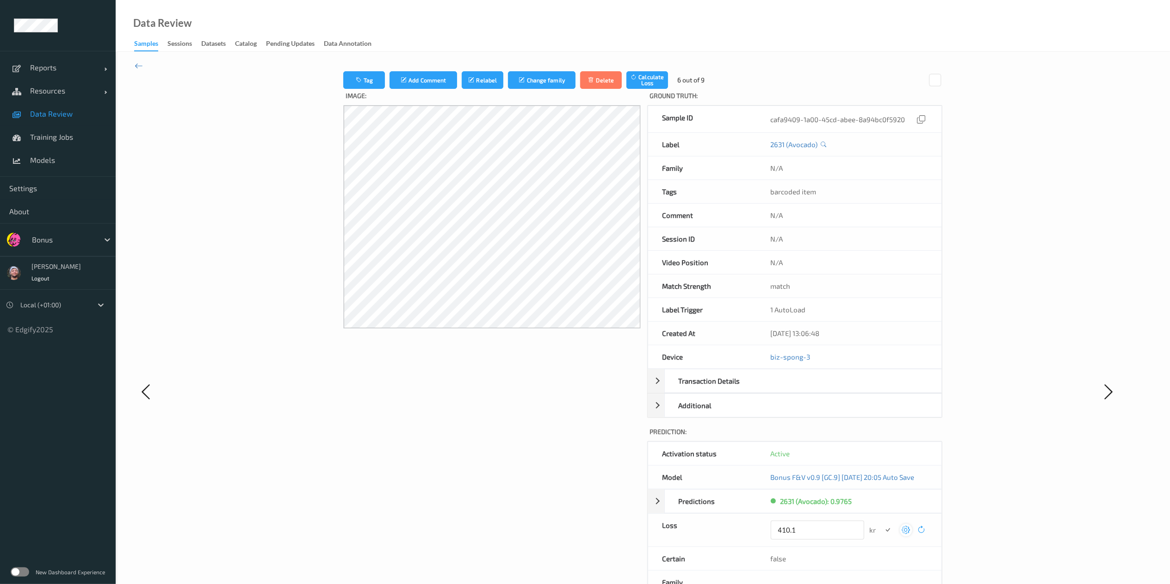
click at [740, 365] on button "submit" at bounding box center [888, 530] width 12 height 12
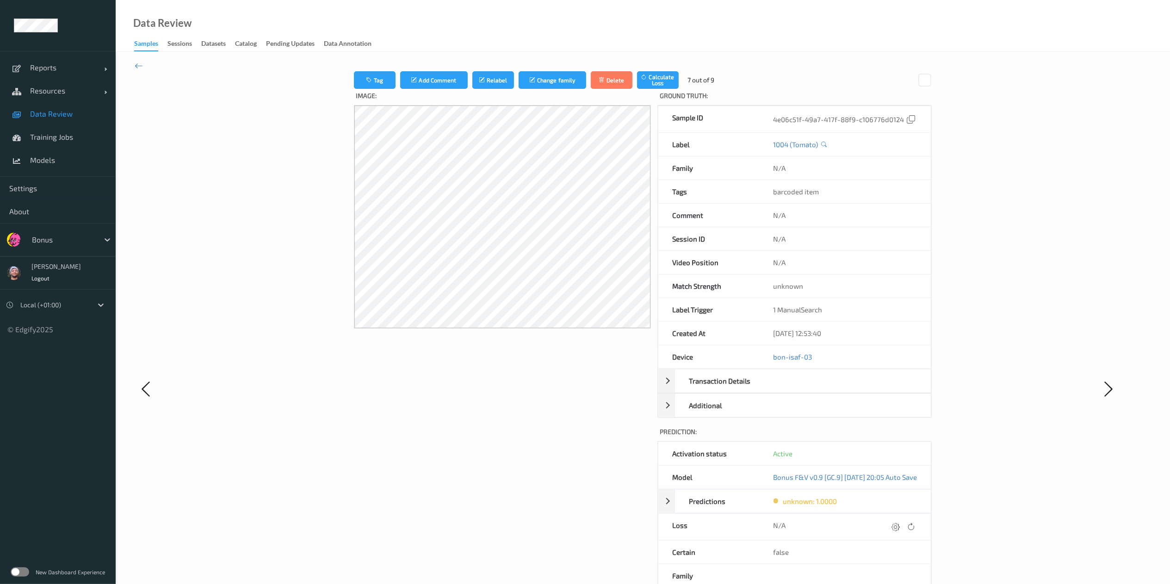
click at [740, 365] on icon at bounding box center [896, 526] width 8 height 8
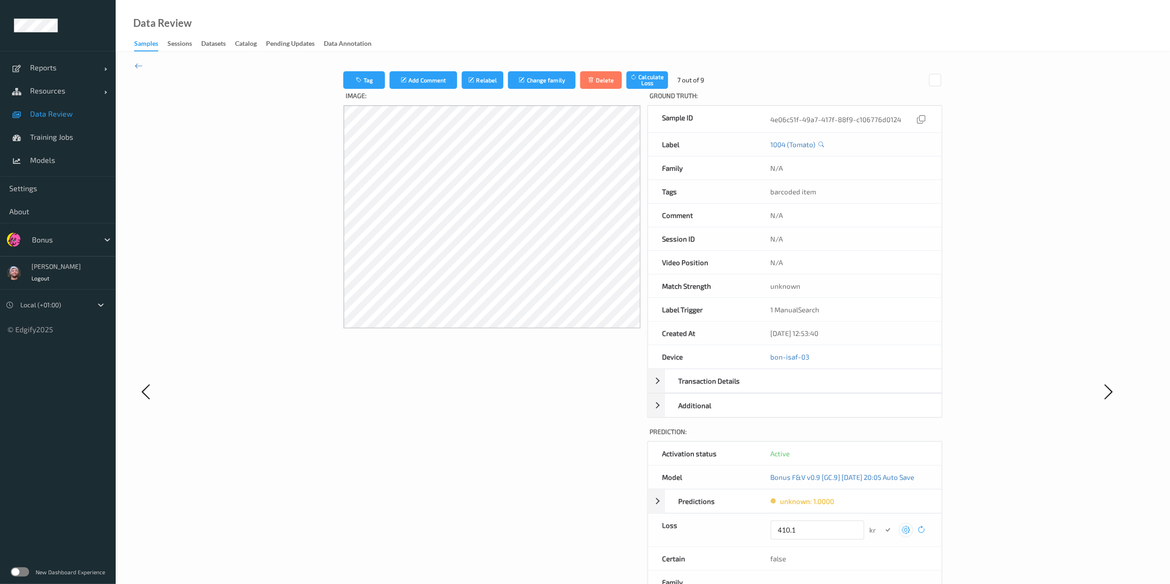
click at [740, 365] on button "submit" at bounding box center [888, 530] width 12 height 12
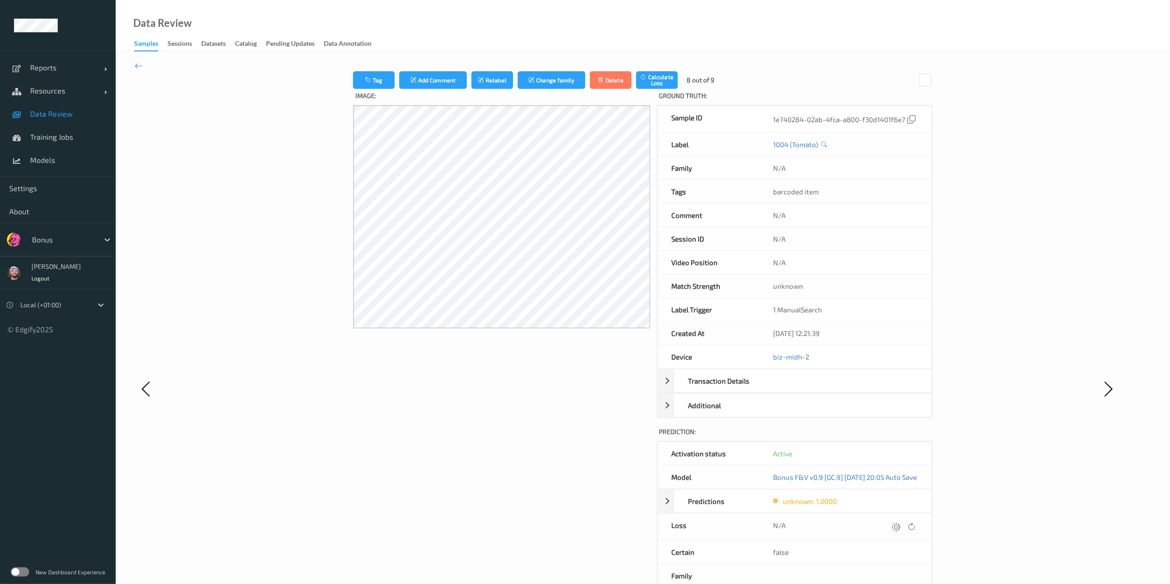
click at [740, 365] on icon at bounding box center [896, 526] width 8 height 8
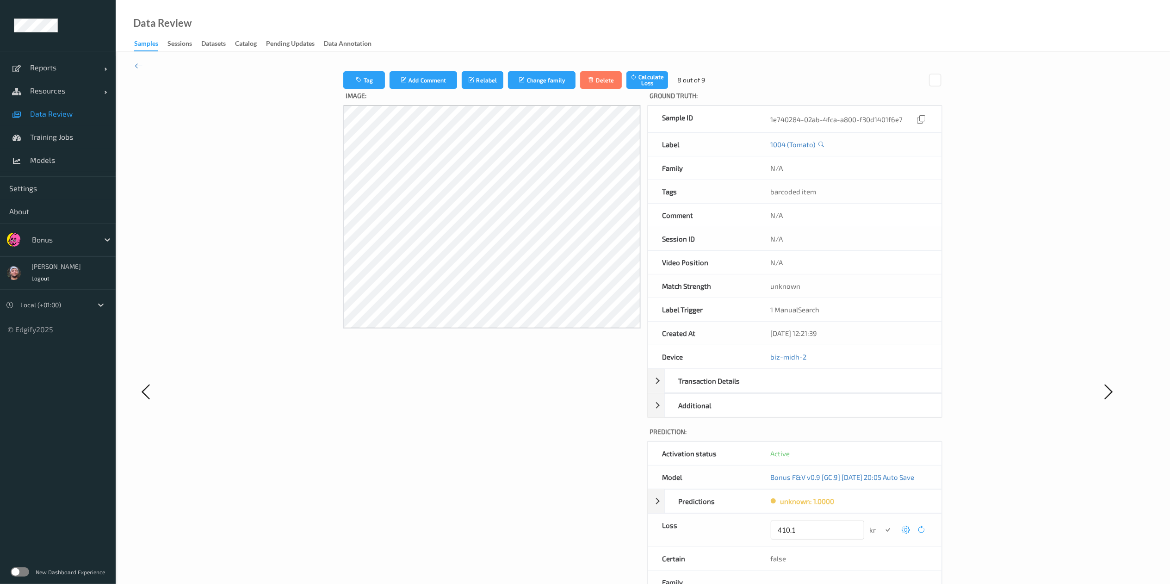
click at [740, 365] on button "submit" at bounding box center [888, 530] width 12 height 12
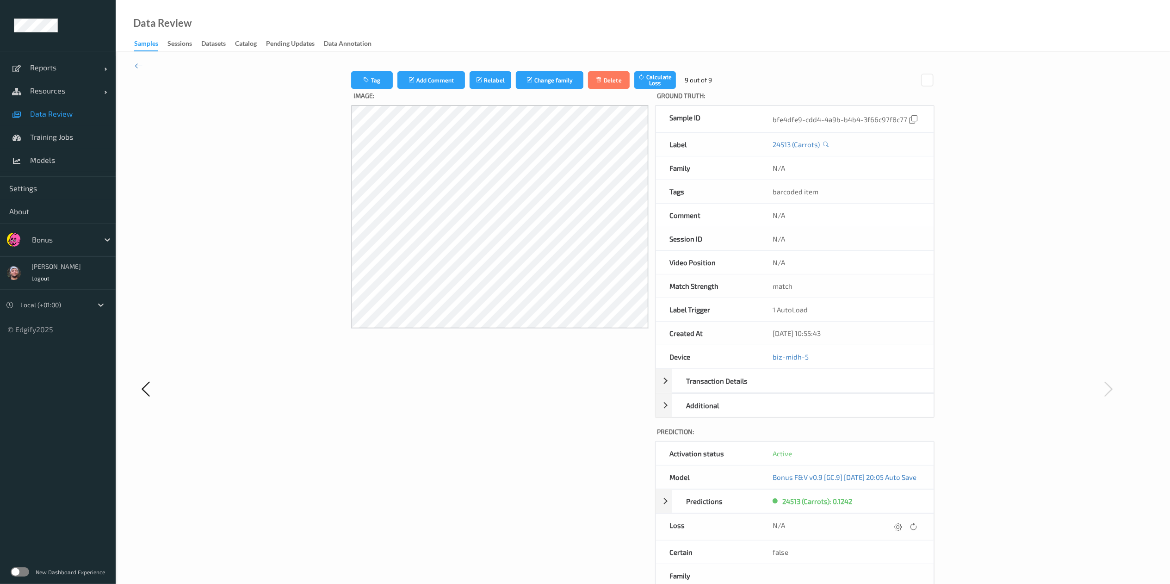
click at [740, 365] on icon at bounding box center [898, 526] width 8 height 8
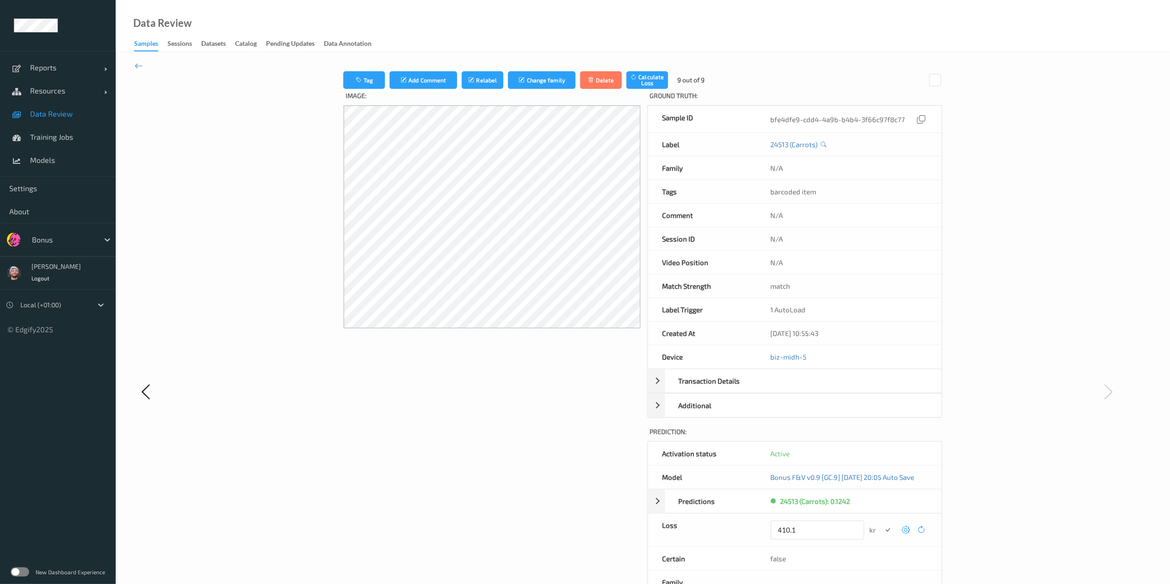
click at [740, 365] on button "submit" at bounding box center [888, 530] width 12 height 12
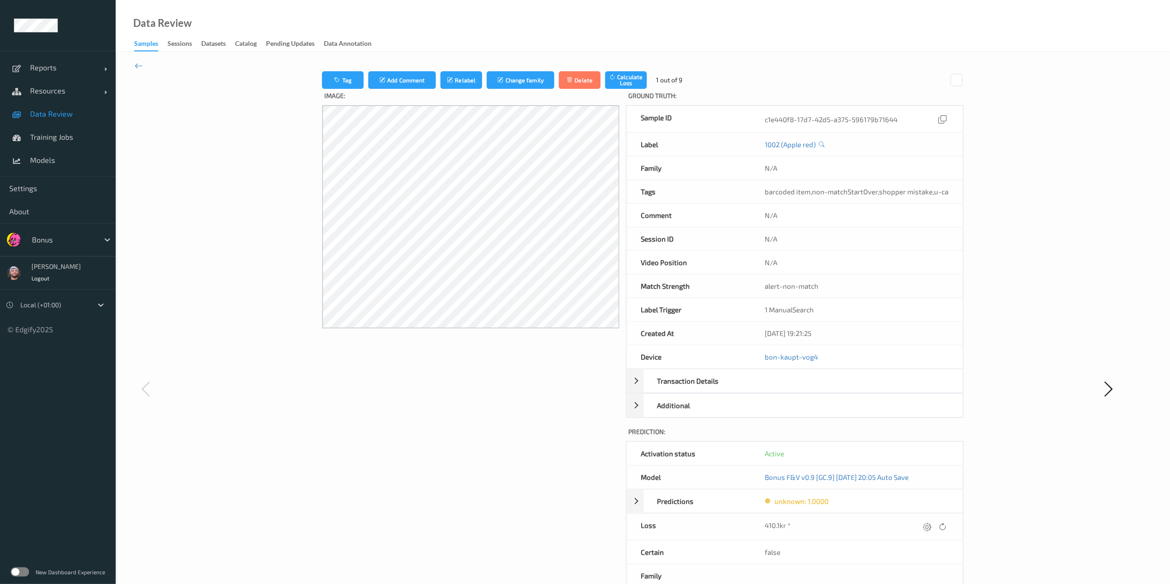
click at [56, 105] on link "Data Review" at bounding box center [58, 113] width 116 height 23
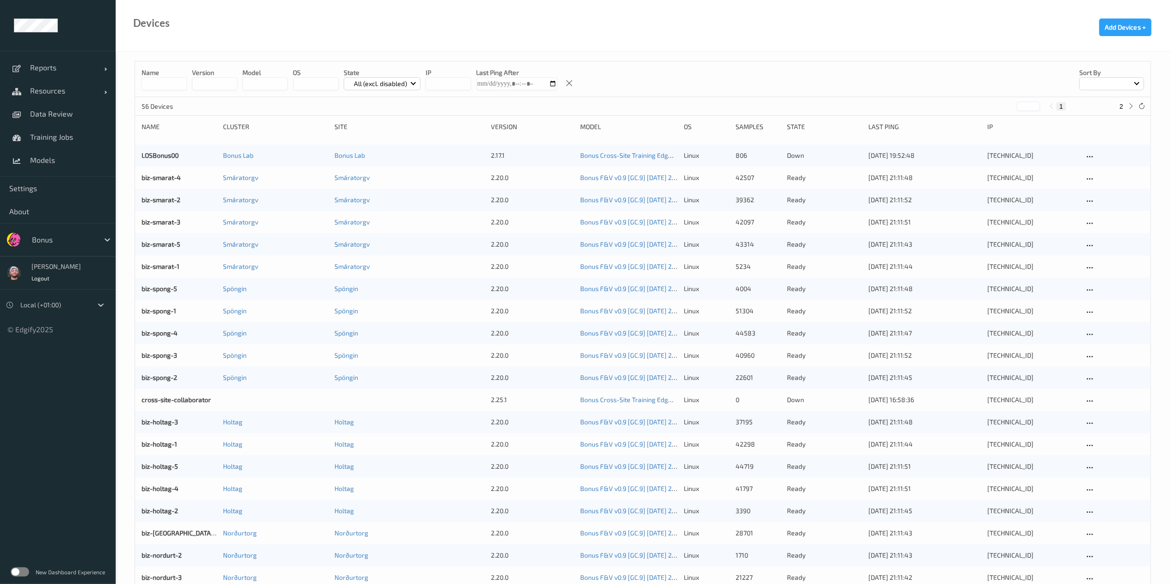
click at [1123, 104] on button "2" at bounding box center [1121, 106] width 9 height 8
type input "*"
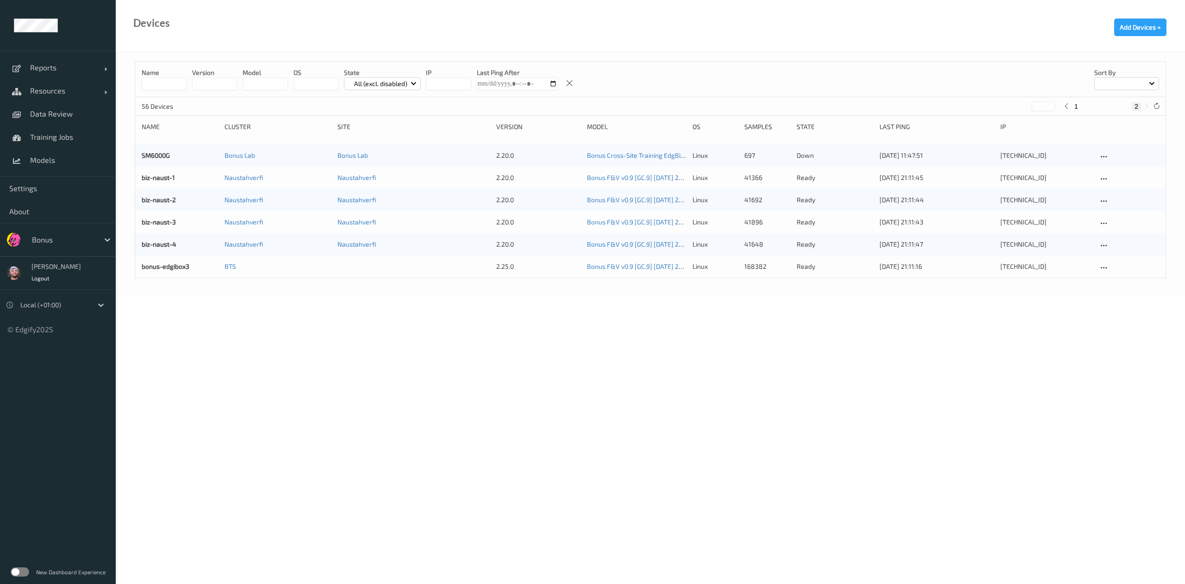
click at [30, 243] on div "Bonus" at bounding box center [63, 239] width 72 height 15
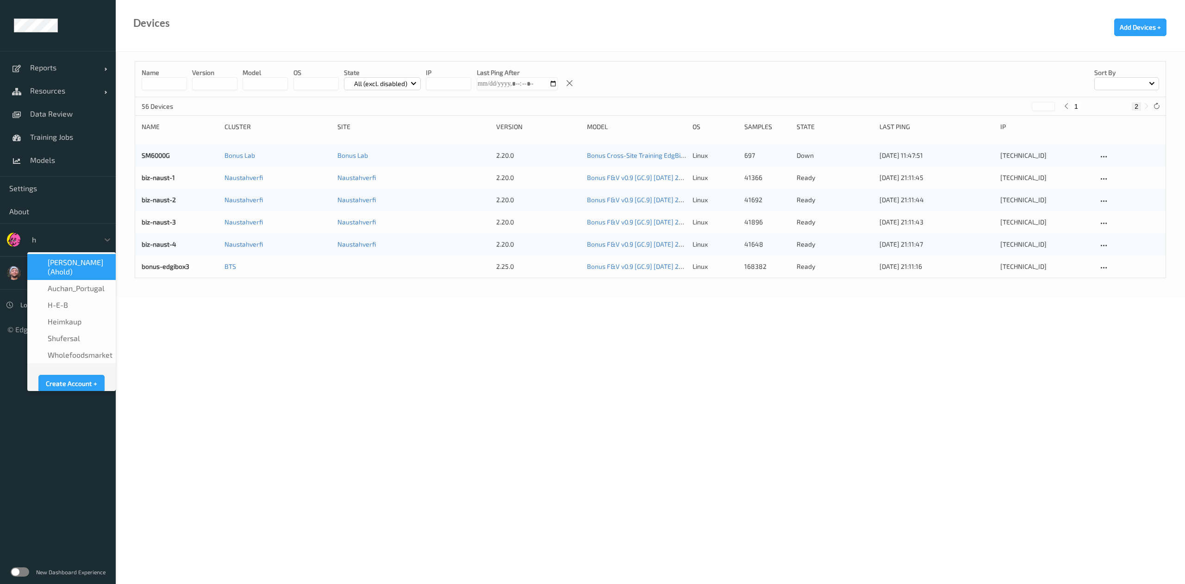
type input "h-"
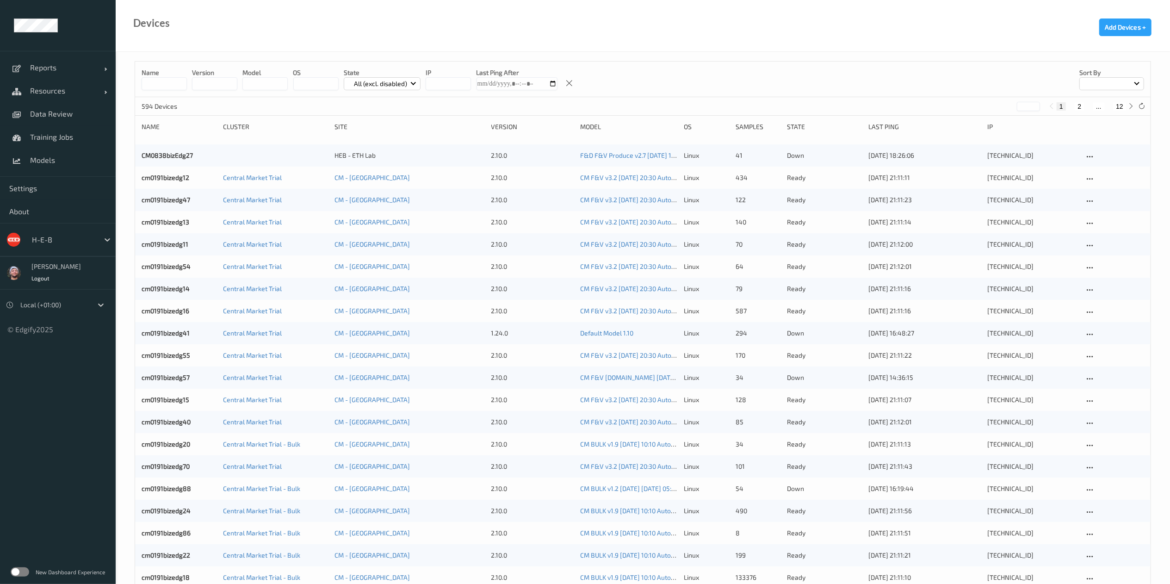
click at [1119, 106] on button "12" at bounding box center [1119, 106] width 13 height 8
type input "**"
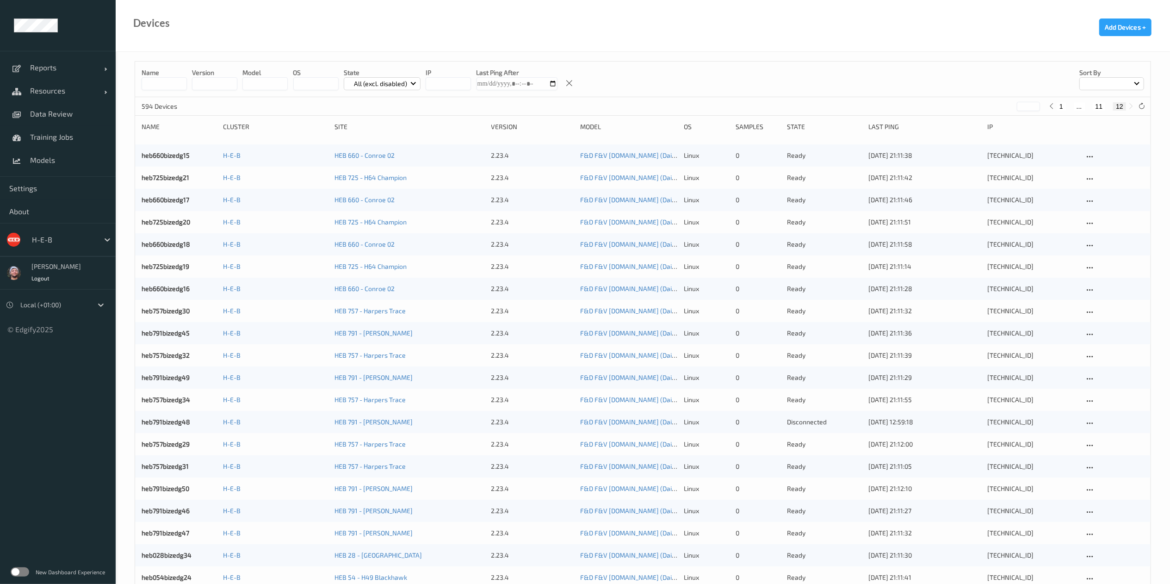
scroll to position [558, 0]
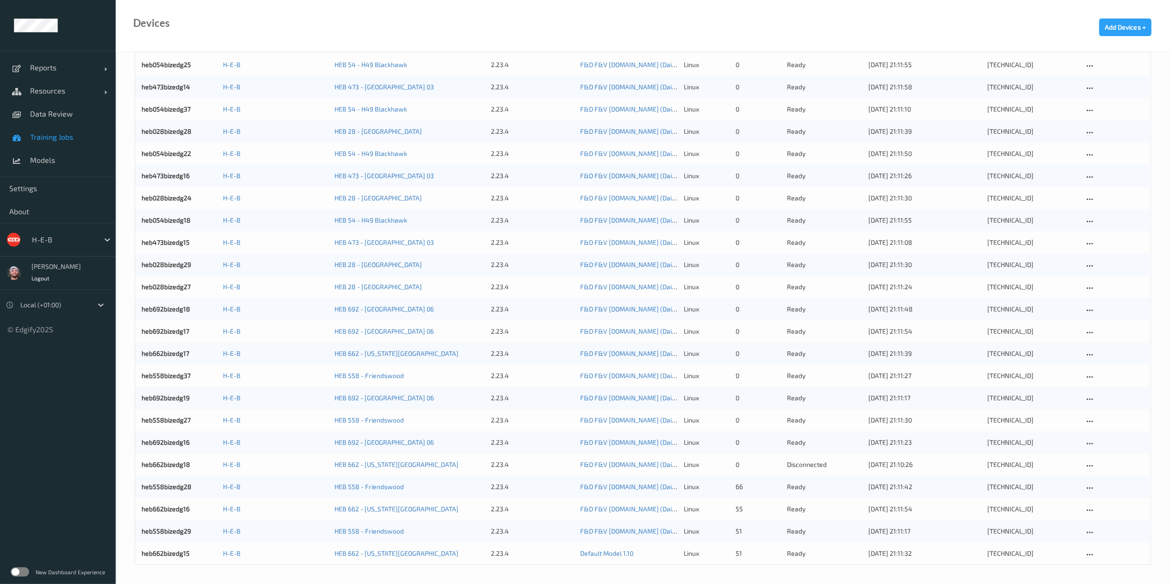
click at [55, 136] on span "Training Jobs" at bounding box center [68, 136] width 76 height 9
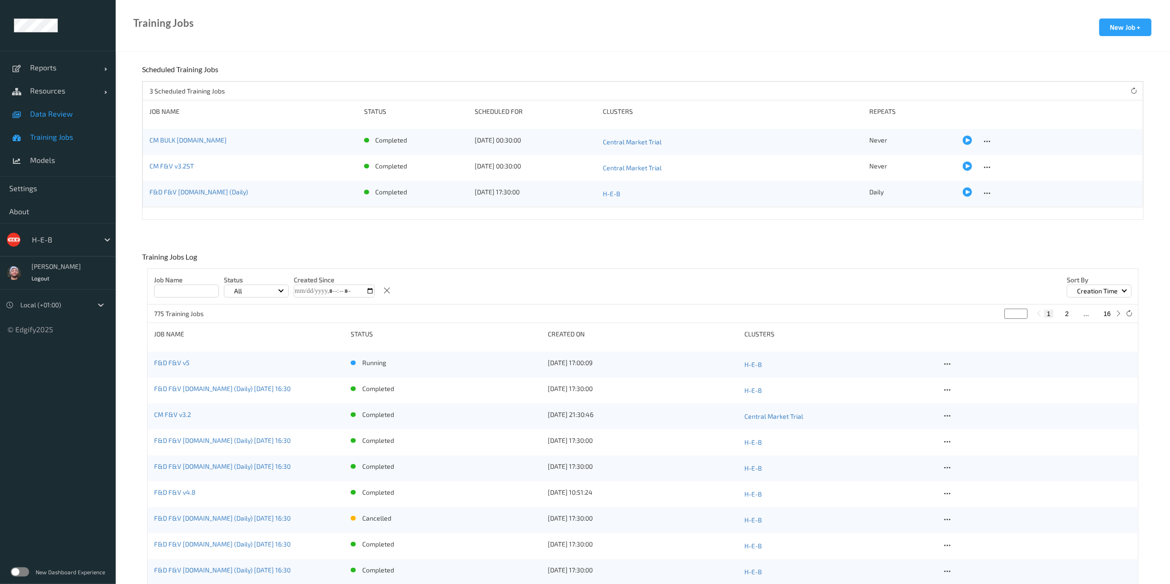
click at [56, 118] on span "Data Review" at bounding box center [68, 113] width 76 height 9
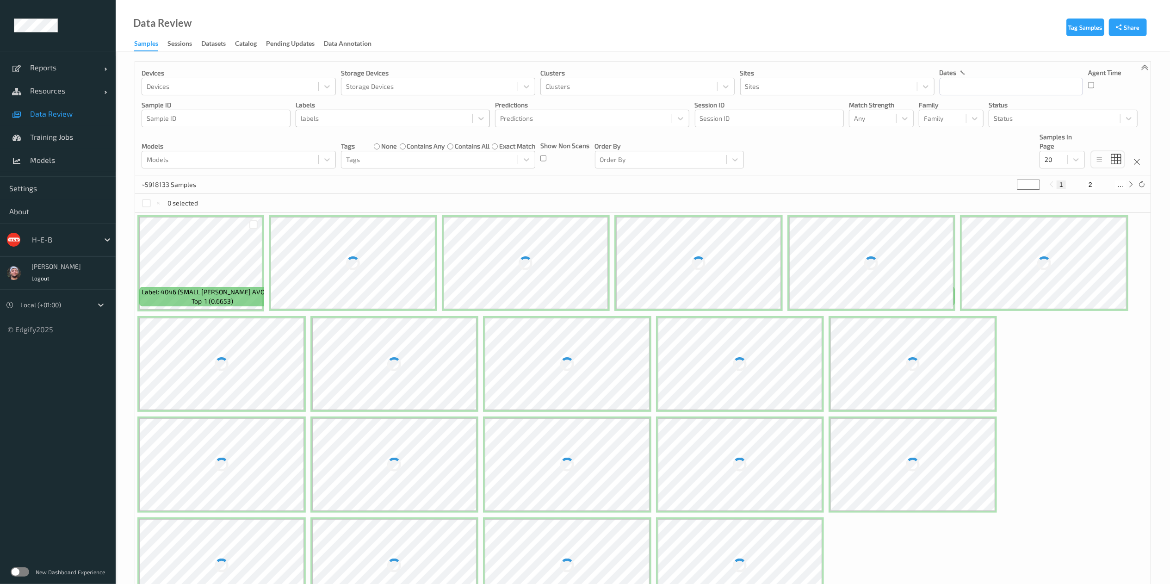
click at [337, 114] on div at bounding box center [384, 118] width 167 height 11
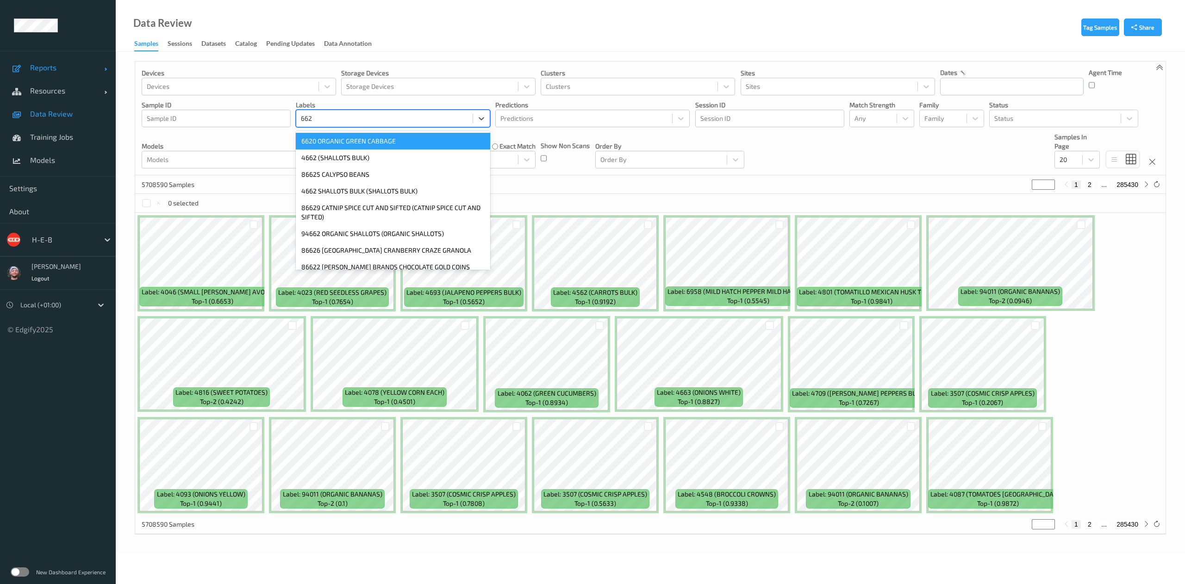
type input "662"
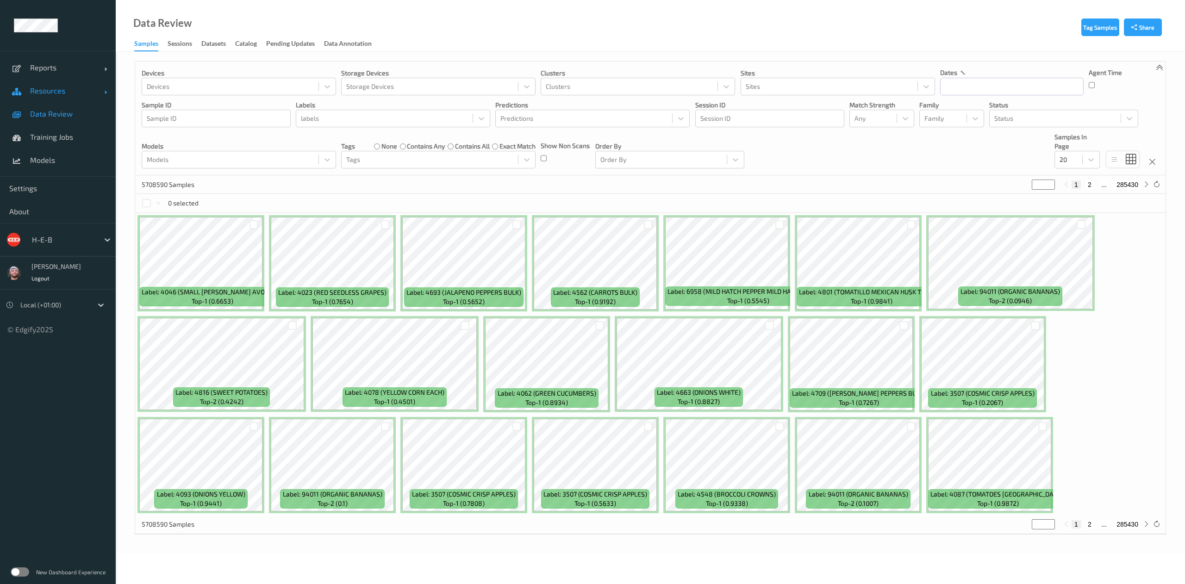
drag, startPoint x: 17, startPoint y: 76, endPoint x: 26, endPoint y: 83, distance: 11.9
click at [19, 79] on div "Reports Default Report Customized Report Resources Devices Clusters Sites Data …" at bounding box center [58, 114] width 116 height 126
click at [45, 90] on span "Resources" at bounding box center [67, 90] width 74 height 9
click at [73, 216] on link "Training Jobs" at bounding box center [58, 206] width 116 height 23
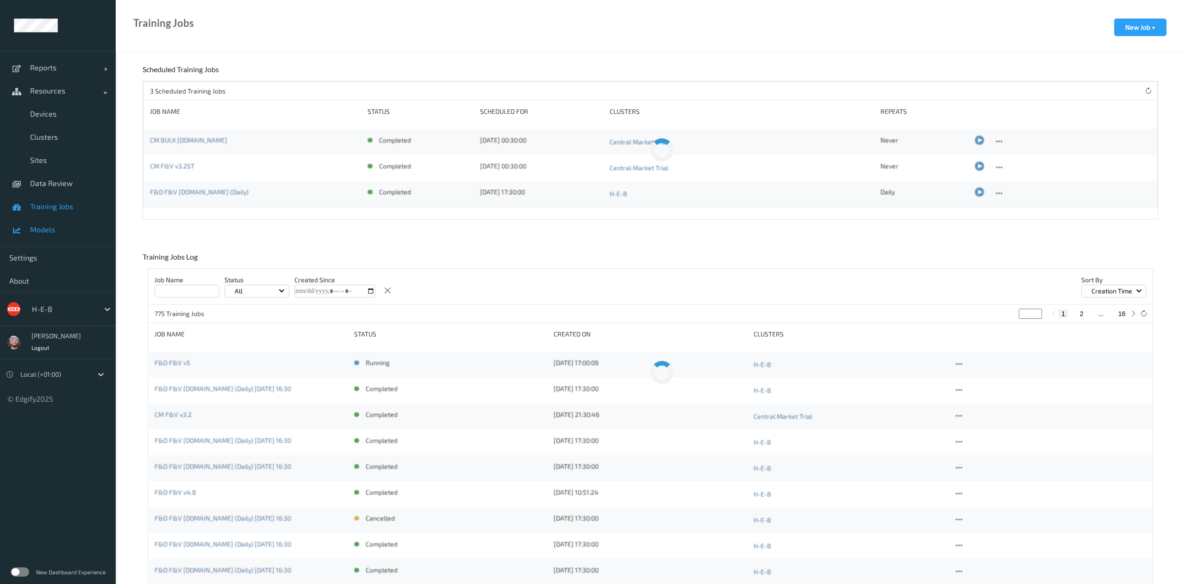
click at [71, 224] on link "Models" at bounding box center [58, 229] width 116 height 23
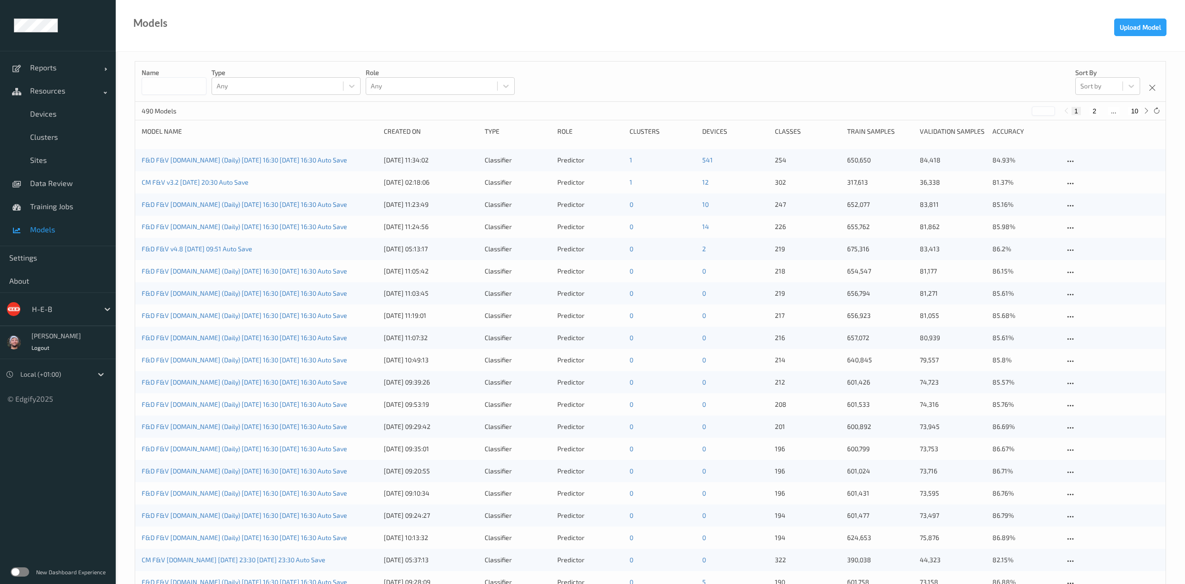
click at [169, 134] on div "Model Name" at bounding box center [260, 131] width 236 height 9
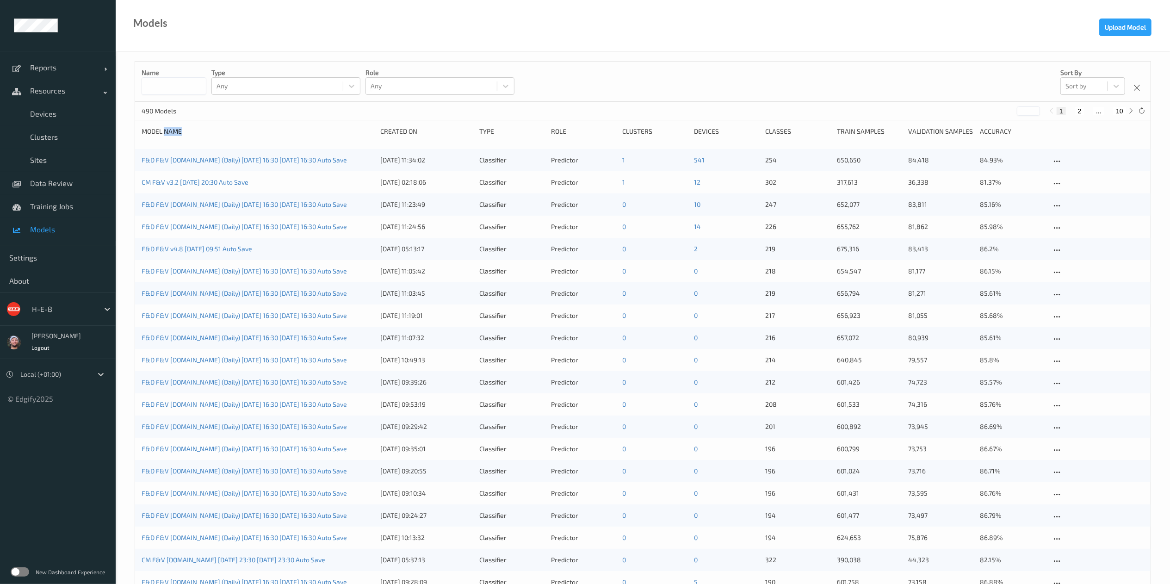
click at [169, 134] on div "Model Name" at bounding box center [258, 131] width 232 height 9
click at [200, 156] on link "F&D F&V v4.9.ST (Daily) 2025-09-16 16:30 2025-09-16 16:30 Auto Save" at bounding box center [244, 160] width 205 height 8
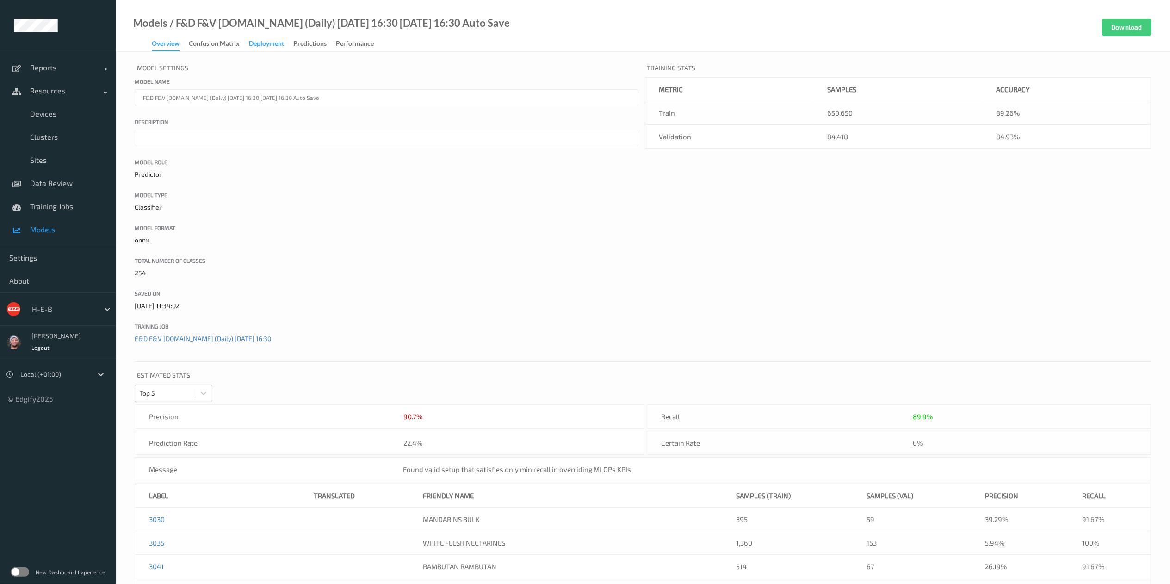
click at [263, 42] on div "Deployment" at bounding box center [266, 45] width 35 height 12
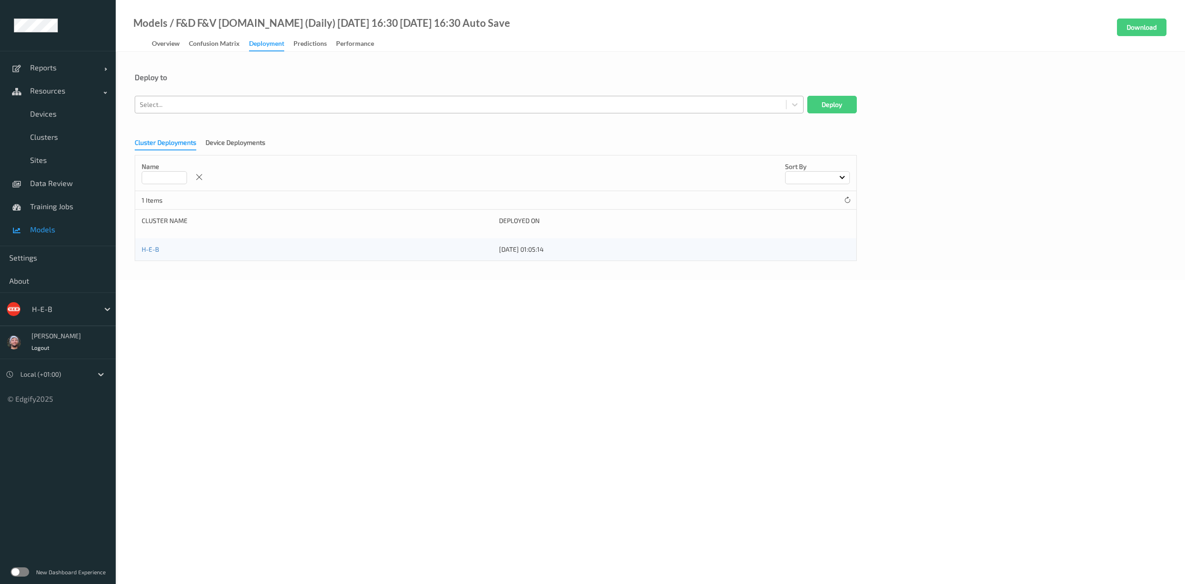
click at [248, 101] on div at bounding box center [460, 104] width 641 height 11
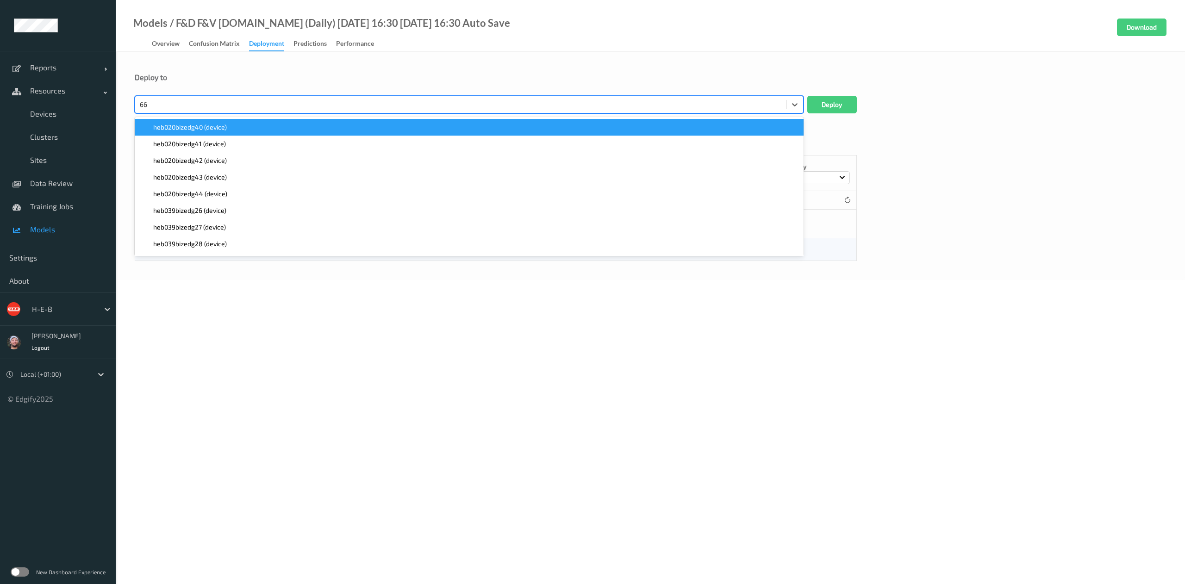
type input "662"
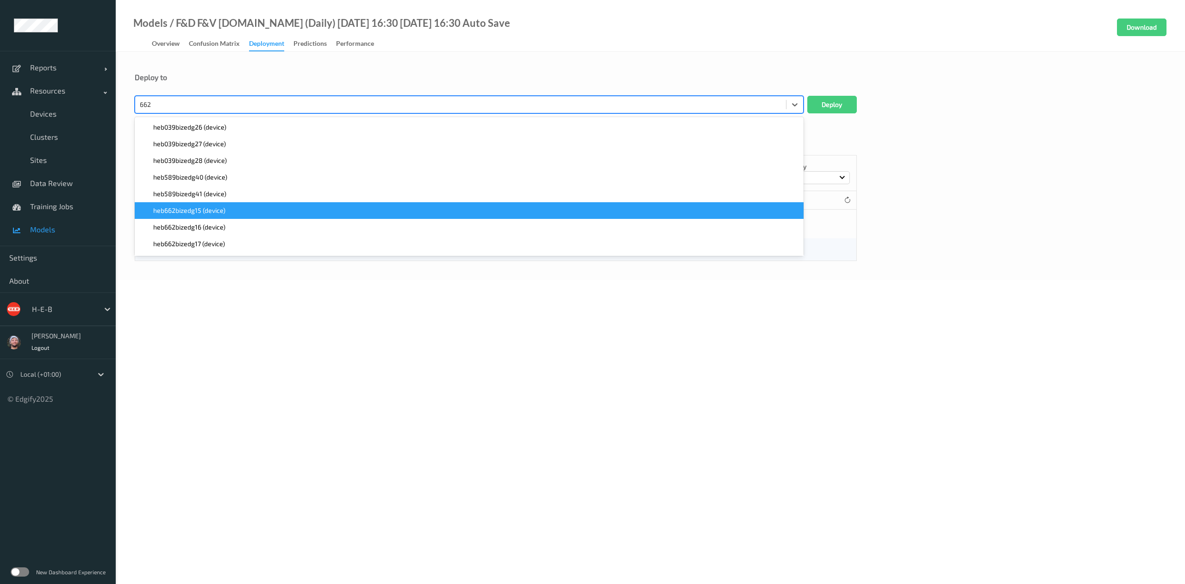
click at [250, 210] on div "heb662bizedg15 (device)" at bounding box center [469, 210] width 658 height 9
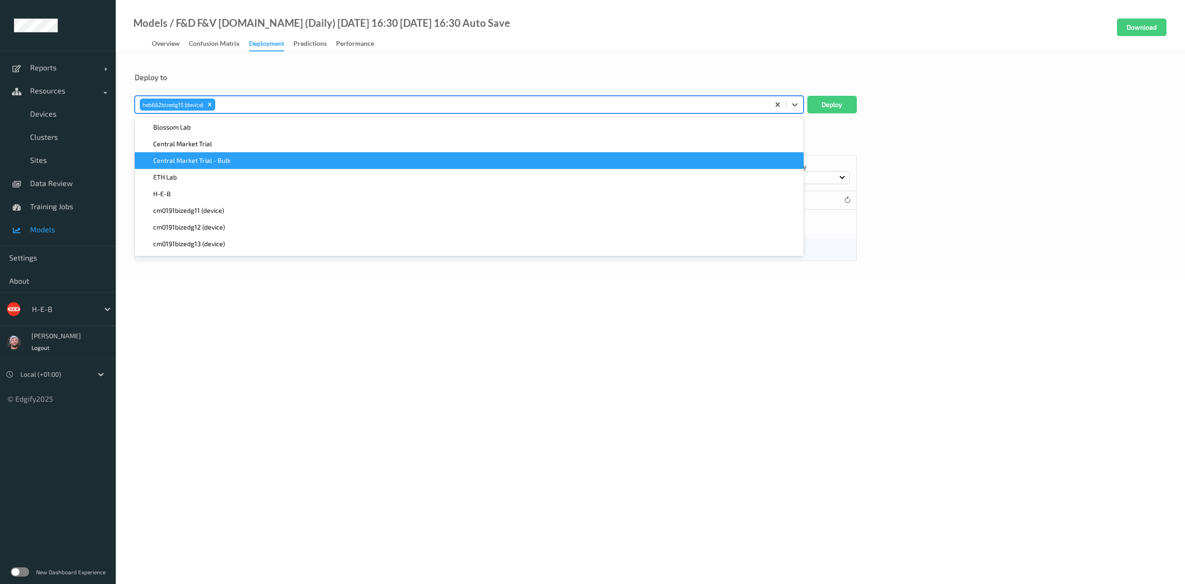
click at [854, 96] on button "Deploy" at bounding box center [832, 105] width 50 height 18
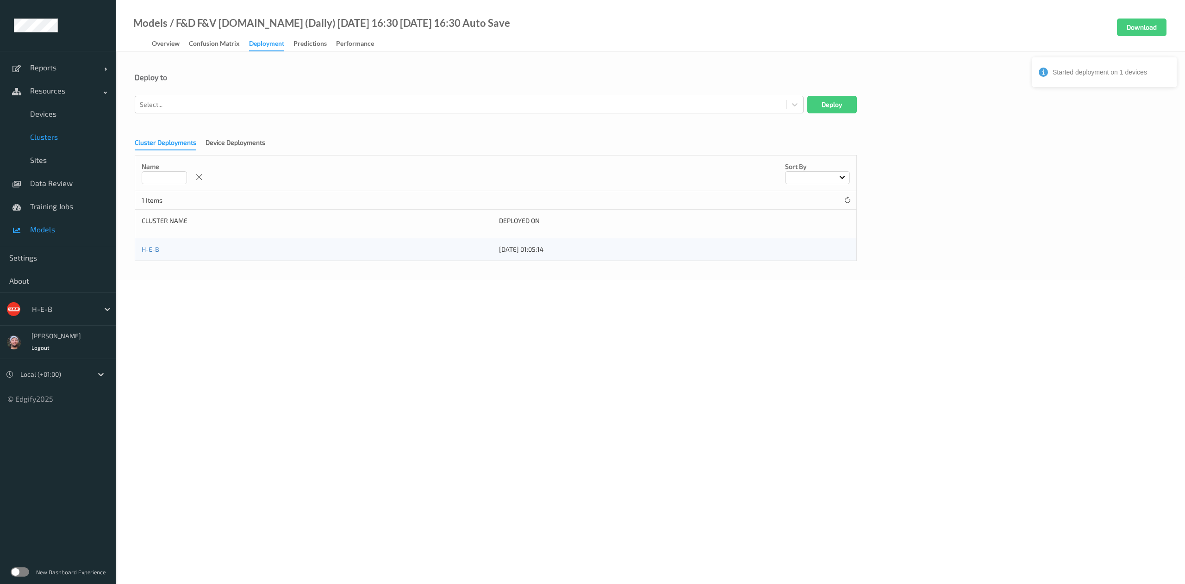
click at [49, 136] on span "Clusters" at bounding box center [68, 136] width 76 height 9
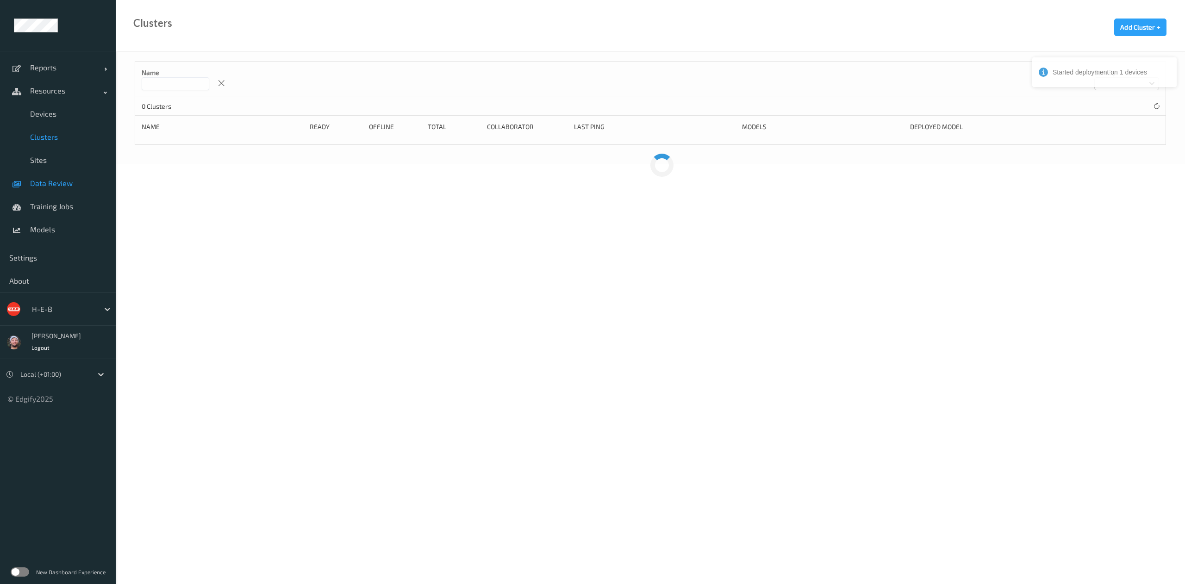
click at [57, 181] on span "Data Review" at bounding box center [68, 183] width 76 height 9
